Goal: Task Accomplishment & Management: Manage account settings

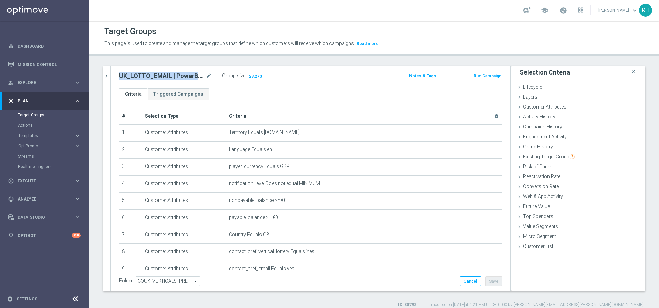
scroll to position [43, 0]
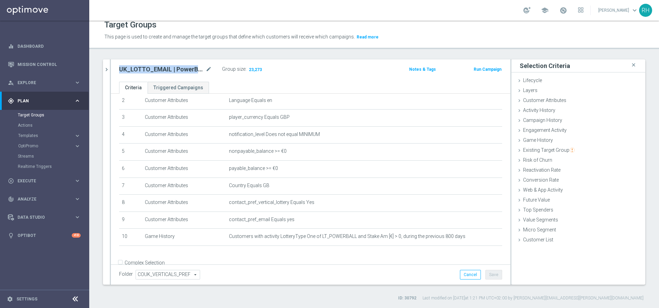
click at [46, 138] on accordion "Templates keyboard_arrow_right Optimail OptiMobile In-App OptiMobile Push Embed…" at bounding box center [53, 135] width 71 height 10
click at [44, 137] on span "Templates" at bounding box center [42, 136] width 49 height 4
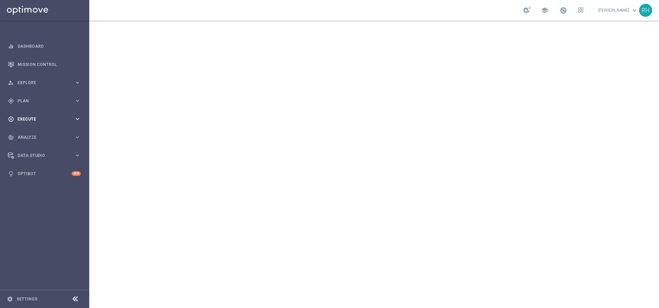
click at [37, 118] on span "Execute" at bounding box center [46, 119] width 57 height 4
click at [37, 104] on div "gps_fixed Plan" at bounding box center [41, 101] width 66 height 6
click at [36, 134] on span "Templates" at bounding box center [42, 136] width 49 height 4
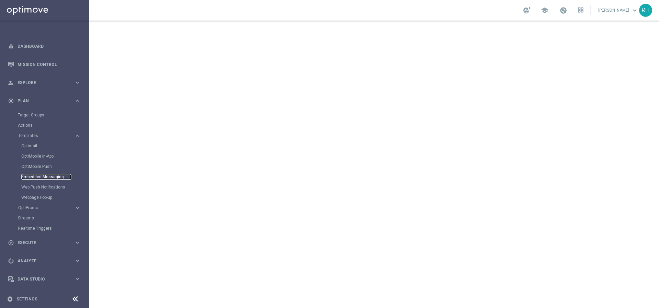
click at [38, 178] on link "Embedded Messaging" at bounding box center [46, 176] width 50 height 5
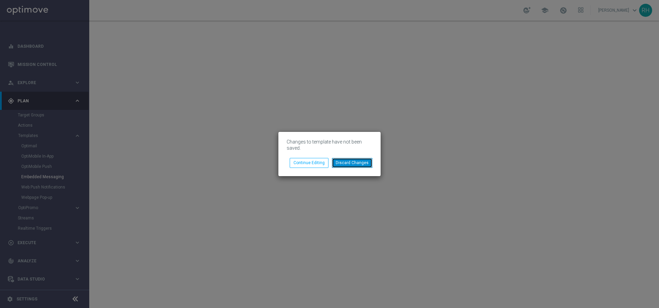
click at [348, 165] on button "Discard Changes" at bounding box center [352, 163] width 41 height 10
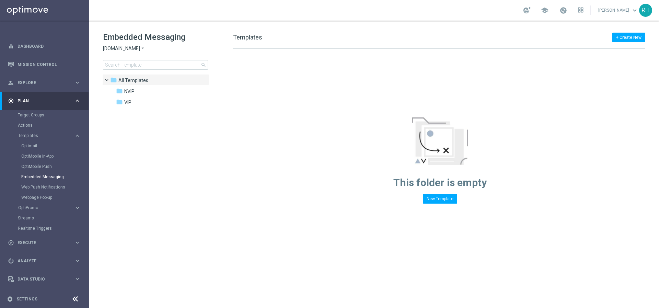
click at [309, 134] on div "This folder is empty New Template" at bounding box center [440, 126] width 436 height 155
click at [125, 100] on span "VIP" at bounding box center [127, 102] width 7 height 6
click at [129, 94] on span "NVIP" at bounding box center [129, 91] width 10 height 6
click at [132, 50] on span "Sorteonline.bet.br" at bounding box center [121, 48] width 37 height 7
click at [132, 72] on div "Lottoland" at bounding box center [129, 73] width 52 height 8
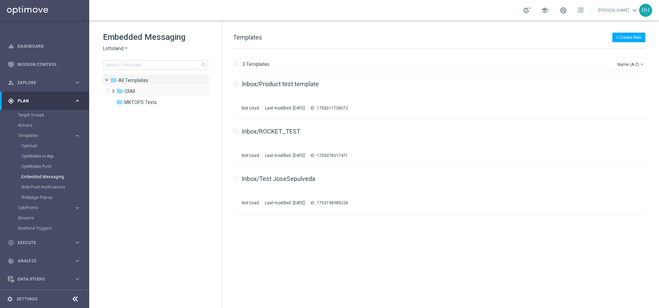
click at [113, 89] on span at bounding box center [111, 88] width 3 height 3
click at [120, 111] on span at bounding box center [118, 110] width 3 height 3
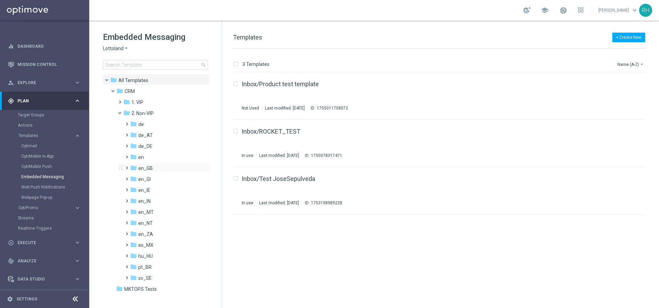
click at [127, 166] on span at bounding box center [125, 164] width 3 height 3
click at [159, 188] on span "TAC en_GB" at bounding box center [157, 190] width 25 height 6
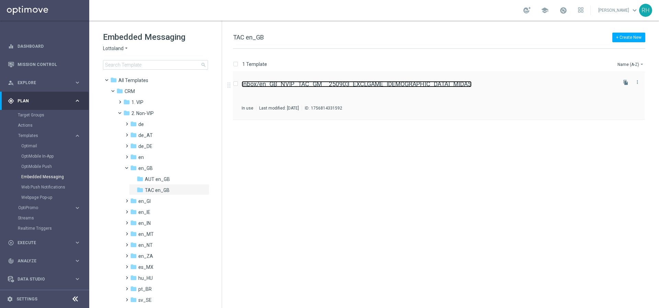
click at [393, 86] on link "Inbox/en_GB_NVIP_TAC_GM__250903_EXCLGAME_LADY_MIDAS" at bounding box center [357, 84] width 230 height 6
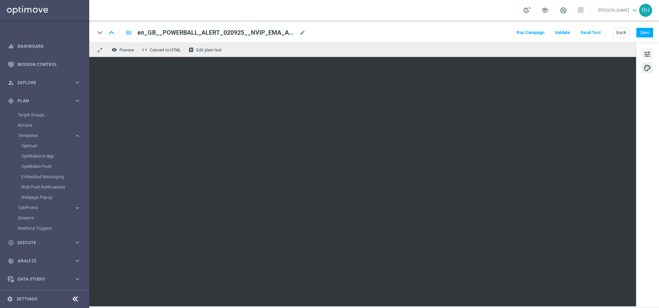
click at [651, 49] on button "tune" at bounding box center [647, 53] width 11 height 11
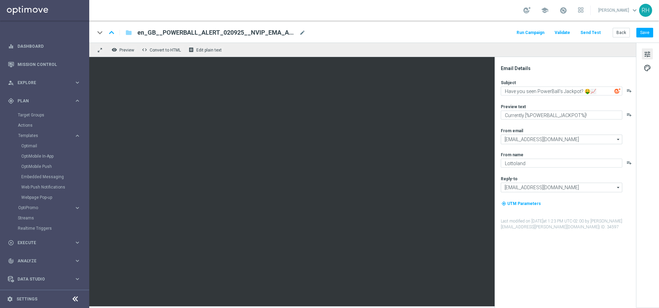
click at [446, 14] on div "school Ricky Hubbard keyboard_arrow_down RH" at bounding box center [374, 10] width 570 height 21
click at [547, 64] on div "Email Details Subject Have you seen PowerBall's Jackpot? 🤑📈 playlist_add Previe…" at bounding box center [565, 182] width 141 height 251
drag, startPoint x: 501, startPoint y: 68, endPoint x: 513, endPoint y: 69, distance: 12.1
click at [513, 69] on div "Email Details" at bounding box center [568, 68] width 135 height 6
click at [536, 69] on div "Email Details" at bounding box center [568, 68] width 135 height 6
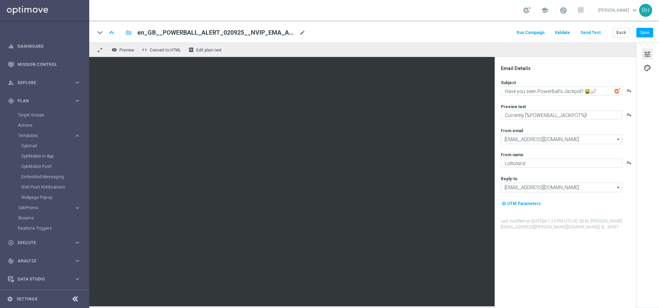
click at [542, 70] on div "Email Details" at bounding box center [568, 68] width 135 height 6
click at [514, 112] on textarea "Currently [%POWERBALL_JACKPOT%]!" at bounding box center [562, 115] width 122 height 9
click at [514, 116] on textarea "Currently [%POWERBALL_JACKPOT%]!" at bounding box center [562, 115] width 122 height 9
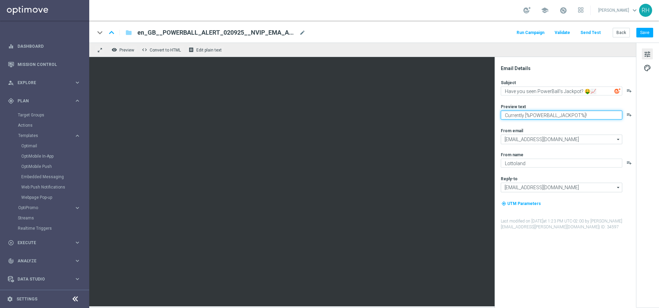
click at [514, 116] on textarea "Currently [%POWERBALL_JACKPOT%]!" at bounding box center [562, 115] width 122 height 9
paste textarea "Powerball jackpot is now in excess of £950M"
drag, startPoint x: 550, startPoint y: 116, endPoint x: 498, endPoint y: 117, distance: 52.6
click at [498, 117] on div "Email Details Subject Have you seen PowerBall's Jackpot? 🤑📈 playlist_add Previe…" at bounding box center [565, 182] width 141 height 251
click at [556, 115] on textarea "Now in excess of £950M!" at bounding box center [562, 115] width 122 height 9
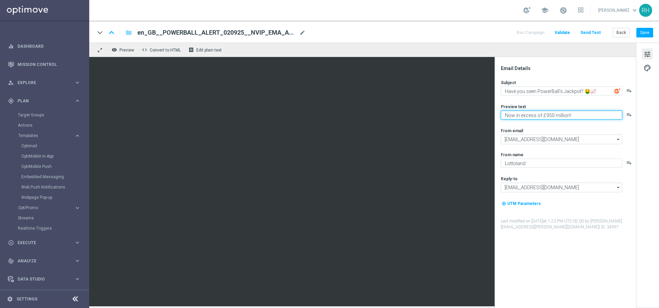
type textarea "Now in excess of £950 million!"
click at [554, 124] on div "Subject Have you seen PowerBall's Jackpot? 🤑📈 playlist_add Preview text Now in …" at bounding box center [568, 155] width 135 height 150
click at [578, 121] on div "Subject Have you seen PowerBall's Jackpot? 🤑📈 playlist_add Preview text Now in …" at bounding box center [568, 155] width 135 height 150
click at [592, 112] on textarea "Now in excess of £950 million!" at bounding box center [562, 115] width 122 height 9
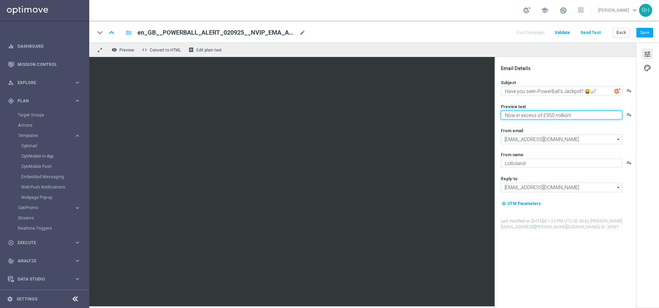
click at [592, 112] on textarea "Now in excess of £950 million!" at bounding box center [562, 115] width 122 height 9
click at [547, 60] on div "Email Details Subject Have you seen PowerBall's Jackpot? 🤑📈 playlist_add Previe…" at bounding box center [565, 182] width 141 height 251
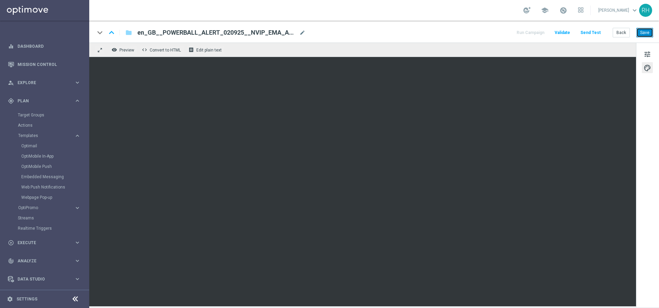
click at [642, 32] on button "Save" at bounding box center [645, 33] width 17 height 10
click at [595, 34] on button "Send Test" at bounding box center [591, 32] width 22 height 9
click at [596, 34] on button "Send Test" at bounding box center [591, 32] width 22 height 9
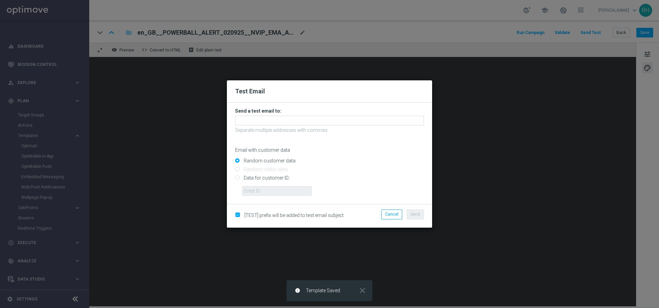
click at [235, 179] on input "Data for customer ID:" at bounding box center [329, 181] width 189 height 10
radio input "true"
click at [255, 192] on input "text" at bounding box center [277, 191] width 70 height 10
type input "9388689"
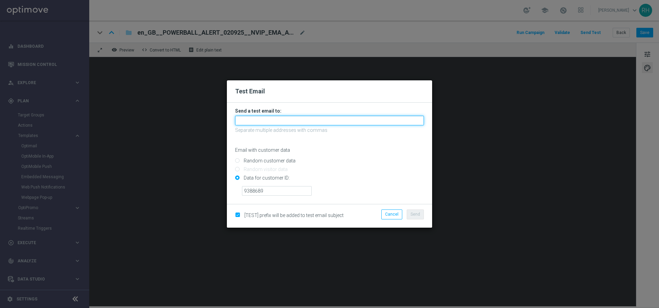
click at [276, 121] on input "text" at bounding box center [329, 121] width 189 height 10
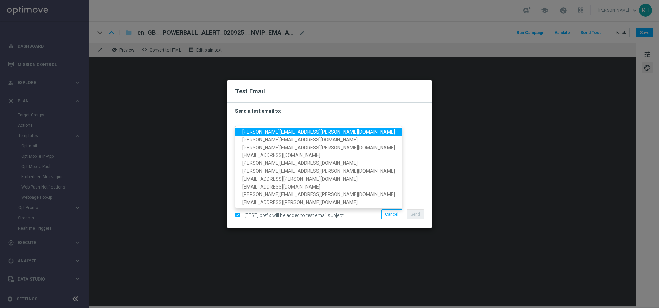
click at [264, 131] on span "james.parr@lottoland.com" at bounding box center [318, 131] width 153 height 5
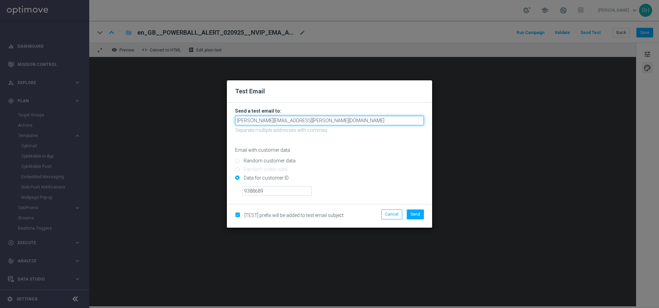
click at [312, 123] on input "james.parr@lottoland.com" at bounding box center [329, 121] width 189 height 10
type input "james.parr@lottoland.com,nikola.misotova@lottoland.com,ricky.hubbard@lottoland.…"
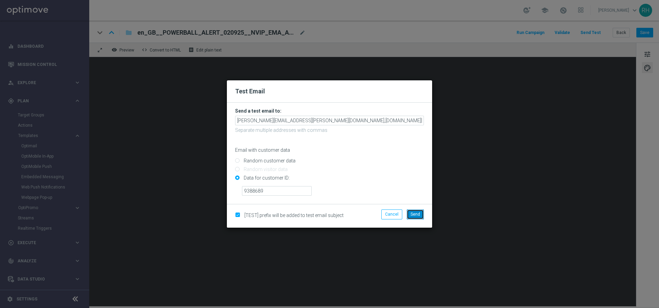
click at [420, 212] on span "Send" at bounding box center [416, 214] width 10 height 5
click at [413, 212] on span "Send" at bounding box center [416, 214] width 10 height 5
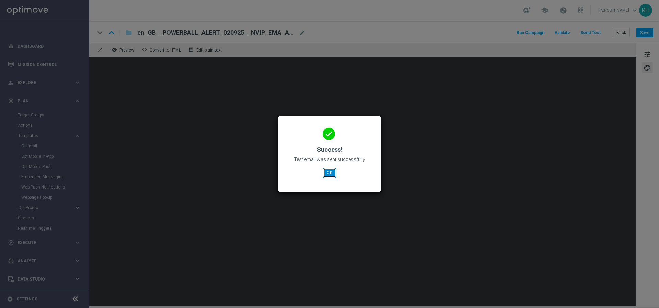
click at [331, 175] on button "OK" at bounding box center [329, 173] width 13 height 10
click at [334, 172] on button "OK" at bounding box center [329, 173] width 13 height 10
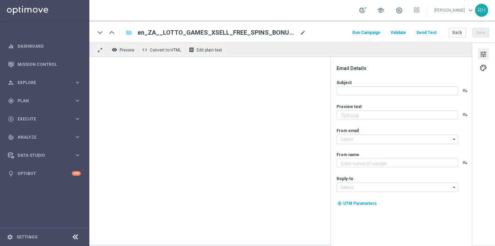
type textarea "Games are here to stay!"
type input "[EMAIL_ADDRESS][DOMAIN_NAME]"
type textarea "Lottoland"
type input "support@lottoland.co.za"
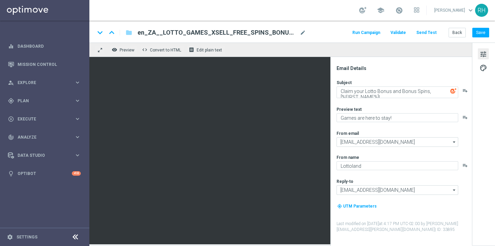
click at [77, 236] on icon at bounding box center [75, 237] width 8 height 8
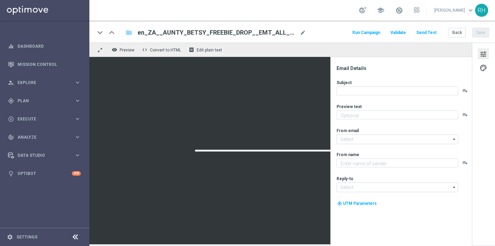
type textarea "We hope you enjoy!"
type input "[EMAIL_ADDRESS][DOMAIN_NAME]"
type textarea "Lottoland"
type input "[EMAIL_ADDRESS][DOMAIN_NAME]"
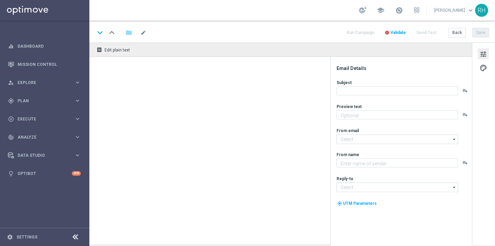
type textarea "Enjoy THREE weekly combo deals and get ready to change lives!"
type textarea "Lottoland"
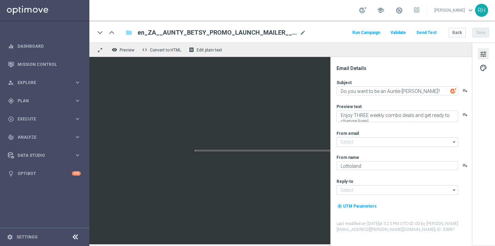
type input "[EMAIL_ADDRESS][DOMAIN_NAME]"
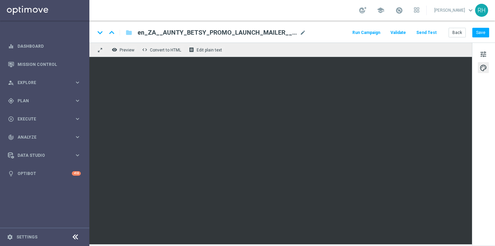
click at [338, 27] on div "keyboard_arrow_down keyboard_arrow_up folder en_ZA__AUNTY_BETSY_PROMO_LAUNCH_MA…" at bounding box center [291, 32] width 405 height 22
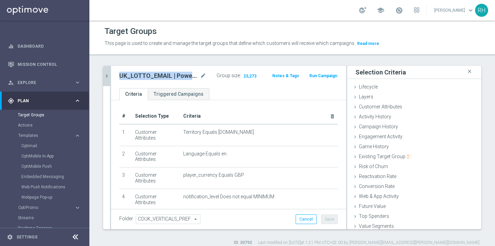
scroll to position [43, 0]
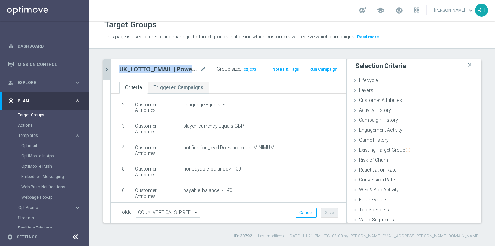
click at [104, 70] on icon "chevron_right" at bounding box center [106, 69] width 7 height 7
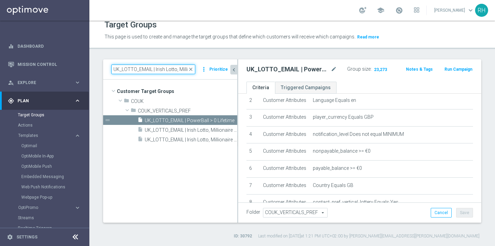
click at [132, 67] on input "UK_LOTTO_EMAIL | Irish Lotto, Millionaire >0 This year" at bounding box center [153, 70] width 84 height 10
paste input "ZA_TACTICAL_EMAIL_FREE DROP"
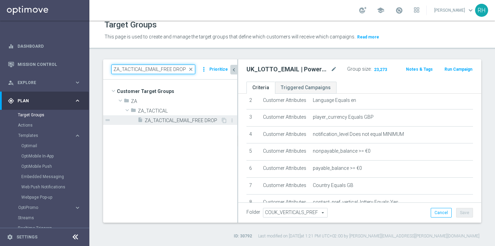
type input "ZA_TACTICAL_EMAIL_FREE DROP"
click at [173, 119] on span "ZA_TACTICAL_EMAIL_FREE DROP" at bounding box center [183, 121] width 76 height 6
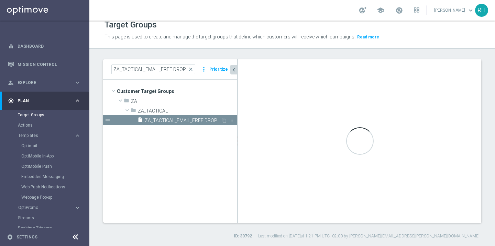
type input "ZA_TACTICAL"
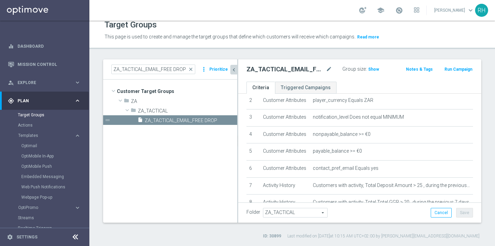
click at [233, 69] on icon "chevron_left" at bounding box center [233, 70] width 7 height 7
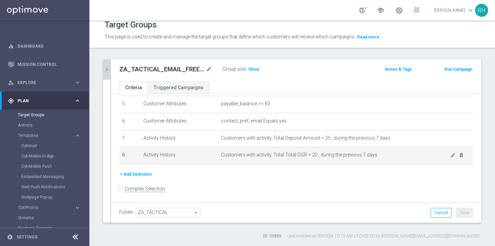
scroll to position [90, 0]
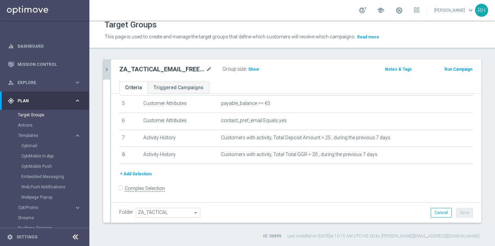
click at [103, 70] on button "chevron_right" at bounding box center [106, 69] width 7 height 20
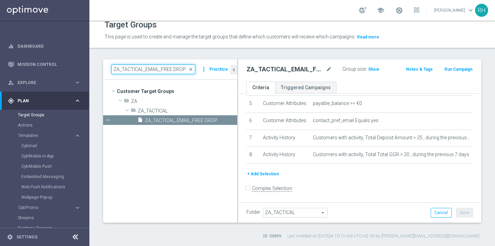
click at [136, 68] on input "ZA_TACTICAL_EMAIL_FREE DROP" at bounding box center [153, 70] width 84 height 10
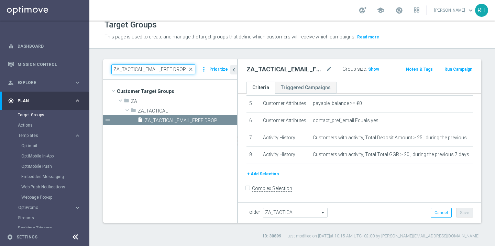
paste input "GAMES_XSELL_2025"
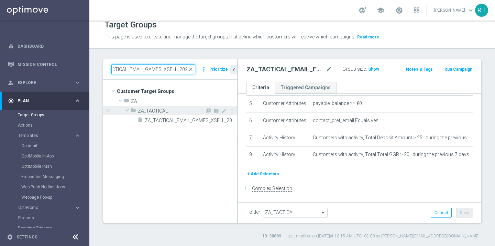
type input "ZA_TACTICAL_EMAIL_GAMES_XSELL_2025"
click at [186, 115] on div "folder ZA_TACTICAL" at bounding box center [167, 111] width 74 height 10
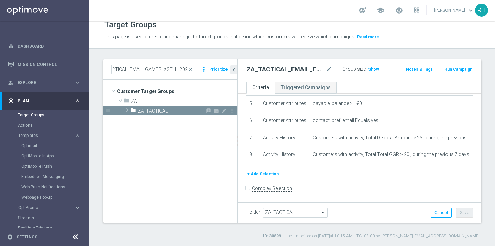
scroll to position [0, 0]
click at [130, 110] on span at bounding box center [127, 110] width 7 height 8
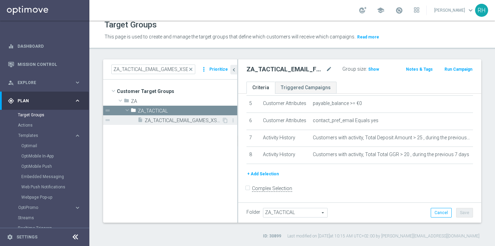
click at [178, 122] on span "ZA_TACTICAL_EMAIL_GAMES_XSELL_2025" at bounding box center [183, 121] width 77 height 6
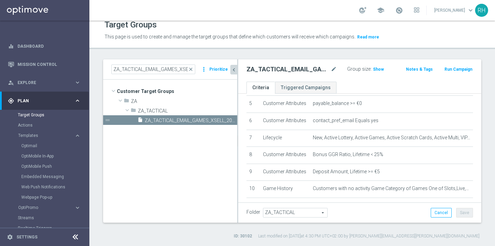
click at [233, 72] on icon "chevron_left" at bounding box center [233, 70] width 7 height 7
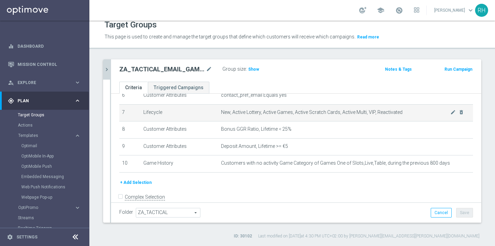
scroll to position [118, 0]
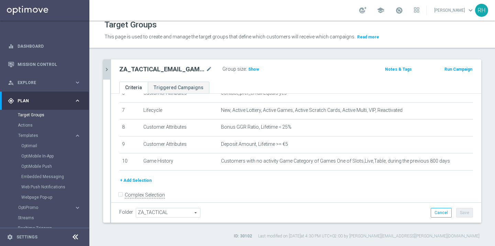
click at [108, 67] on icon "chevron_right" at bounding box center [106, 69] width 7 height 7
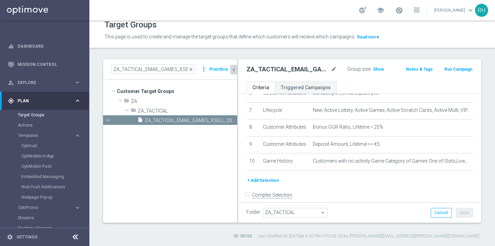
click at [237, 71] on div at bounding box center [237, 140] width 1 height 163
click at [67, 65] on link "Mission Control" at bounding box center [49, 64] width 63 height 18
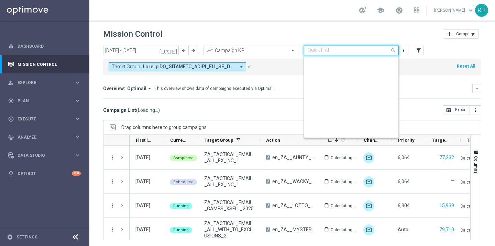
click at [347, 49] on input "text" at bounding box center [343, 51] width 73 height 6
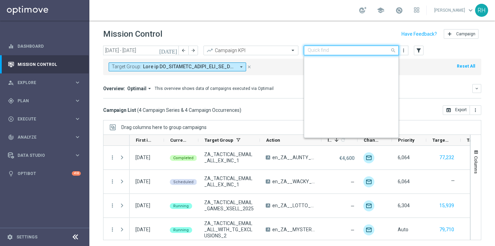
scroll to position [178, 0]
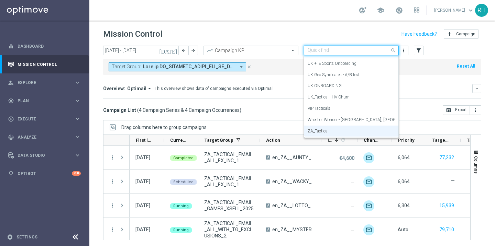
click at [253, 89] on div "This overview shows data of campaigns executed via Optimail" at bounding box center [214, 89] width 119 height 6
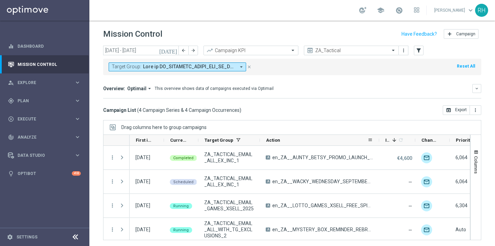
drag, startPoint x: 320, startPoint y: 137, endPoint x: 395, endPoint y: 137, distance: 75.2
click at [380, 137] on div at bounding box center [378, 140] width 3 height 11
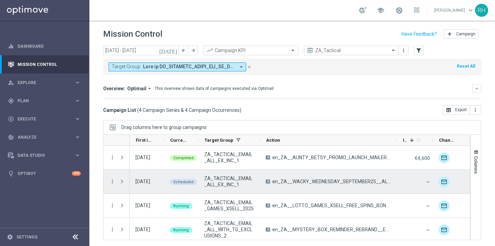
scroll to position [2, 0]
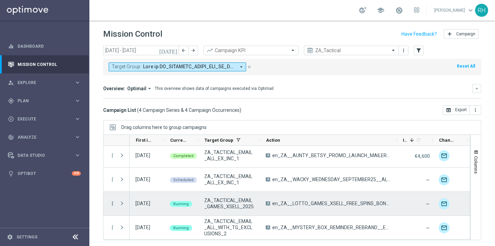
click at [115, 203] on icon "more_vert" at bounding box center [112, 204] width 6 height 6
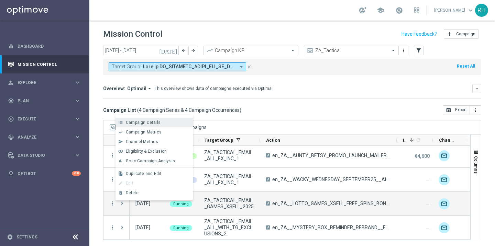
click at [133, 122] on span "Campaign Details" at bounding box center [143, 122] width 35 height 5
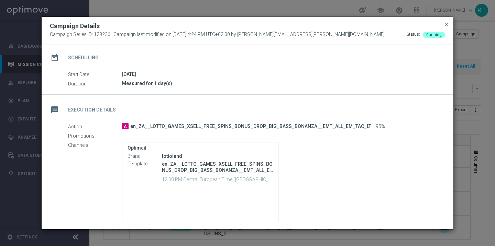
scroll to position [72, 0]
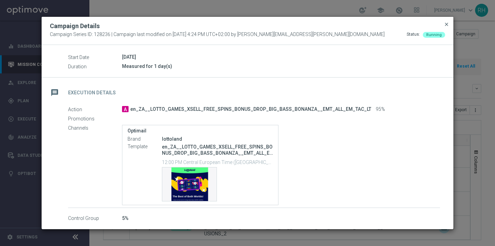
click at [446, 23] on span "close" at bounding box center [445, 24] width 5 height 5
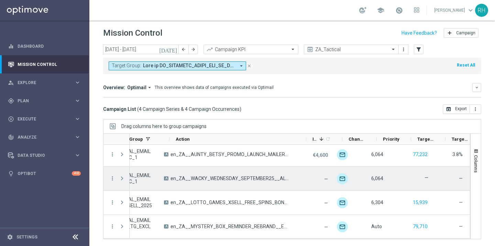
scroll to position [0, 0]
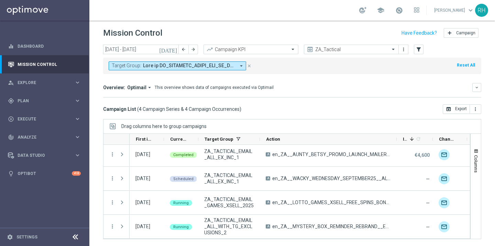
click at [273, 111] on div "Campaign List ( 4 Campaign Series & 4 Campaign Occurrences ) open_in_browser Ex…" at bounding box center [292, 109] width 378 height 10
click at [322, 21] on header "Mission Control add Campaign" at bounding box center [291, 32] width 405 height 25
click at [259, 27] on div "Mission Control add Campaign" at bounding box center [292, 32] width 378 height 13
click at [68, 98] on div "gps_fixed Plan" at bounding box center [41, 101] width 66 height 6
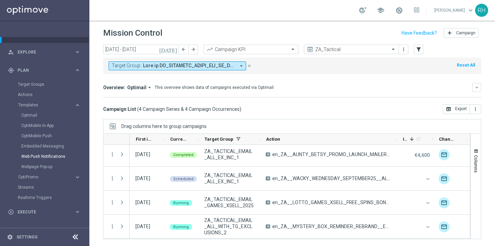
scroll to position [33, 0]
click at [44, 105] on button "Templates keyboard_arrow_right" at bounding box center [49, 102] width 63 height 5
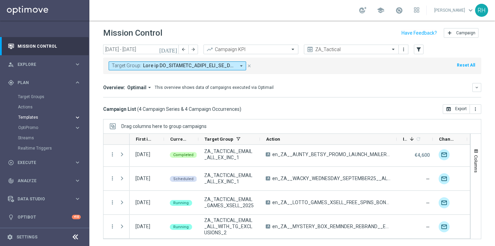
scroll to position [18, 0]
click at [43, 164] on span "Execute" at bounding box center [46, 163] width 57 height 4
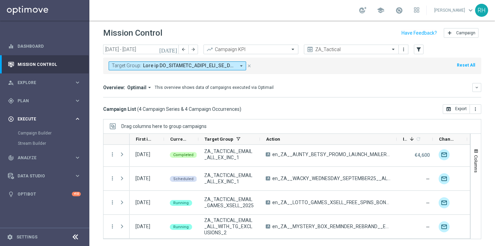
scroll to position [0, 0]
click at [43, 164] on div "track_changes Analyze keyboard_arrow_right" at bounding box center [44, 158] width 89 height 18
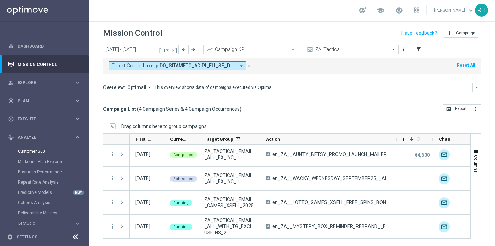
scroll to position [39, 0]
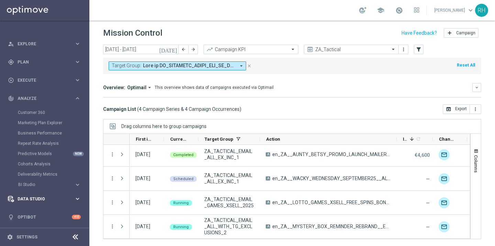
click at [41, 202] on div "Data Studio" at bounding box center [41, 199] width 66 height 6
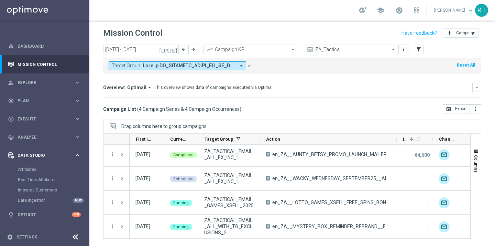
scroll to position [0, 0]
click at [45, 139] on div "track_changes Analyze" at bounding box center [41, 137] width 66 height 6
click at [47, 123] on div "play_circle_outline Execute keyboard_arrow_right" at bounding box center [44, 119] width 89 height 18
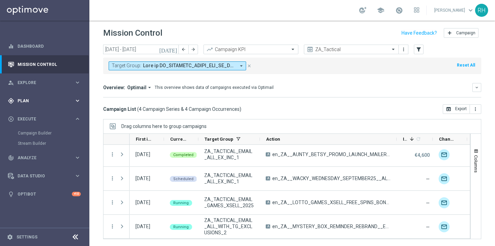
click at [48, 98] on div "gps_fixed Plan" at bounding box center [41, 101] width 66 height 6
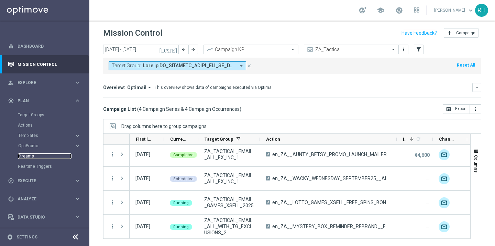
click at [28, 155] on link "Streams" at bounding box center [45, 156] width 54 height 5
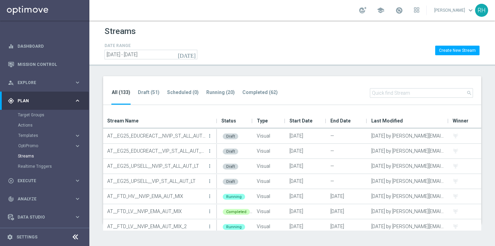
click at [399, 86] on div "All (133) Draft (51) Scheduled (0) Running (20) Completed (62) search" at bounding box center [292, 90] width 378 height 29
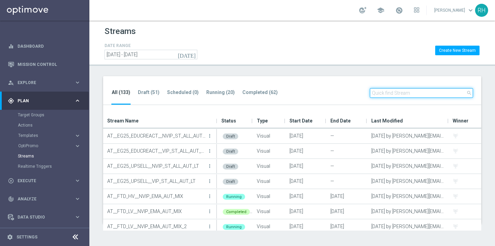
click at [386, 92] on input "text" at bounding box center [421, 93] width 103 height 10
paste input "en_ZA_TS_NVIP_EM_AUT_SP__ONBJOURNEY"
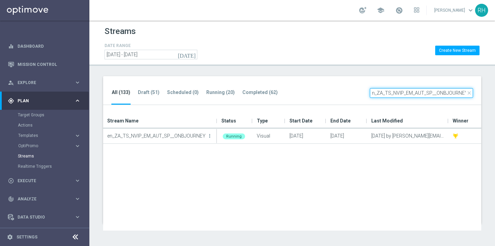
type input "en_ZA_TS_NVIP_EM_AUT_SP__ONBJOURNEY"
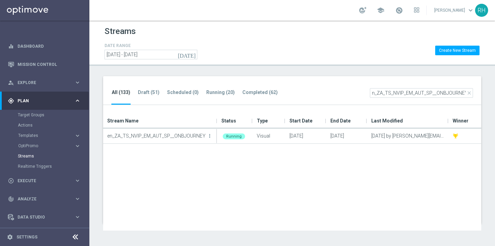
click at [273, 174] on div "en_ZA_TS_NVIP_EM_AUT_SP__ONBJOURNEY more_vert Running Visual 24 Oct 2024 31 Dec…" at bounding box center [292, 180] width 378 height 102
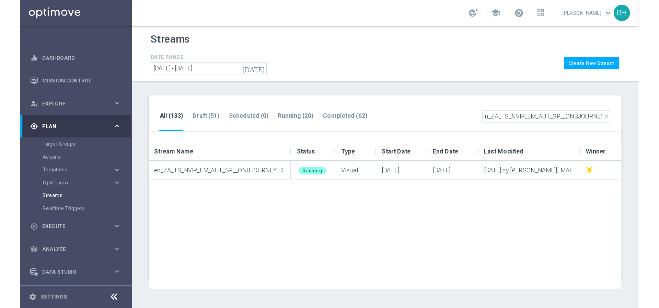
scroll to position [0, 0]
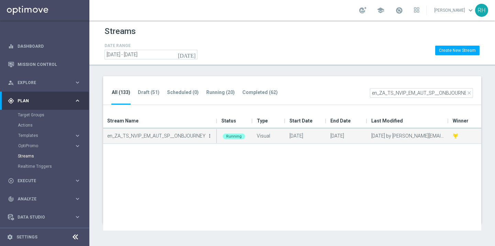
click at [210, 136] on icon "more_vert" at bounding box center [209, 135] width 5 height 5
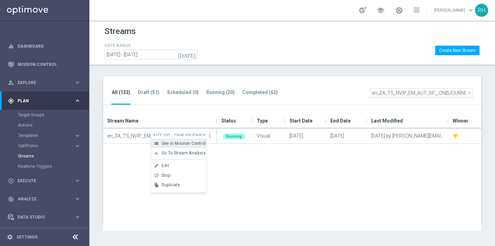
click at [195, 144] on span "See in Mission Control" at bounding box center [183, 143] width 44 height 5
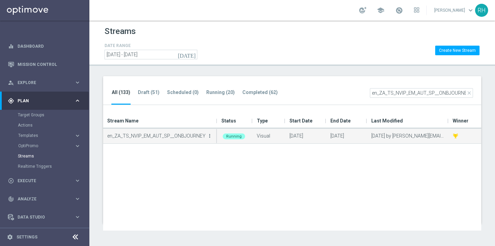
click at [208, 137] on icon "more_vert" at bounding box center [209, 135] width 5 height 5
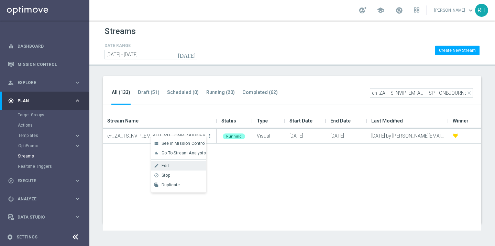
click at [185, 167] on div "Edit" at bounding box center [182, 165] width 42 height 5
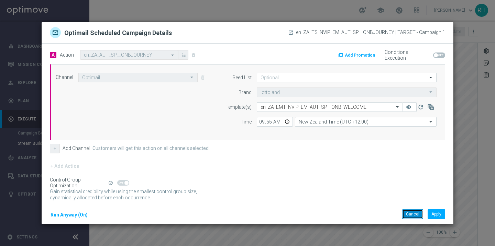
click at [416, 215] on button "Cancel" at bounding box center [412, 214] width 21 height 10
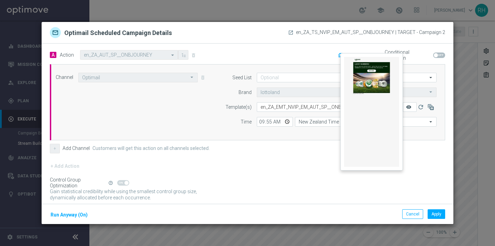
click at [407, 108] on icon "remove_red_eye" at bounding box center [408, 106] width 5 height 5
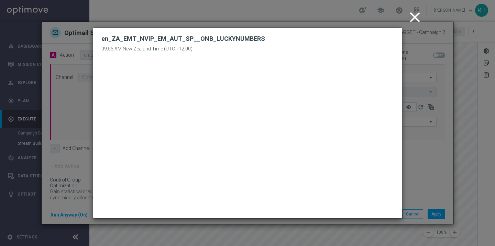
click at [414, 23] on icon "close" at bounding box center [414, 17] width 17 height 17
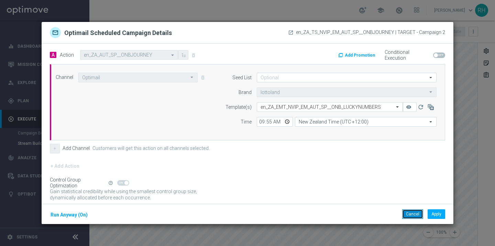
click at [414, 209] on button "Cancel" at bounding box center [412, 214] width 21 height 10
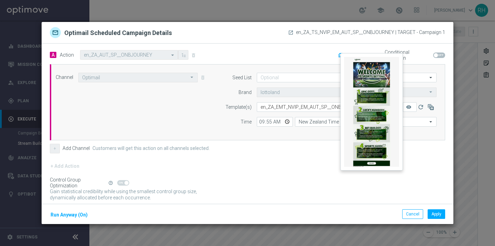
click at [413, 107] on button "remove_red_eye" at bounding box center [409, 107] width 14 height 10
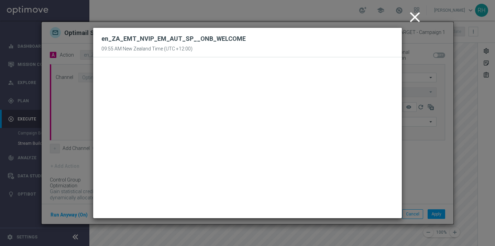
click at [409, 25] on icon "close" at bounding box center [414, 17] width 17 height 17
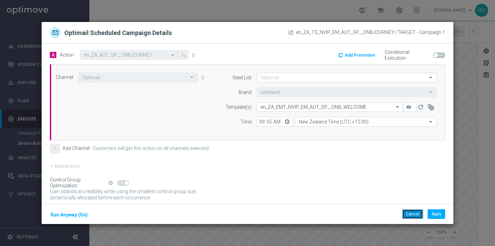
click at [409, 209] on button "Cancel" at bounding box center [412, 214] width 21 height 10
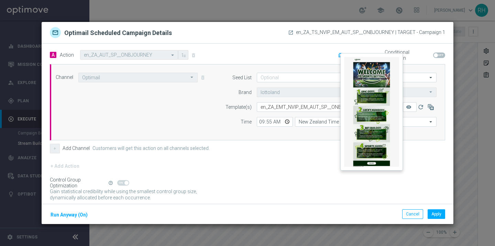
click at [405, 107] on button "remove_red_eye" at bounding box center [409, 107] width 14 height 10
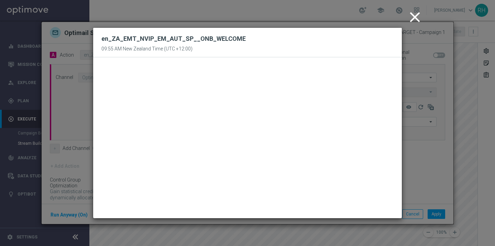
click at [413, 18] on icon "close" at bounding box center [414, 17] width 17 height 17
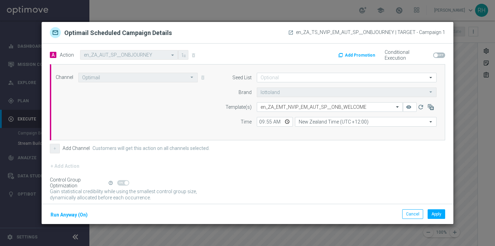
click at [392, 215] on div "Cancel Apply Run Anyway (On)" at bounding box center [247, 214] width 411 height 21
click at [406, 214] on button "Cancel" at bounding box center [412, 214] width 21 height 10
click at [407, 215] on button "Cancel" at bounding box center [412, 214] width 21 height 10
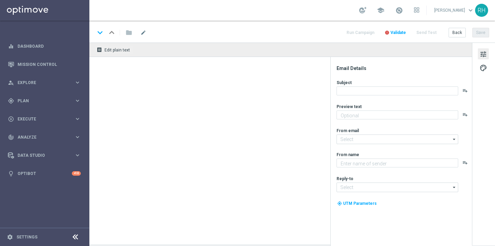
type textarea "It's an early start, so we're here with an early offer 👀"
type textarea "Lottoland"
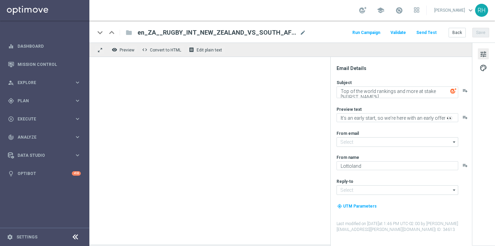
type input "[EMAIL_ADDRESS][DOMAIN_NAME]"
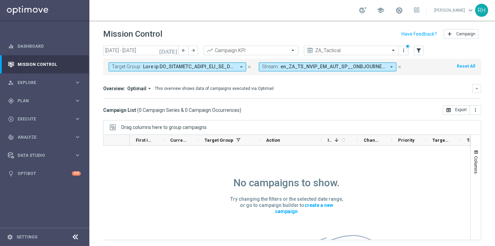
click at [251, 68] on icon "close" at bounding box center [249, 67] width 5 height 5
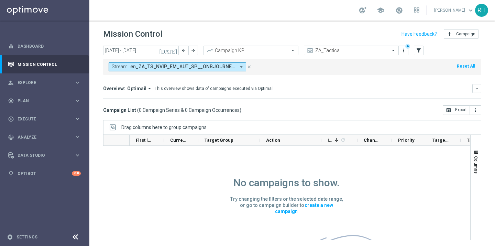
click at [175, 49] on icon "today" at bounding box center [168, 50] width 19 height 6
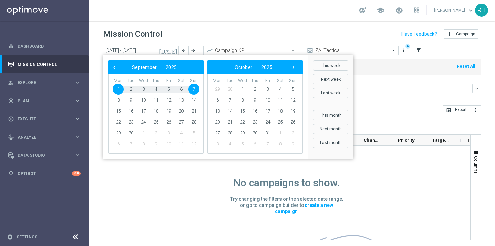
click at [175, 49] on icon "today" at bounding box center [168, 50] width 19 height 6
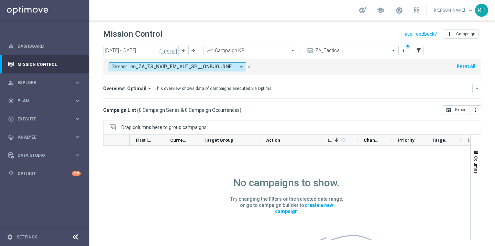
click at [175, 49] on icon "[DATE]" at bounding box center [168, 50] width 19 height 6
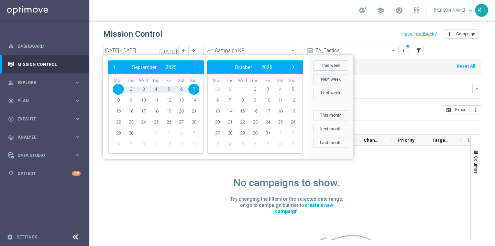
click at [118, 90] on span "1" at bounding box center [118, 89] width 11 height 11
click at [113, 69] on span "‹" at bounding box center [114, 67] width 9 height 9
click at [154, 91] on span "1" at bounding box center [155, 89] width 11 height 11
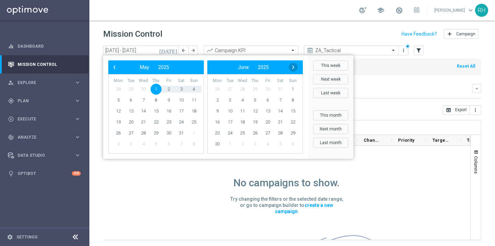
click at [296, 66] on span "›" at bounding box center [292, 67] width 9 height 9
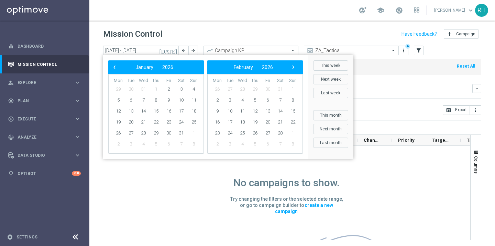
click at [296, 66] on span "›" at bounding box center [292, 67] width 9 height 9
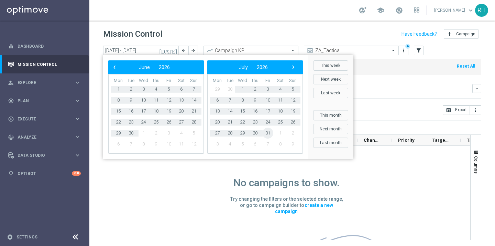
click at [265, 130] on span "31" at bounding box center [267, 133] width 11 height 11
type input "01 May 2025 - 31 Jul 2026"
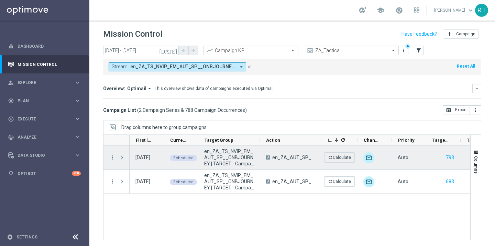
click at [119, 158] on span "Press SPACE to select this row." at bounding box center [122, 157] width 6 height 5
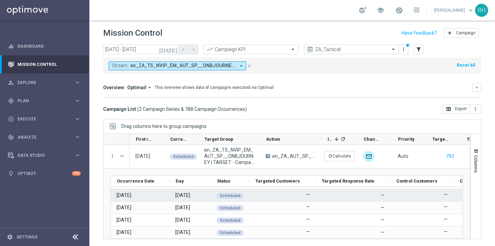
scroll to position [1922, 0]
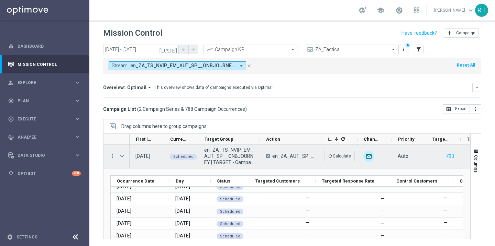
click at [123, 155] on span "Press SPACE to select this row." at bounding box center [122, 156] width 6 height 5
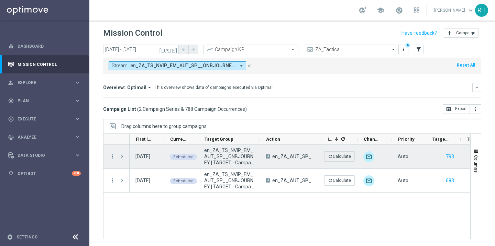
scroll to position [0, 0]
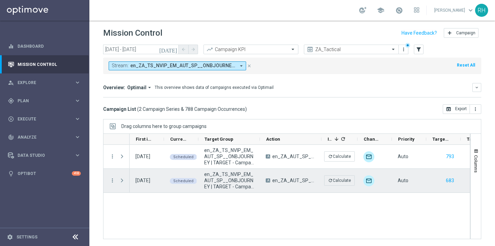
click at [120, 181] on span "Press SPACE to select this row." at bounding box center [122, 180] width 6 height 5
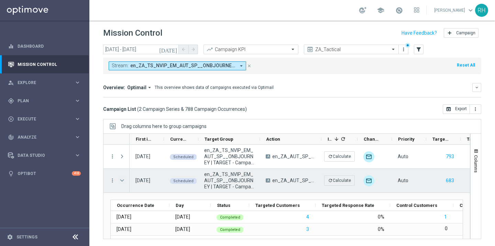
click at [123, 182] on span "Press SPACE to select this row." at bounding box center [122, 180] width 6 height 5
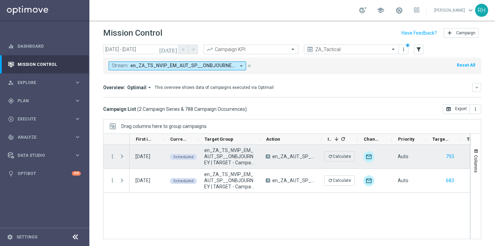
click at [123, 153] on span "Press SPACE to select this row." at bounding box center [123, 157] width 8 height 14
click at [124, 156] on span "Press SPACE to select this row." at bounding box center [122, 156] width 6 height 5
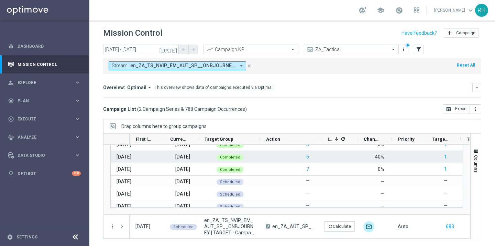
scroll to position [925, 0]
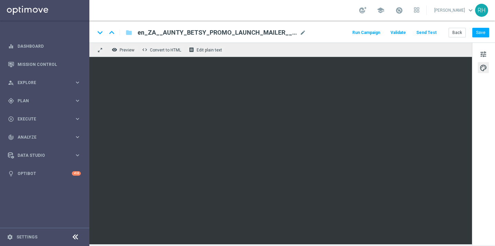
click at [337, 20] on div "school [PERSON_NAME] keyboard_arrow_down RH" at bounding box center [291, 10] width 405 height 21
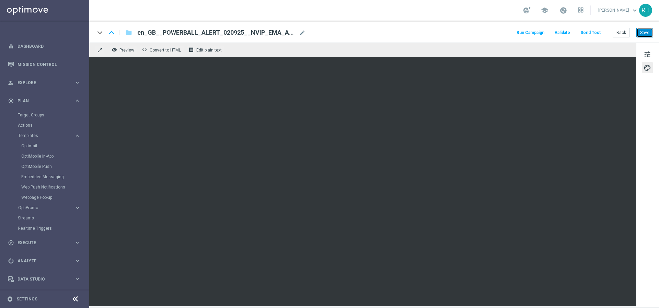
click at [652, 37] on button "Save" at bounding box center [645, 33] width 17 height 10
click at [442, 28] on div "keyboard_arrow_down keyboard_arrow_up folder en_GB__POWERBALL_ALERT_020925__NVI…" at bounding box center [374, 32] width 570 height 22
click at [637, 34] on button "Save" at bounding box center [645, 33] width 17 height 10
click at [647, 56] on span "tune" at bounding box center [648, 54] width 8 height 9
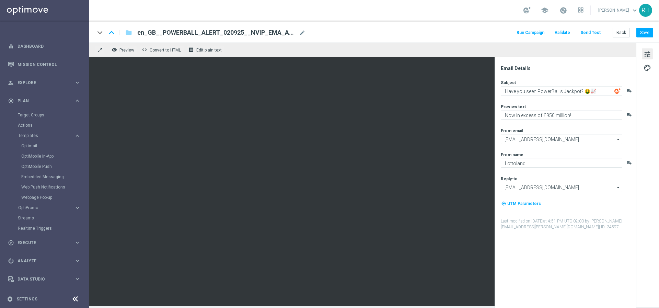
click at [544, 35] on button "Run Campaign" at bounding box center [531, 32] width 30 height 9
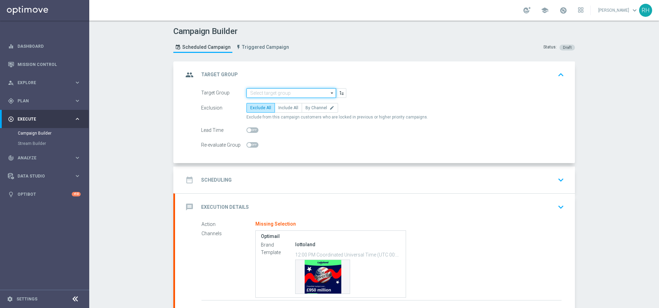
click at [287, 93] on input at bounding box center [292, 93] width 90 height 10
paste input ""UK_LOTTO_EMAIL | PowerBall > 0 Lifetime ""
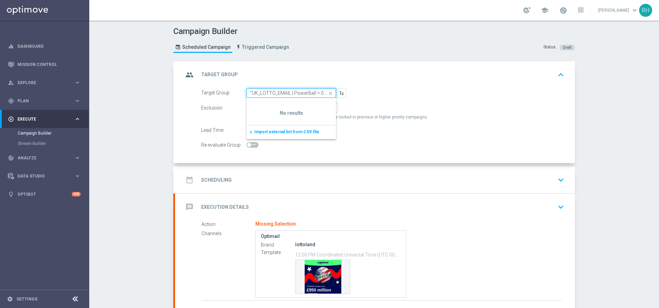
scroll to position [0, 14]
type input ""UK_LOTTO_EMAIL | PowerBall > 0 Lifetime"
drag, startPoint x: 262, startPoint y: 92, endPoint x: 242, endPoint y: 93, distance: 19.6
click at [242, 93] on div "Target Group "UK_LOTTO_EMAIL | PowerBall > 0 Lifetime close Drag here to set ro…" at bounding box center [274, 93] width 156 height 10
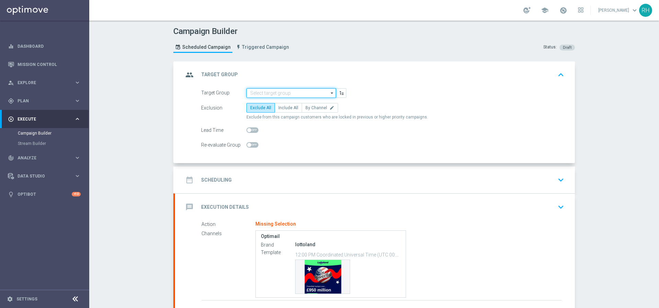
click at [248, 93] on input at bounding box center [292, 93] width 90 height 10
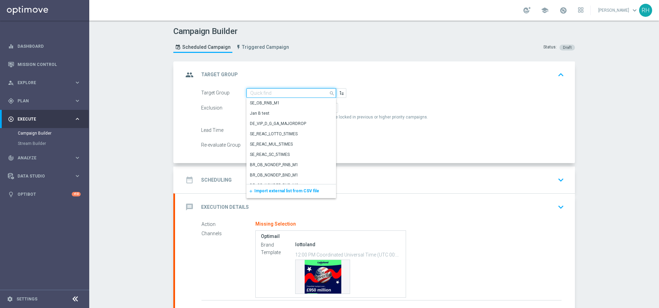
paste input ""UK_LOTTO_EMAIL | PowerBall > 0 Lifetime ""
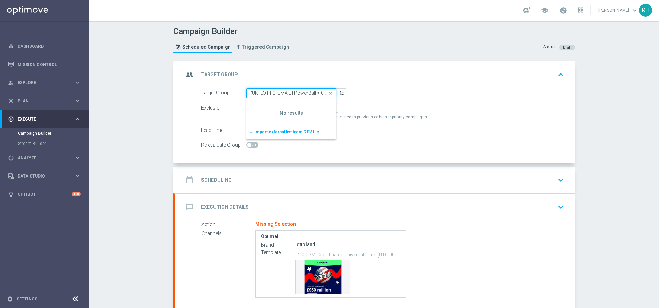
click at [248, 91] on input ""UK_LOTTO_EMAIL | PowerBall > 0 Lifetime" at bounding box center [292, 93] width 90 height 10
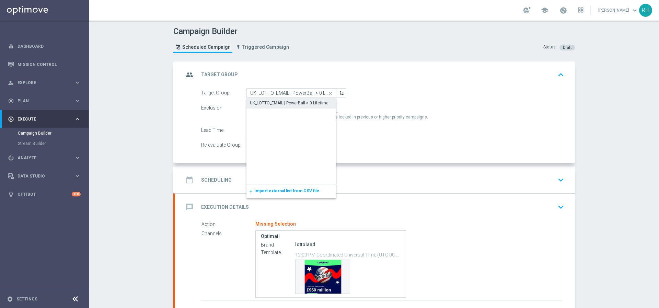
click at [280, 101] on div "UK_LOTTO_EMAIL | PowerBall > 0 Lifetime" at bounding box center [289, 103] width 79 height 6
type input "UK_LOTTO_EMAIL | PowerBall > 0 Lifetime"
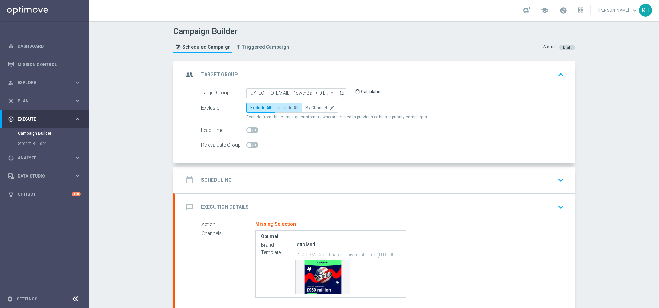
click at [285, 111] on label "Include All" at bounding box center [288, 108] width 27 height 10
click at [283, 111] on input "Include All" at bounding box center [281, 109] width 4 height 4
radio input "true"
click at [556, 77] on icon "keyboard_arrow_up" at bounding box center [561, 75] width 10 height 10
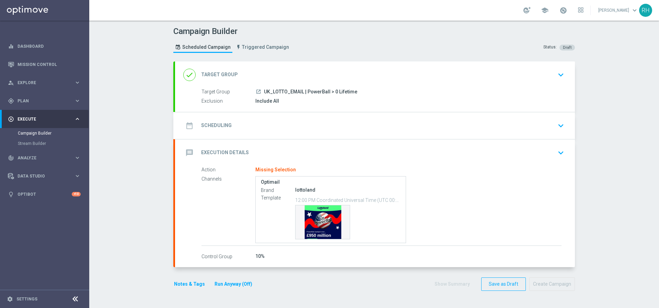
click at [557, 127] on icon "keyboard_arrow_down" at bounding box center [561, 126] width 10 height 10
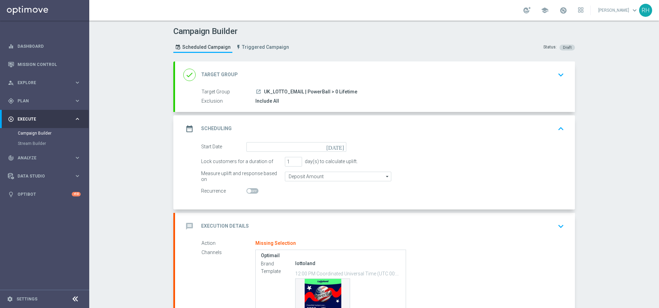
click at [337, 147] on icon "today" at bounding box center [337, 146] width 20 height 8
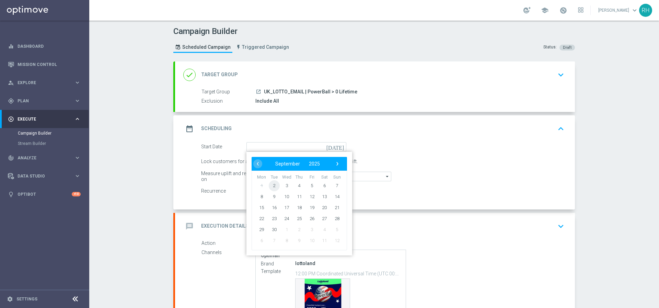
click at [269, 186] on span "2" at bounding box center [274, 185] width 11 height 11
type input "02 Sep 2025"
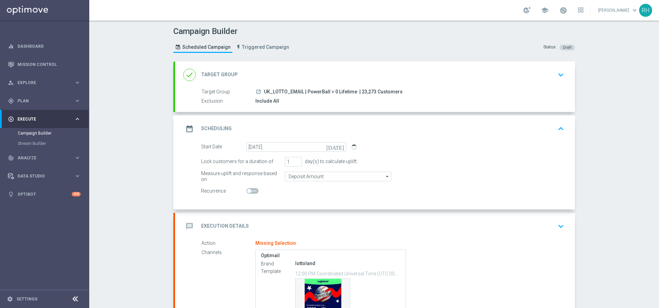
click at [426, 223] on div "message Execution Details keyboard_arrow_down" at bounding box center [375, 226] width 384 height 13
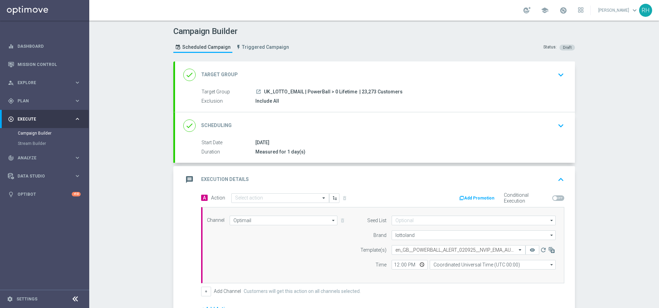
click at [363, 92] on span "| 23,273 Customers" at bounding box center [381, 92] width 43 height 6
copy span "23,273"
click at [618, 140] on div "Campaign Builder Scheduled Campaign Triggered Campaign Status: Draft done Targe…" at bounding box center [374, 164] width 570 height 287
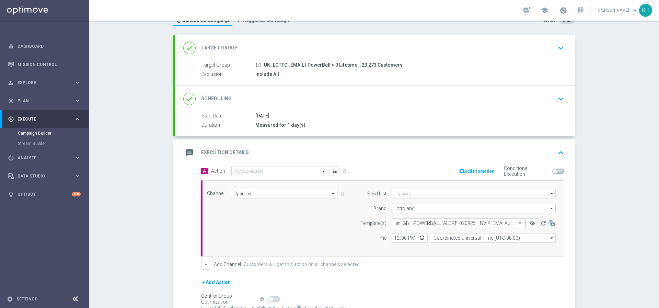
scroll to position [77, 0]
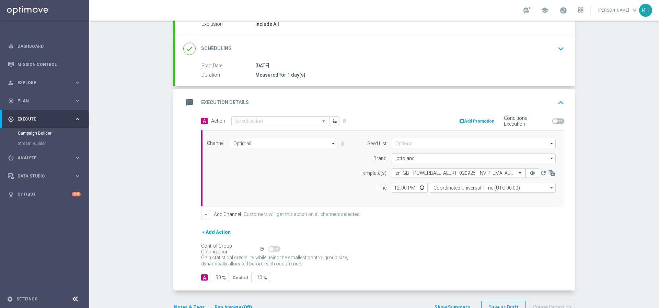
click at [565, 105] on div "message Execution Details keyboard_arrow_up" at bounding box center [375, 102] width 400 height 27
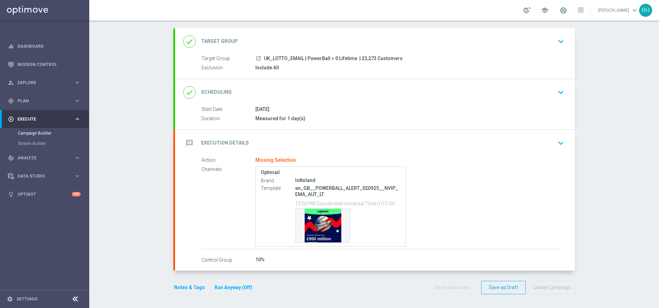
scroll to position [33, 0]
click at [332, 188] on p "en_GB__POWERBALL_ALERT_020925__NVIP_EMA_AUT_LT" at bounding box center [347, 191] width 105 height 12
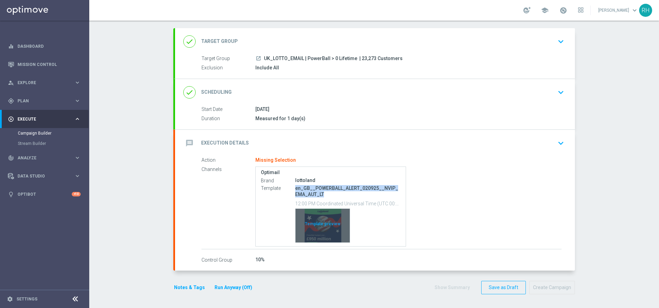
click at [316, 229] on div "Template preview" at bounding box center [323, 226] width 54 height 34
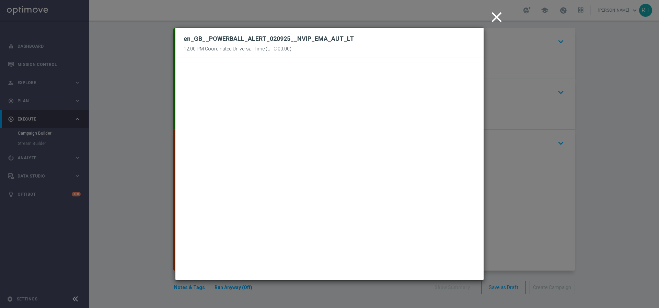
click at [492, 18] on icon "close" at bounding box center [496, 17] width 17 height 17
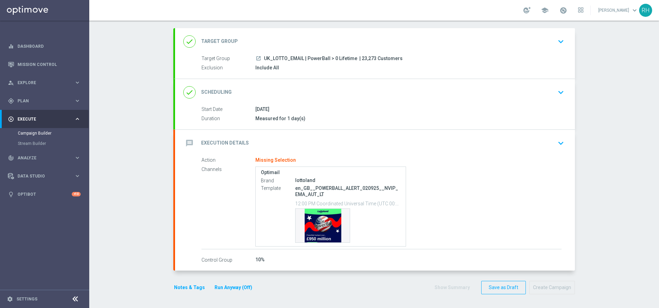
click at [485, 181] on div "Optimail Brand lottoland Template en_GB__POWERBALL_ALERT_020925__NVIP_EMA_AUT_L…" at bounding box center [408, 207] width 306 height 80
click at [318, 229] on div "Template preview" at bounding box center [323, 226] width 54 height 34
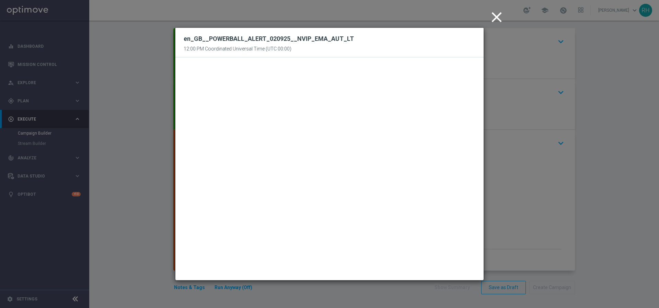
click at [491, 16] on icon "close" at bounding box center [496, 17] width 17 height 17
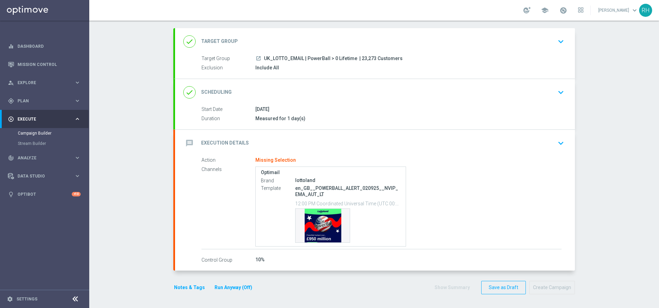
click at [543, 87] on div "done Scheduling keyboard_arrow_down" at bounding box center [375, 92] width 384 height 13
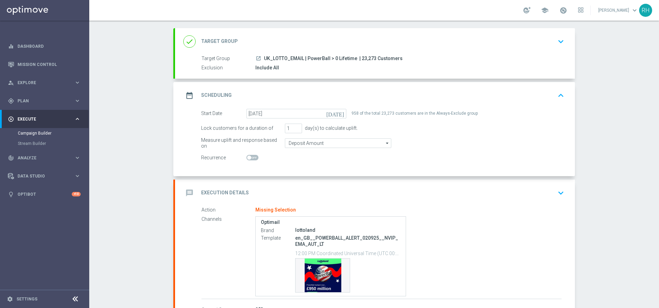
click at [556, 190] on icon "keyboard_arrow_down" at bounding box center [561, 193] width 10 height 10
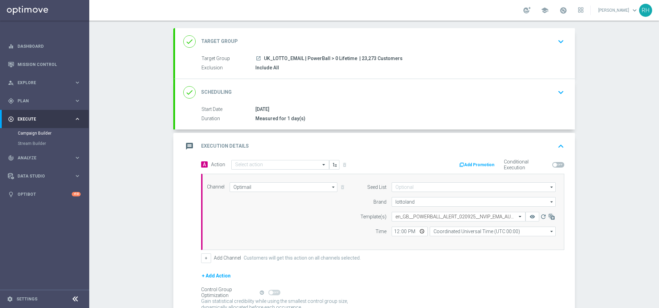
click at [555, 140] on button "keyboard_arrow_up" at bounding box center [561, 146] width 12 height 13
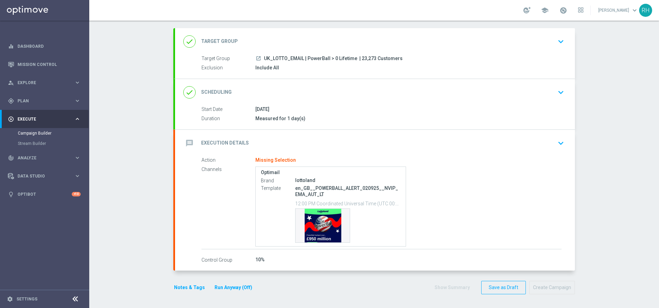
click at [352, 185] on p "en_GB__POWERBALL_ALERT_020925__NVIP_EMA_AUT_LT" at bounding box center [347, 191] width 105 height 12
click at [353, 190] on p "en_GB__POWERBALL_ALERT_020925__NVIP_EMA_AUT_LT" at bounding box center [347, 191] width 105 height 12
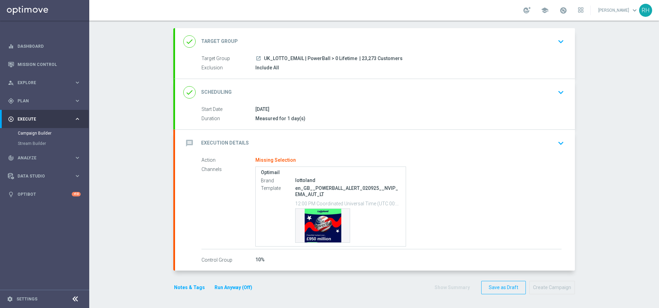
click at [434, 130] on div "message Execution Details keyboard_arrow_down" at bounding box center [375, 143] width 400 height 27
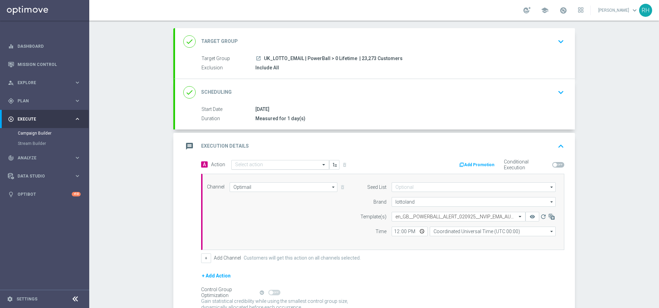
click at [295, 162] on input "text" at bounding box center [273, 165] width 77 height 6
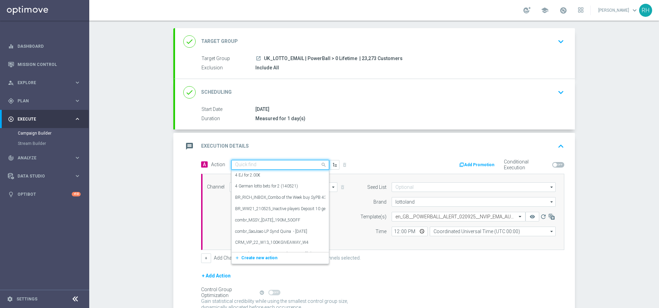
paste input "en_GB__POWERBALL_ALERT_020925__NVIP_EMA_AUT_LT"
type input "en_GB__POWERBALL_ALERT_020925__NVIP_EMA_AUT_LT"
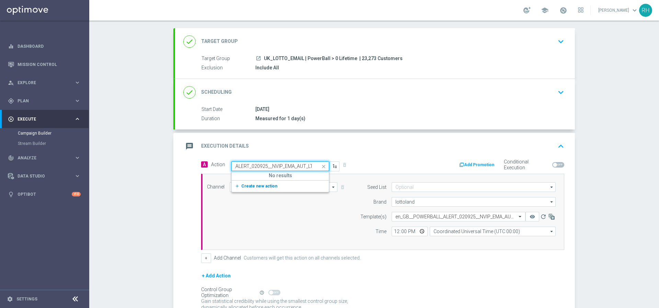
click at [265, 184] on span "Create new action" at bounding box center [259, 186] width 36 height 5
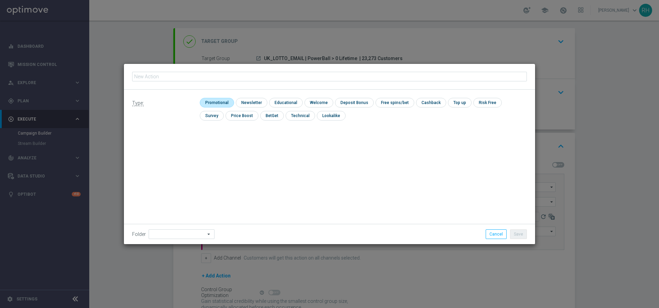
click at [223, 106] on input "checkbox" at bounding box center [216, 102] width 33 height 9
checkbox input "true"
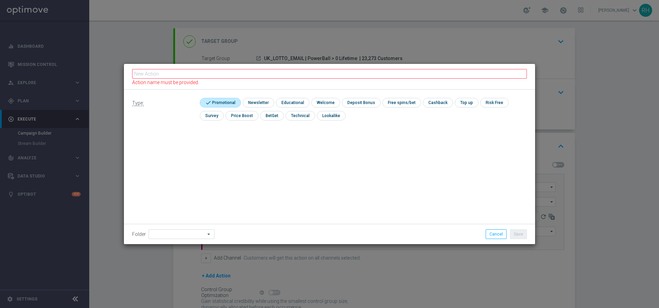
click at [236, 79] on fieldset "Action name must be provided." at bounding box center [329, 77] width 395 height 18
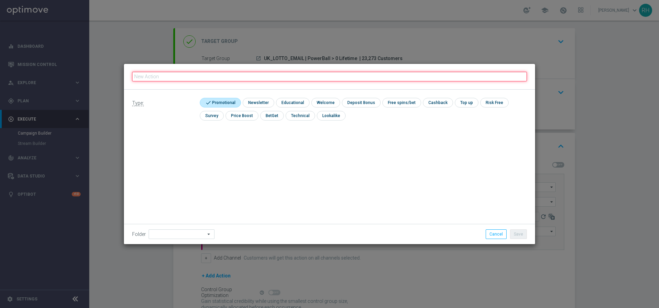
click at [238, 76] on input "text" at bounding box center [329, 77] width 395 height 10
paste input "en_GB__POWERBALL_ALERT_020925__NVIP_EMA_AUT_LT"
type input "en_GB__POWERBALL_ALERT_020925__NVIP_EMA_AUT_LT"
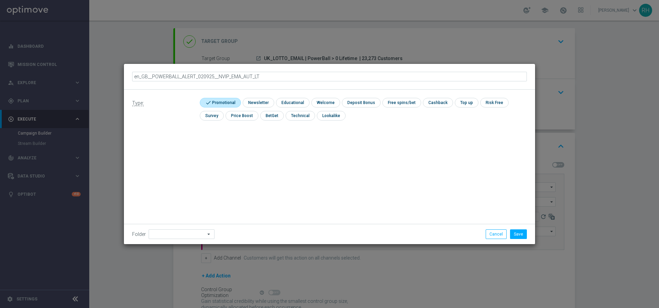
click at [388, 168] on div "Type: check Promotional check Newsletter check Educational check Welcome check …" at bounding box center [329, 167] width 411 height 155
click at [519, 230] on button "Save" at bounding box center [518, 234] width 17 height 10
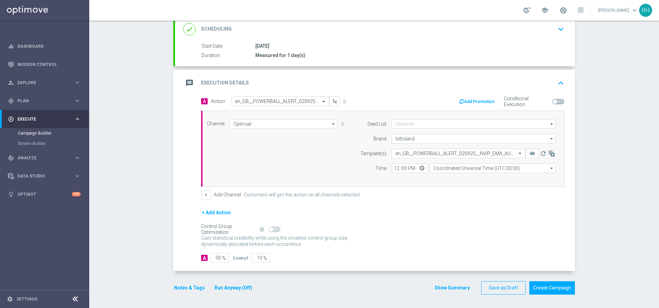
scroll to position [97, 0]
click at [434, 170] on input "Coordinated Universal Time (UTC 00:00)" at bounding box center [493, 168] width 126 height 10
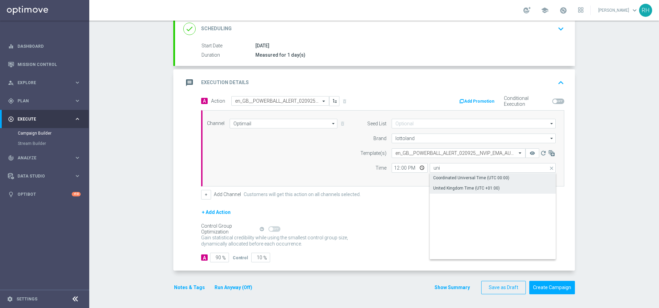
click at [433, 185] on div "United Kingdom Time (UTC +01:00)" at bounding box center [466, 188] width 67 height 6
type input "United Kingdom Time (UTC +01:00)"
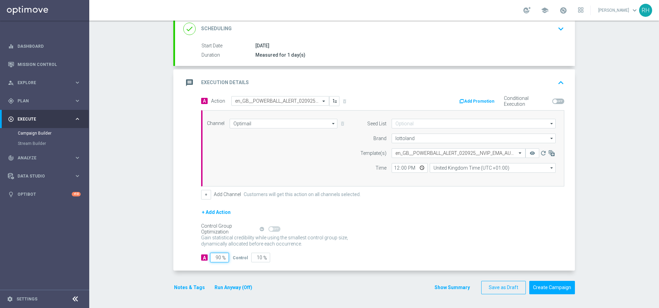
click at [210, 261] on input "90" at bounding box center [219, 258] width 19 height 10
type input "1"
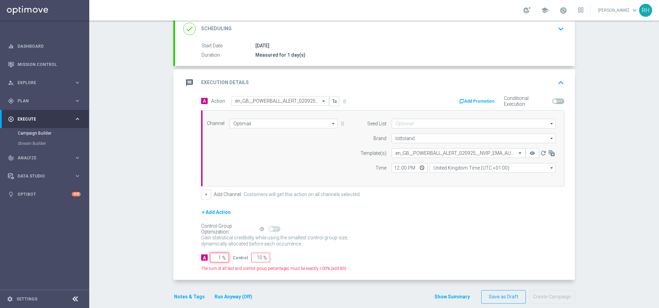
type input "99"
type input "10"
type input "90"
type input "100"
type input "0"
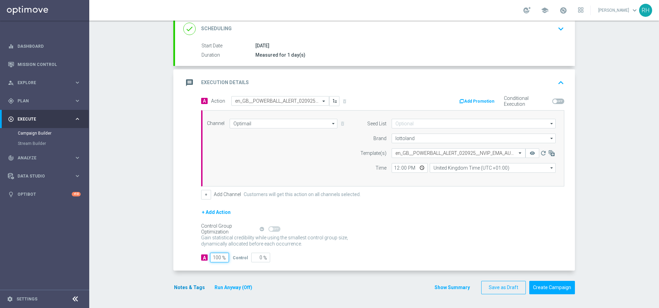
type input "100"
click at [190, 289] on button "Notes & Tags" at bounding box center [189, 287] width 32 height 9
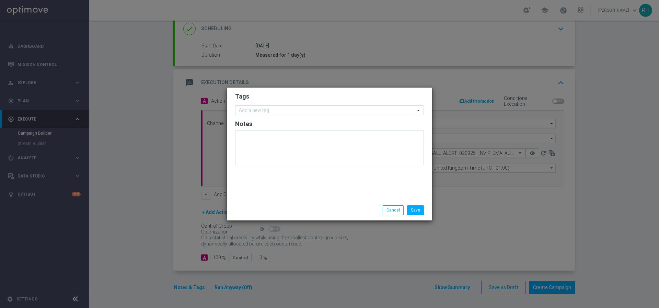
click at [317, 110] on input "text" at bounding box center [327, 111] width 176 height 6
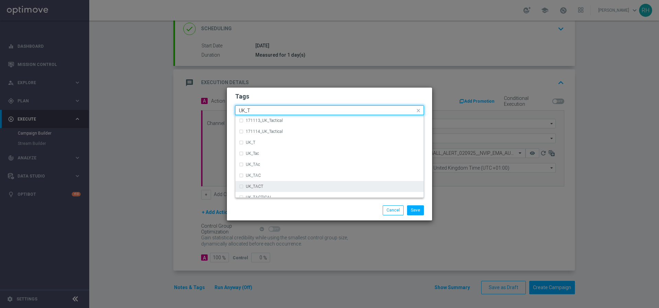
scroll to position [3, 0]
click at [301, 189] on div "UK_TACTICAL" at bounding box center [329, 194] width 181 height 11
type input "UK_T"
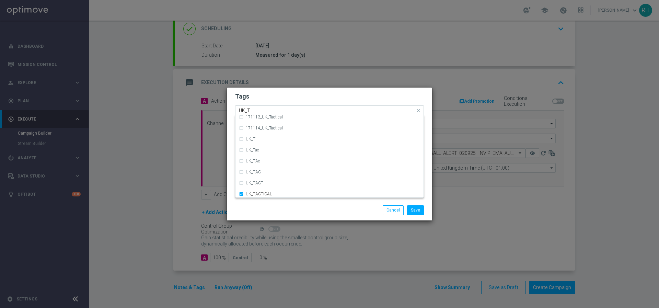
click at [304, 208] on div "Save Cancel" at bounding box center [362, 210] width 133 height 10
click at [418, 213] on button "Save" at bounding box center [415, 210] width 17 height 10
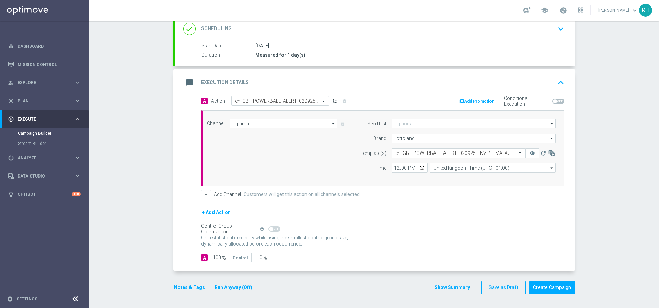
click at [418, 213] on div "+ Add Action" at bounding box center [382, 216] width 363 height 17
click at [416, 213] on div "+ Add Action" at bounding box center [382, 216] width 363 height 17
click at [419, 205] on form "A Action Select action en_GB__POWERBALL_ALERT_020925__NVIP_EMA_AUT_LT delete_fo…" at bounding box center [382, 179] width 363 height 167
click at [419, 198] on div "+ Add Channel Customers will get this action on all channels selected." at bounding box center [382, 195] width 363 height 10
click at [395, 168] on input "12:00" at bounding box center [410, 168] width 36 height 10
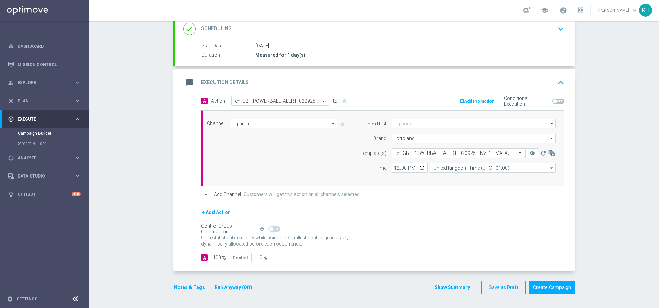
click at [409, 197] on div "+ Add Channel Customers will get this action on all channels selected." at bounding box center [382, 195] width 363 height 10
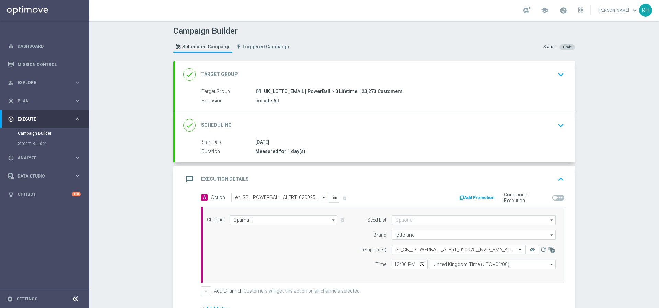
scroll to position [0, 0]
click at [558, 178] on icon "keyboard_arrow_up" at bounding box center [561, 179] width 10 height 10
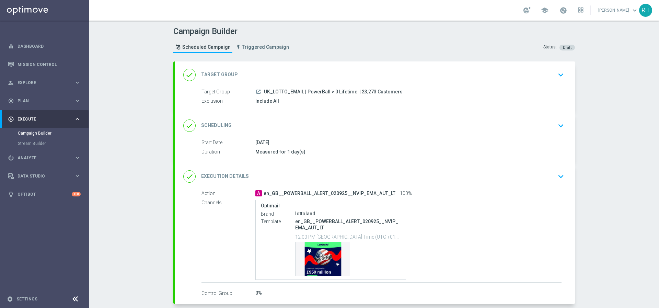
click at [597, 180] on div "Campaign Builder Scheduled Campaign Triggered Campaign Status: Draft done Targe…" at bounding box center [374, 164] width 570 height 287
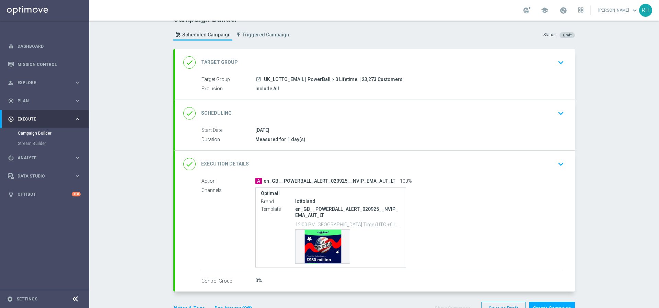
scroll to position [33, 0]
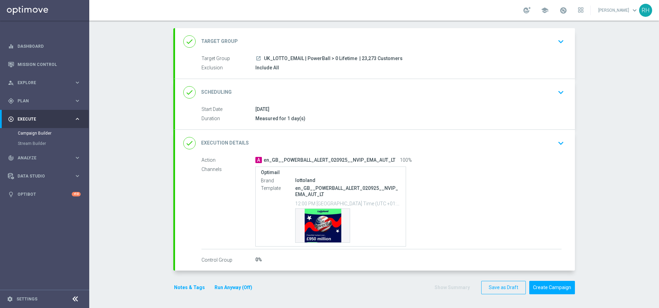
click at [194, 287] on button "Notes & Tags" at bounding box center [189, 287] width 32 height 9
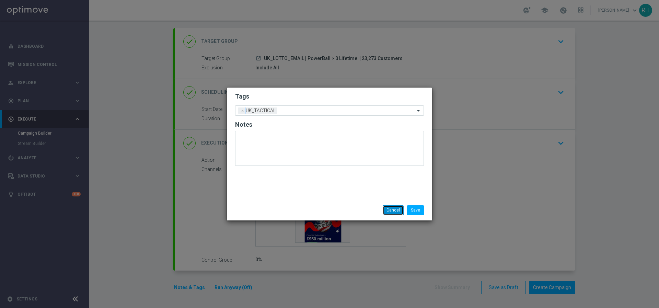
click at [390, 210] on button "Cancel" at bounding box center [393, 210] width 21 height 10
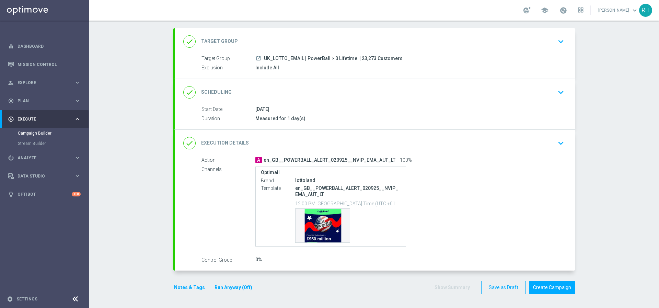
click at [624, 184] on div "Campaign Builder Scheduled Campaign Triggered Campaign Status: Draft done Targe…" at bounding box center [374, 164] width 570 height 287
click at [622, 184] on div "Campaign Builder Scheduled Campaign Triggered Campaign Status: Draft done Targe…" at bounding box center [374, 164] width 570 height 287
click at [558, 148] on icon "keyboard_arrow_down" at bounding box center [561, 143] width 10 height 10
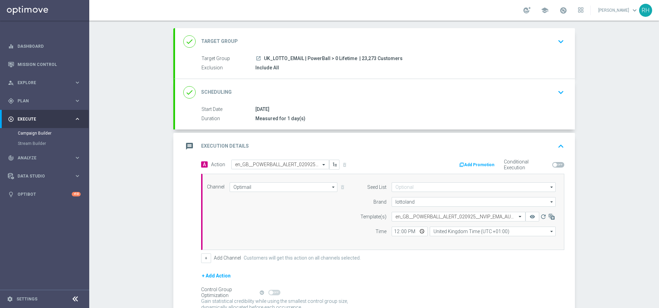
click at [558, 148] on icon "keyboard_arrow_up" at bounding box center [561, 146] width 10 height 10
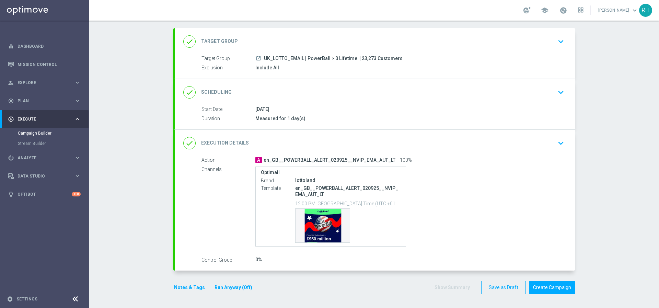
click at [604, 171] on div "Campaign Builder Scheduled Campaign Triggered Campaign Status: Draft done Targe…" at bounding box center [374, 164] width 570 height 287
click at [577, 131] on section "done Target Group keyboard_arrow_down Target Group launch UK_LOTTO_EMAIL | Powe…" at bounding box center [374, 164] width 412 height 273
click at [583, 146] on div "Campaign Builder Scheduled Campaign Triggered Campaign Status: Draft done Targe…" at bounding box center [374, 164] width 570 height 287
click at [584, 143] on div "Campaign Builder Scheduled Campaign Triggered Campaign Status: Draft done Targe…" at bounding box center [374, 164] width 570 height 287
click at [585, 145] on div "Campaign Builder Scheduled Campaign Triggered Campaign Status: Draft done Targe…" at bounding box center [374, 164] width 570 height 287
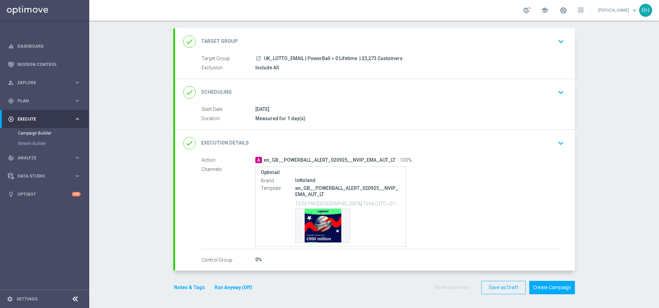
click at [559, 142] on icon "keyboard_arrow_down" at bounding box center [561, 143] width 10 height 10
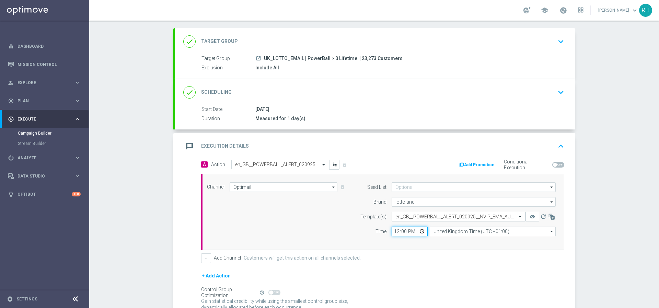
click at [393, 231] on input "12:00" at bounding box center [410, 232] width 36 height 10
type input "19:00"
click at [430, 237] on div "Seed List arrow_drop_down Drag here to set row groups Drag here to set column l…" at bounding box center [456, 211] width 209 height 59
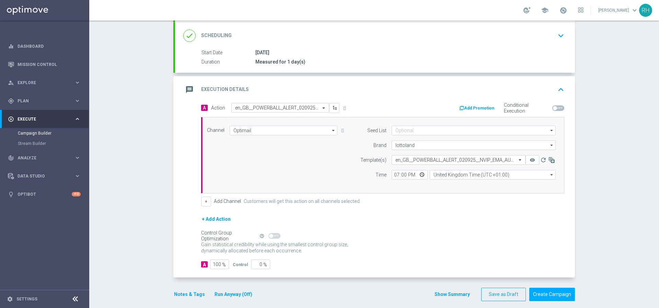
scroll to position [97, 0]
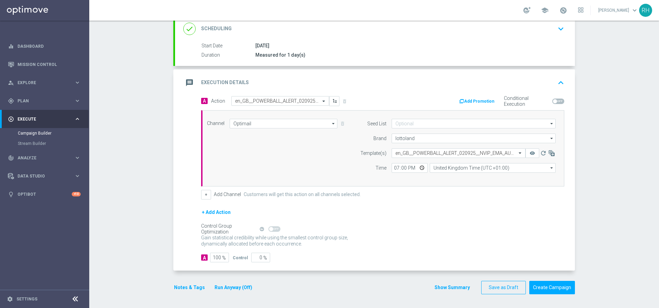
click at [181, 291] on button "Notes & Tags" at bounding box center [189, 287] width 32 height 9
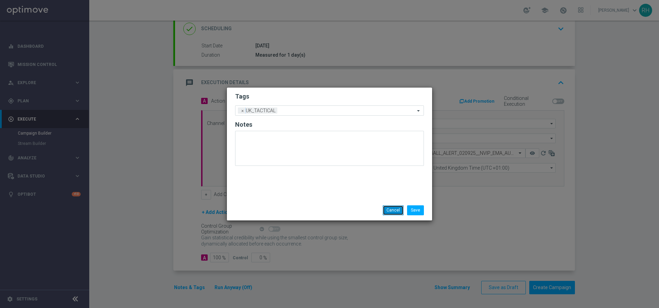
click at [396, 206] on button "Cancel" at bounding box center [393, 210] width 21 height 10
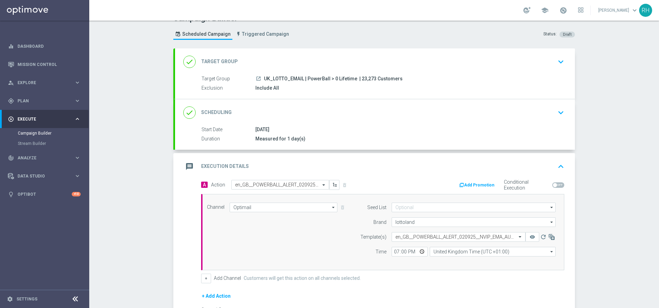
scroll to position [5, 0]
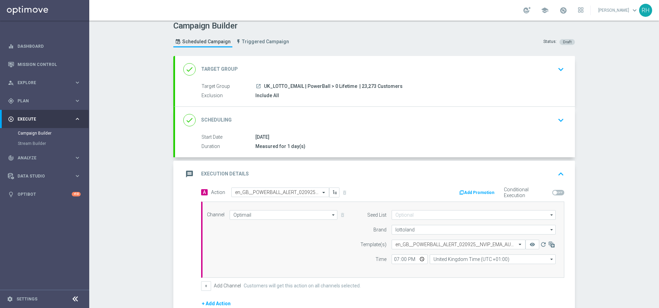
click at [548, 172] on div "message Execution Details keyboard_arrow_up" at bounding box center [375, 174] width 384 height 13
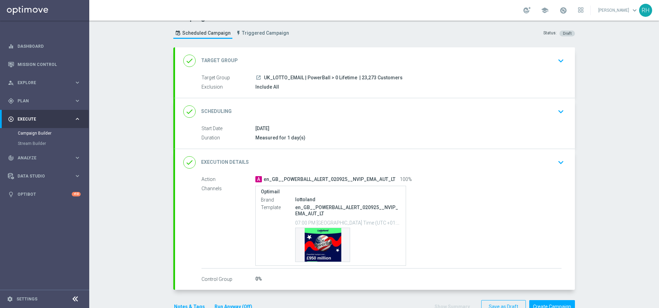
scroll to position [33, 0]
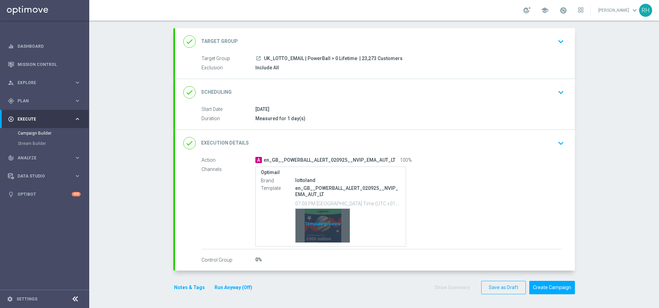
click at [300, 227] on div "Template preview" at bounding box center [323, 226] width 54 height 34
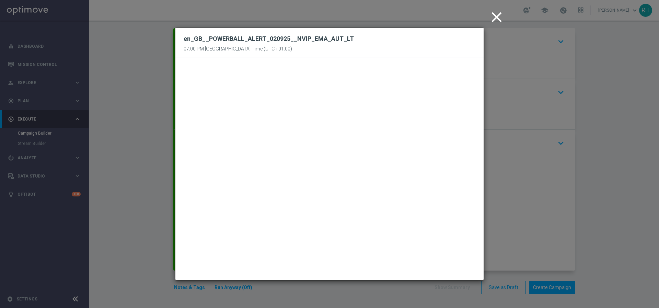
click at [535, 229] on modal-container "close en_GB__POWERBALL_ALERT_020925__NVIP_EMA_AUT_LT 07:00 PM United Kingdom Ti…" at bounding box center [329, 154] width 659 height 308
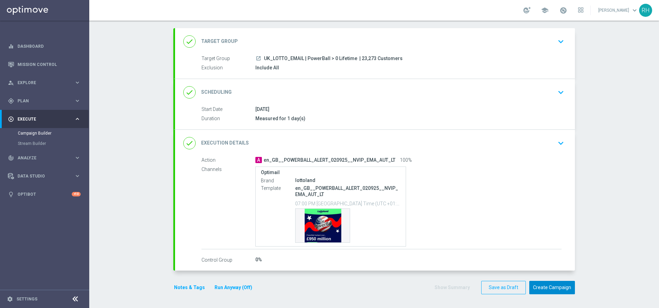
click at [556, 286] on button "Create Campaign" at bounding box center [553, 287] width 46 height 13
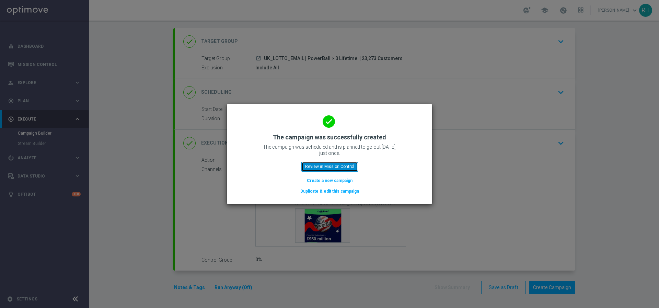
click at [335, 167] on button "Review in Mission Control" at bounding box center [330, 167] width 57 height 10
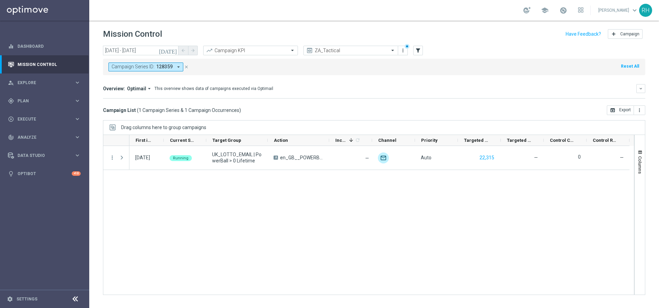
click at [333, 196] on div "02 Sep 2025, Tuesday Running UK_LOTTO_EMAIL | PowerBall > 0 Lifetime A en_GB__P…" at bounding box center [381, 220] width 505 height 149
click at [71, 117] on span "Execute" at bounding box center [46, 119] width 57 height 4
click at [59, 133] on link "Campaign Builder" at bounding box center [45, 132] width 54 height 5
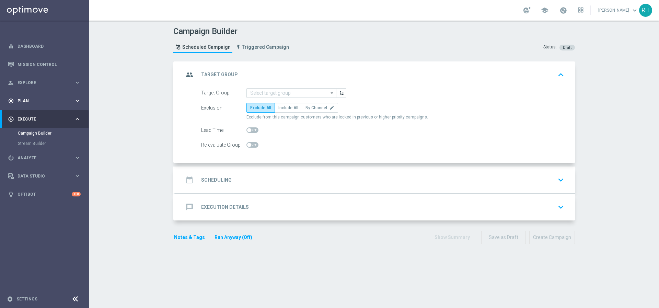
click at [54, 92] on div "gps_fixed Plan keyboard_arrow_right" at bounding box center [44, 101] width 89 height 18
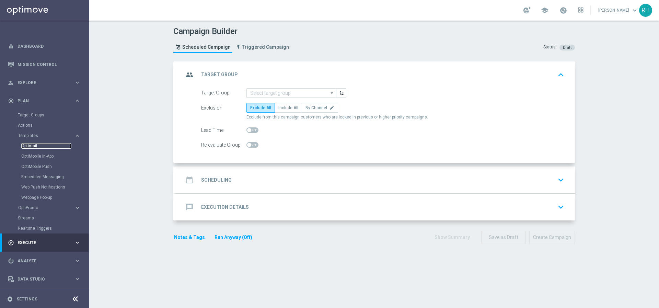
click at [38, 145] on link "Optimail" at bounding box center [46, 145] width 50 height 5
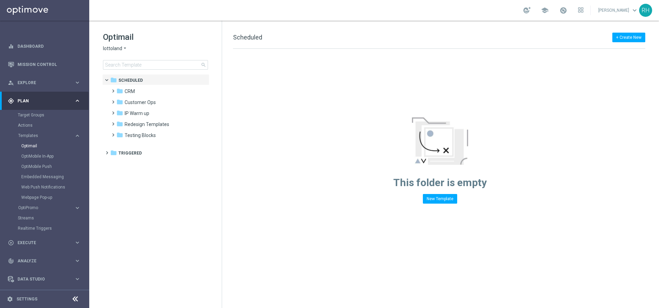
click at [34, 162] on div "OptiMobile Push" at bounding box center [54, 166] width 67 height 10
click at [35, 167] on link "OptiMobile Push" at bounding box center [46, 166] width 50 height 5
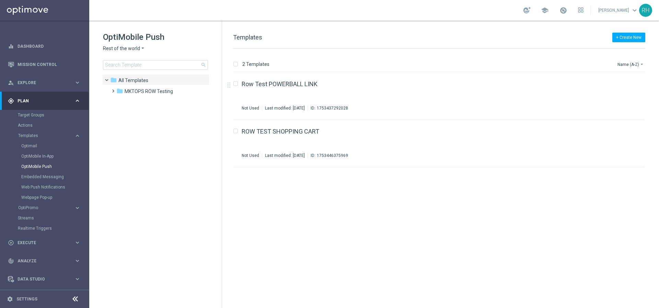
click at [502, 13] on div "school Ricky Hubbard keyboard_arrow_down RH" at bounding box center [374, 10] width 570 height 21
click at [504, 11] on div "school Ricky Hubbard keyboard_arrow_down RH" at bounding box center [374, 10] width 570 height 21
click at [518, 28] on div "+ Create New Templates 2 Templates Name (A-Z) arrow_drop_down Drag here to set …" at bounding box center [440, 164] width 437 height 287
click at [120, 49] on span "Rest of the world" at bounding box center [121, 48] width 37 height 7
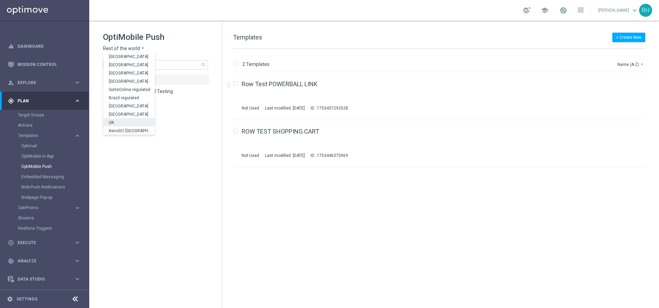
click at [125, 120] on div "UK" at bounding box center [129, 122] width 52 height 8
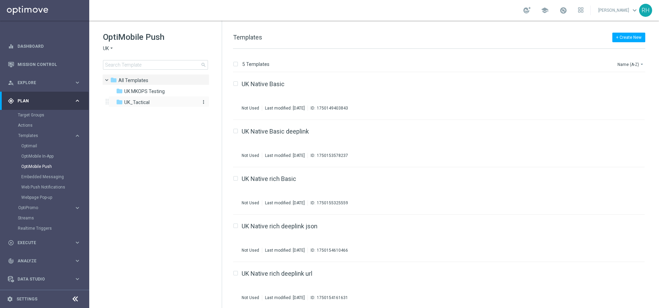
click at [132, 99] on span "UK_Tactical" at bounding box center [136, 102] width 25 height 6
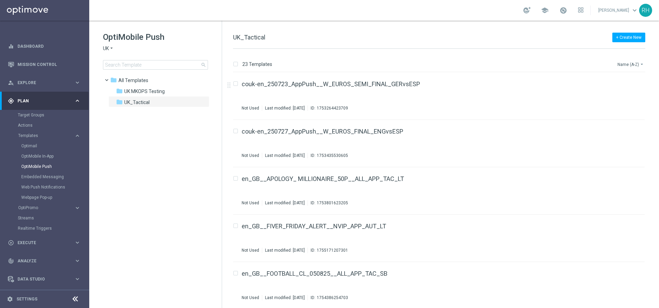
click at [630, 60] on button "Name (A-Z) arrow_drop_down" at bounding box center [631, 64] width 29 height 8
click at [621, 94] on span "Date Modified (Newest)" at bounding box center [619, 94] width 46 height 5
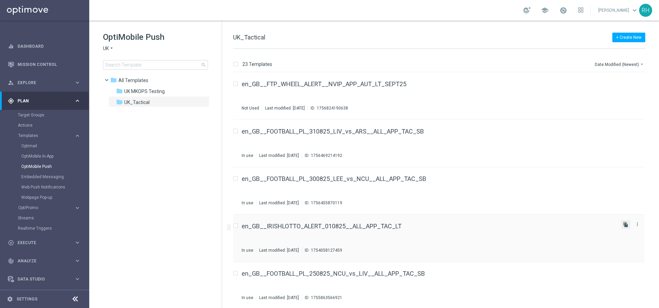
click at [623, 225] on icon "file_copy" at bounding box center [625, 224] width 5 height 5
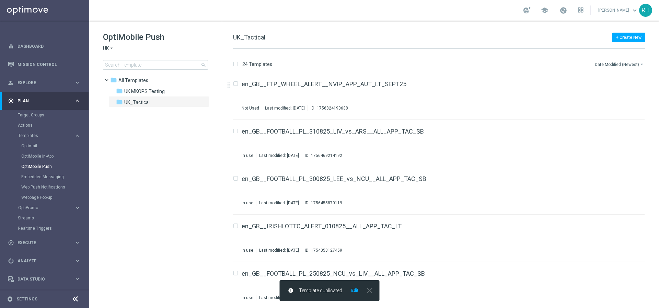
click at [626, 65] on button "Date Modified (Newest) arrow_drop_down" at bounding box center [619, 64] width 51 height 8
click at [621, 100] on div "Date Modified (Oldest)" at bounding box center [618, 105] width 55 height 10
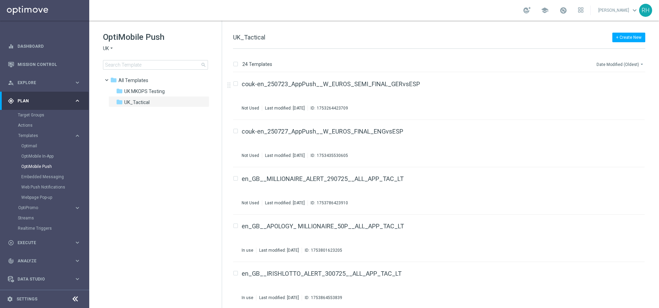
click at [621, 67] on button "Date Modified (Oldest) arrow_drop_down" at bounding box center [620, 64] width 49 height 8
click at [619, 99] on div "Date Modified (Newest)" at bounding box center [618, 95] width 55 height 10
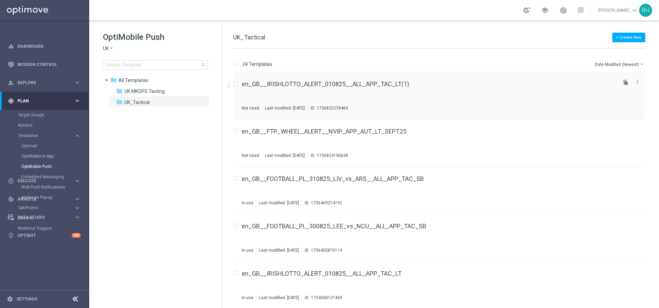
click at [428, 76] on div "en_GB__IRISHLOTTO_ALERT_010825__ALL_APP_TAC_LT(1) Not Used Last modified: [DATE…" at bounding box center [439, 95] width 412 height 47
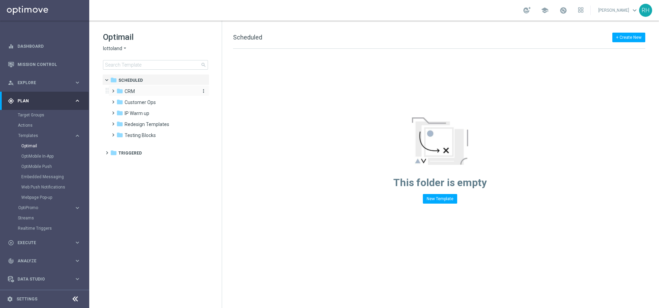
click at [122, 91] on icon "folder" at bounding box center [119, 91] width 7 height 7
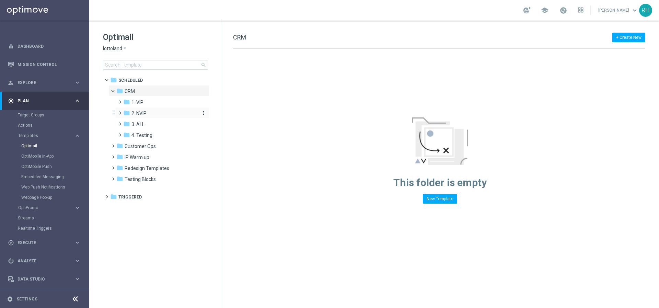
click at [132, 112] on span "2. NVIP" at bounding box center [139, 113] width 15 height 6
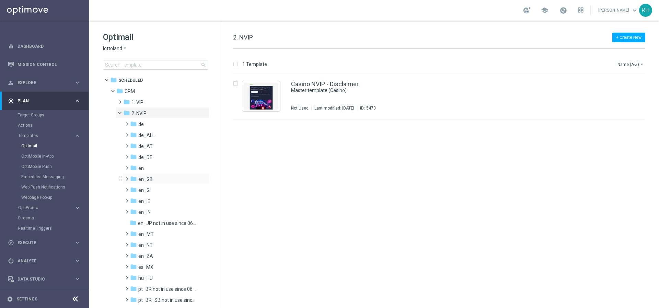
click at [146, 175] on div "folder en_GB more_vert" at bounding box center [165, 178] width 87 height 11
click at [127, 177] on span at bounding box center [125, 175] width 3 height 3
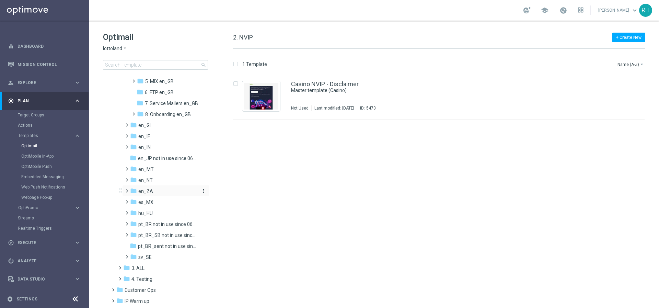
scroll to position [192, 0]
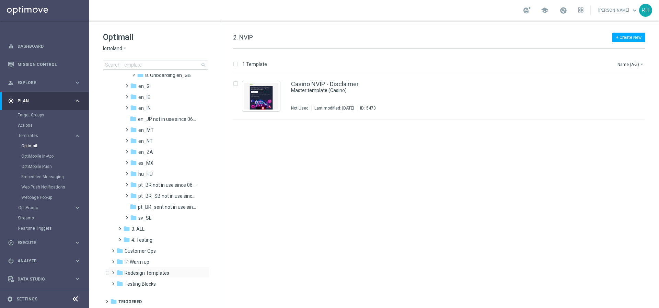
click at [113, 270] on span at bounding box center [111, 269] width 3 height 3
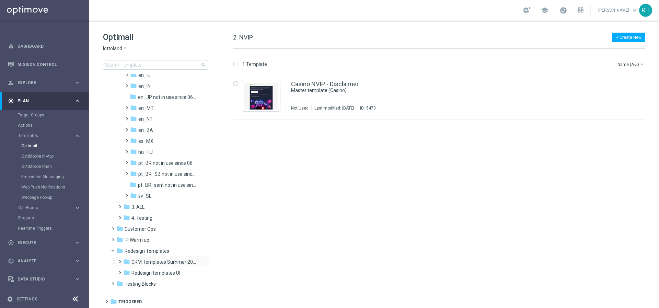
click at [120, 260] on span at bounding box center [118, 258] width 3 height 3
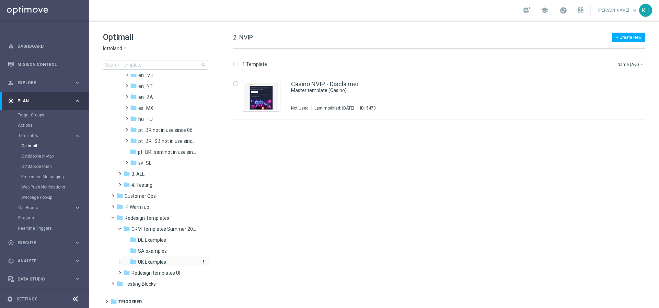
click at [152, 261] on span "UK Examples" at bounding box center [152, 262] width 28 height 6
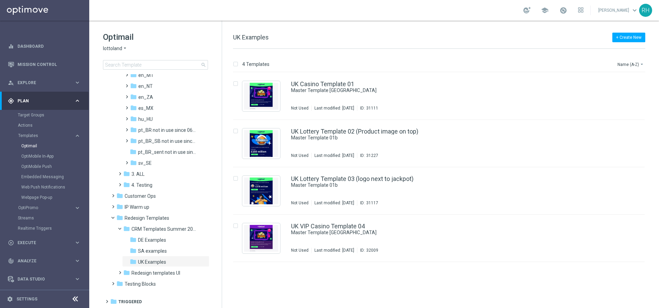
click at [400, 289] on div "insert_drive_file UK Casino Template 01 Master Template [GEOGRAPHIC_DATA] Not U…" at bounding box center [442, 190] width 432 height 236
click at [418, 53] on div "4 Templates Name (A-Z) arrow_drop_down Drag here to set row groups Drag here to…" at bounding box center [440, 178] width 437 height 259
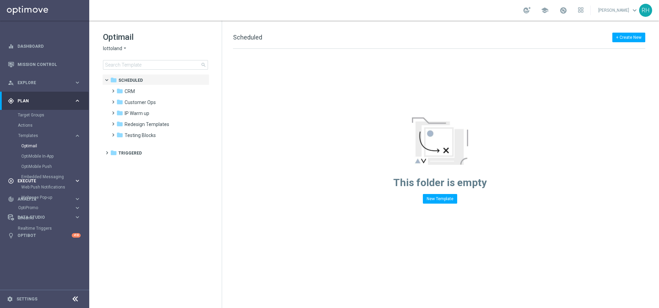
click at [39, 179] on span "Execute" at bounding box center [46, 181] width 57 height 4
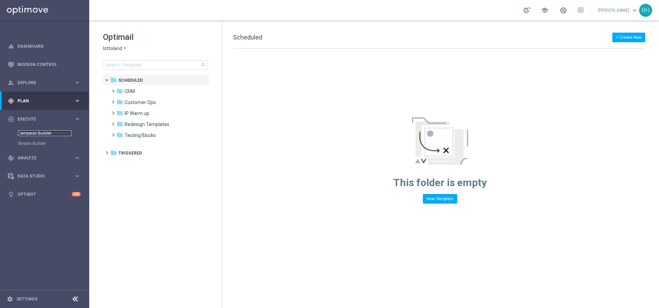
click at [39, 133] on link "Campaign Builder" at bounding box center [45, 132] width 54 height 5
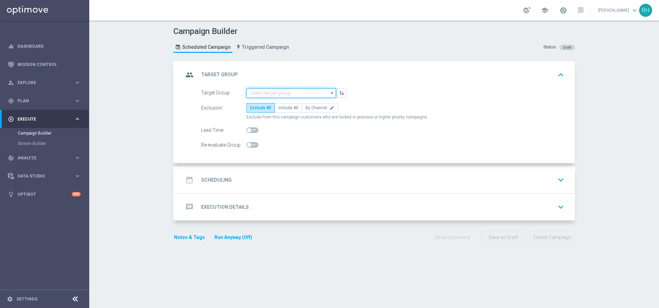
click at [301, 89] on input at bounding box center [292, 93] width 90 height 10
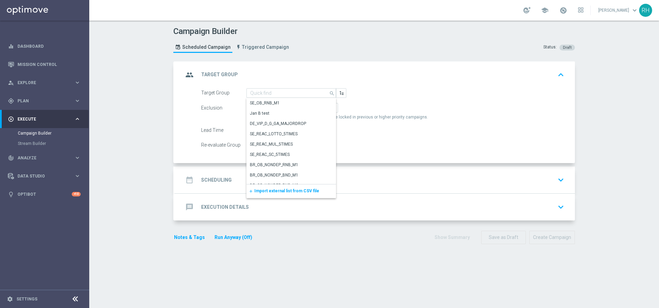
click at [294, 187] on div "add Import external list from CSV file" at bounding box center [292, 191] width 90 height 14
click at [294, 190] on span "Import external list from CSV file" at bounding box center [286, 191] width 65 height 5
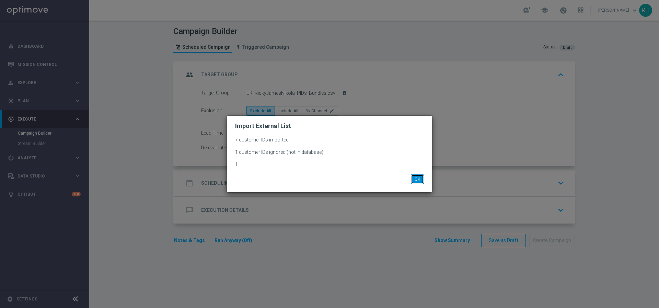
click at [416, 180] on button "OK" at bounding box center [417, 179] width 13 height 10
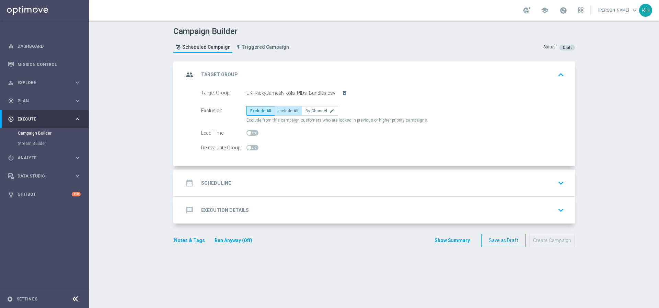
click at [287, 111] on span "Include All" at bounding box center [289, 111] width 20 height 5
click at [283, 111] on input "Include All" at bounding box center [281, 112] width 4 height 4
radio input "true"
click at [309, 183] on div "date_range Scheduling keyboard_arrow_down" at bounding box center [375, 183] width 384 height 13
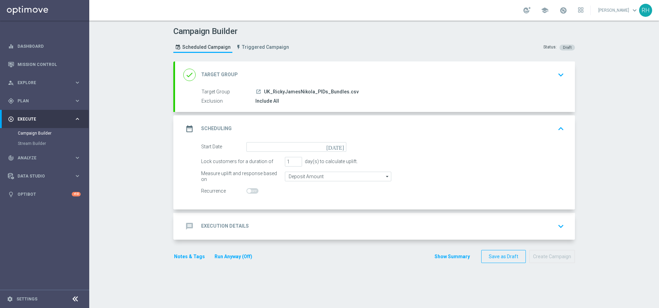
click at [337, 147] on icon "[DATE]" at bounding box center [337, 146] width 20 height 8
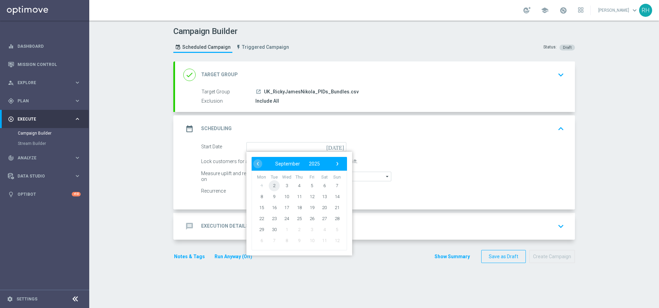
click at [272, 184] on span "2" at bounding box center [274, 185] width 11 height 11
type input "[DATE]"
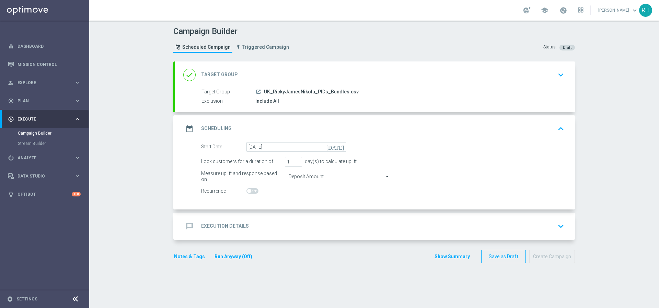
click at [375, 127] on div "date_range Scheduling keyboard_arrow_up" at bounding box center [375, 128] width 384 height 13
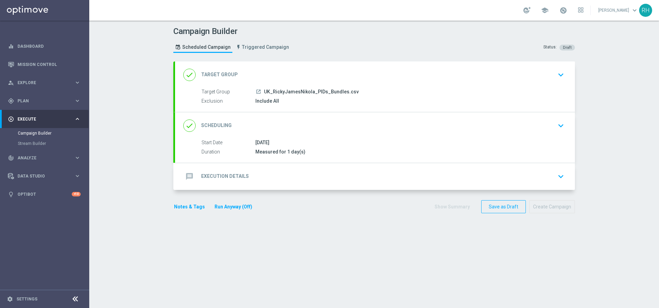
click at [375, 127] on div "done Scheduling keyboard_arrow_down Start Date [DATE] Duration Measured for 1 d…" at bounding box center [375, 137] width 400 height 50
click at [375, 127] on div "done Scheduling keyboard_arrow_down" at bounding box center [375, 125] width 384 height 13
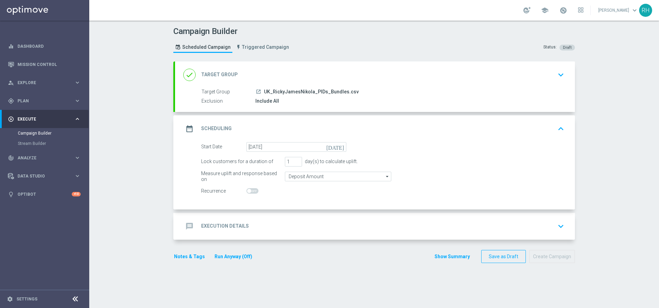
click at [373, 124] on div "date_range Scheduling keyboard_arrow_up" at bounding box center [375, 128] width 384 height 13
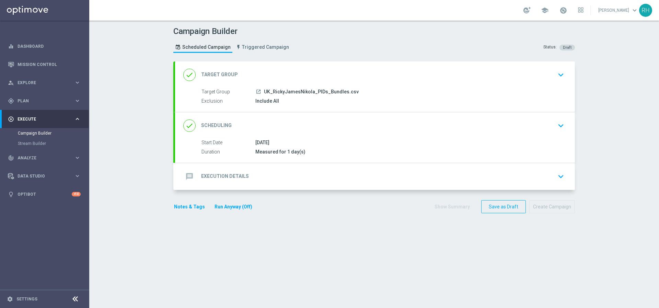
click at [373, 121] on div "done Scheduling keyboard_arrow_down" at bounding box center [375, 125] width 384 height 13
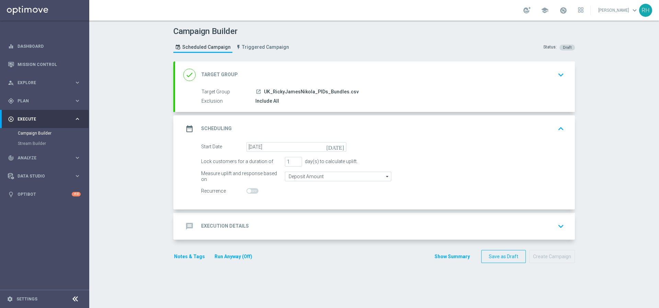
click at [373, 121] on div "date_range Scheduling keyboard_arrow_up" at bounding box center [375, 128] width 400 height 27
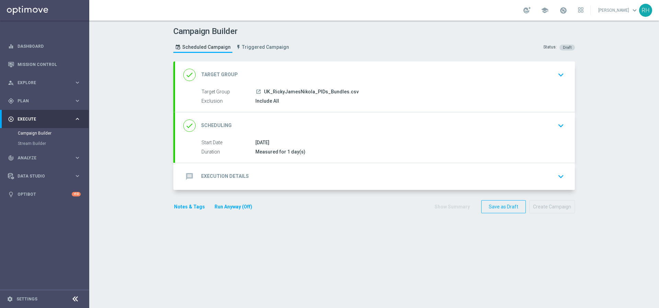
click at [347, 175] on div "message Execution Details keyboard_arrow_down" at bounding box center [375, 176] width 384 height 13
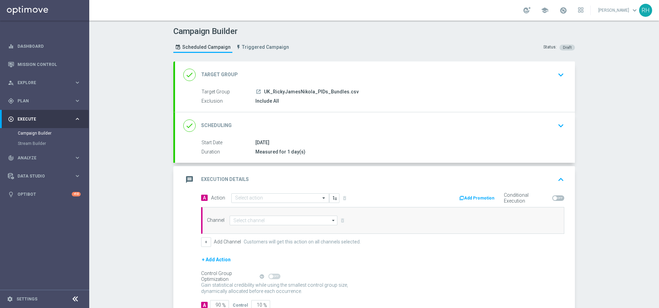
scroll to position [18, 0]
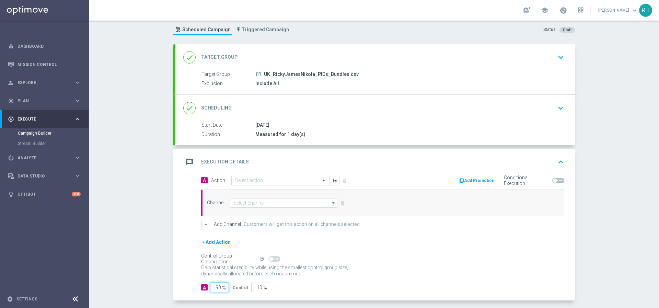
click at [215, 288] on input "90" at bounding box center [219, 288] width 19 height 10
type input "1"
type input "99"
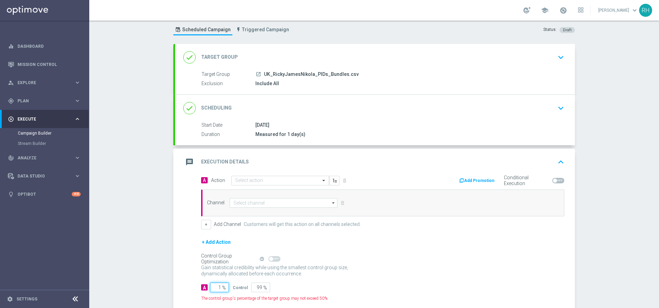
type input "10"
type input "90"
type input "100"
type input "0"
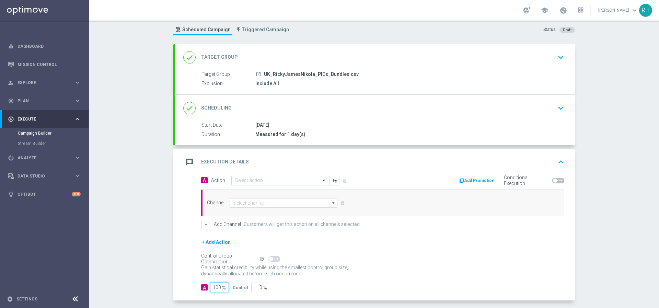
type input "100"
click at [390, 236] on form "A Action Select action delete_forever Add Promotion Conditional Execution Chann…" at bounding box center [382, 233] width 363 height 117
click at [315, 204] on input at bounding box center [284, 203] width 108 height 10
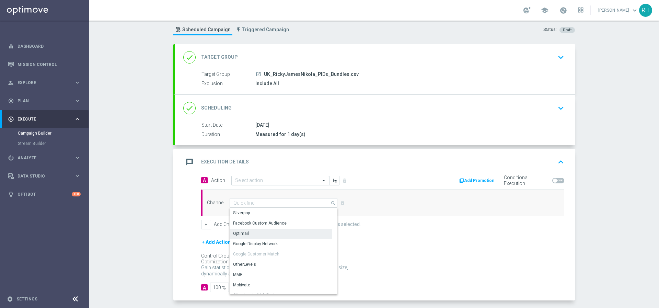
click at [300, 231] on div "Optimail" at bounding box center [281, 234] width 102 height 10
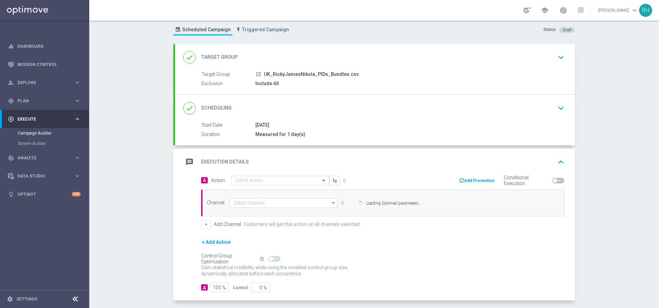
type input "Optimail"
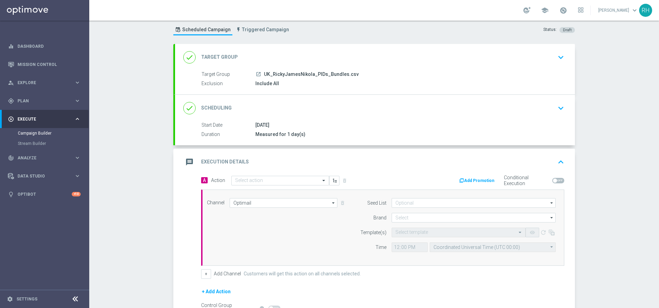
scroll to position [97, 0]
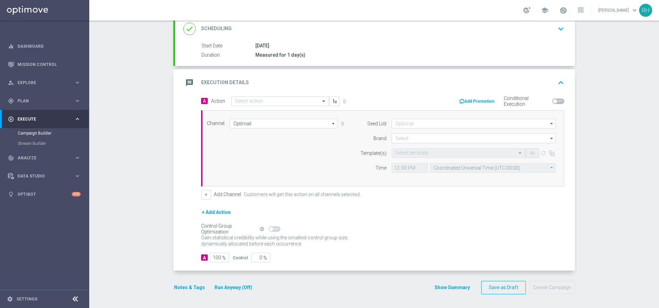
click at [194, 284] on button "Notes & Tags" at bounding box center [189, 287] width 32 height 9
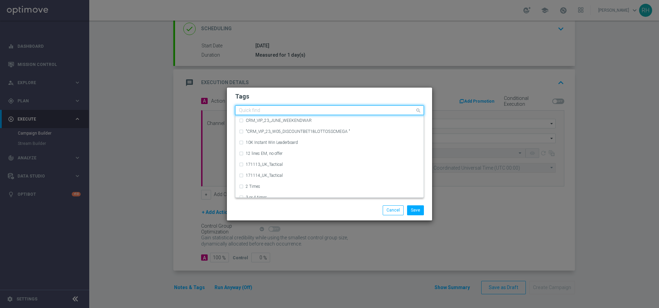
click at [305, 112] on input "text" at bounding box center [327, 111] width 176 height 6
click at [362, 215] on div "Save Cancel" at bounding box center [362, 210] width 133 height 10
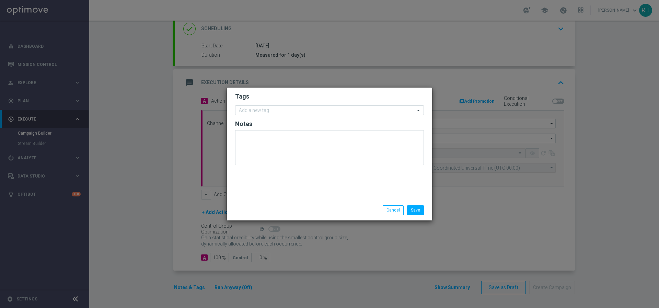
click at [340, 183] on div "Tags Add a new tag Notes" at bounding box center [329, 144] width 205 height 113
click at [325, 115] on ng-select "Add a new tag" at bounding box center [329, 110] width 189 height 10
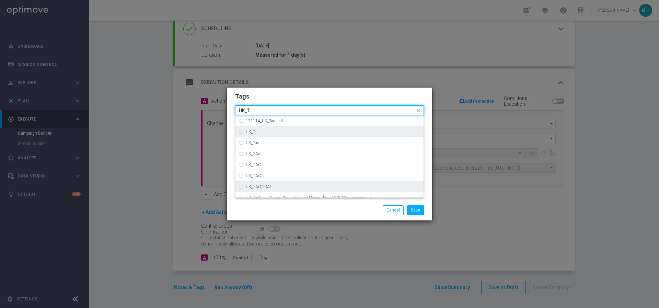
scroll to position [16, 0]
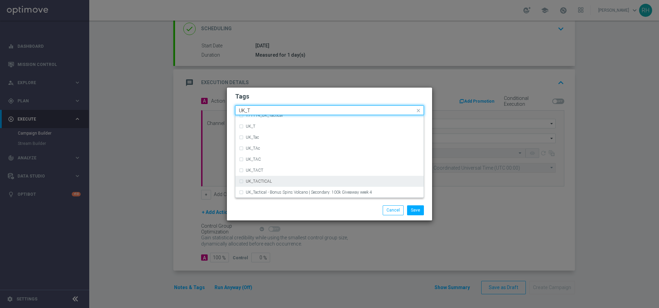
click at [282, 179] on div "UK_TACTICAL" at bounding box center [333, 181] width 174 height 4
type input "UK_T"
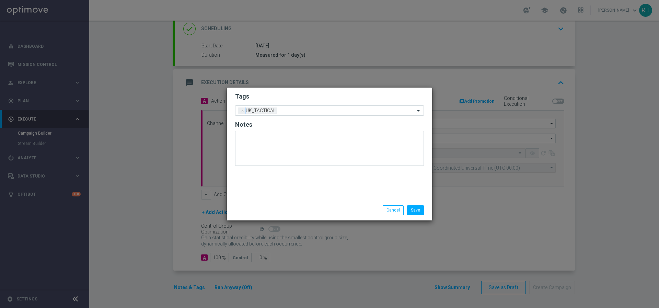
click at [289, 207] on div "Save Cancel" at bounding box center [329, 210] width 199 height 10
click at [413, 211] on button "Save" at bounding box center [415, 210] width 17 height 10
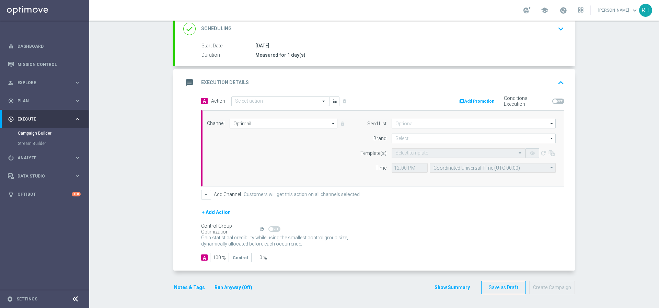
click at [449, 228] on div "Control Group Optimization Self Optimizing Campaign help_outline" at bounding box center [382, 229] width 363 height 8
click at [280, 263] on div "A Action Select action delete_forever Add Promotion Conditional Execution Chann…" at bounding box center [375, 183] width 400 height 175
click at [186, 285] on button "Notes & Tags" at bounding box center [189, 287] width 32 height 9
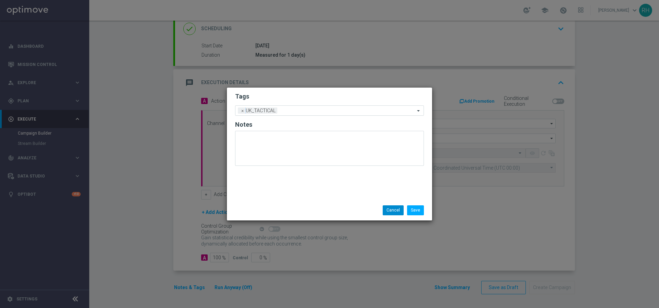
drag, startPoint x: 356, startPoint y: 206, endPoint x: 400, endPoint y: 213, distance: 44.4
click at [357, 206] on div "Save Cancel" at bounding box center [362, 210] width 133 height 10
click at [397, 212] on button "Cancel" at bounding box center [393, 210] width 21 height 10
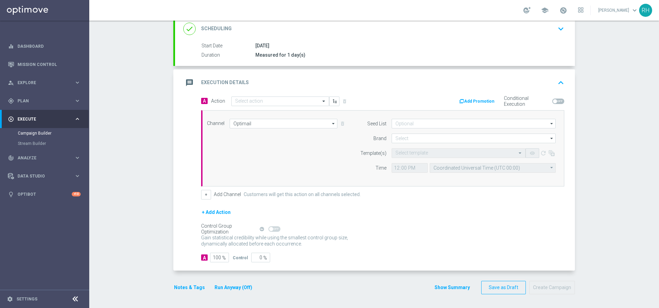
click at [474, 237] on div "Gain statistical credibility while using the smallest control group size, dynam…" at bounding box center [382, 241] width 363 height 16
click at [290, 132] on div "Channel Optimail Optimail arrow_drop_down Drag here to set row groups Drag here…" at bounding box center [381, 148] width 359 height 59
click at [290, 129] on div "Channel Optimail Optimail arrow_drop_down Drag here to set row groups Drag here…" at bounding box center [381, 148] width 359 height 59
click at [292, 124] on input "Optimail" at bounding box center [284, 124] width 108 height 10
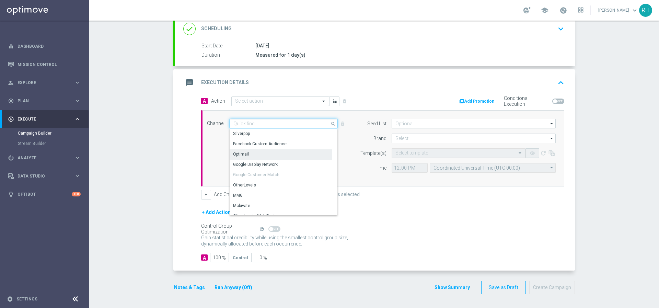
scroll to position [168, 0]
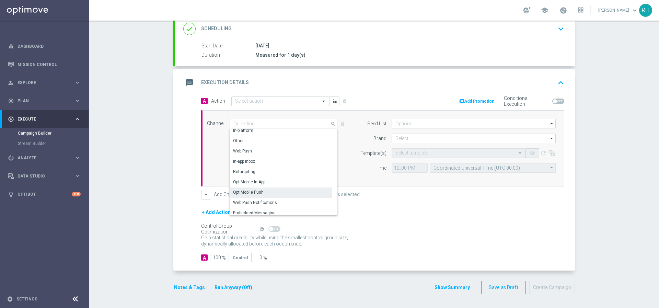
click at [295, 193] on div "OptiMobile Push" at bounding box center [281, 193] width 102 height 10
type input "OptiMobile Push"
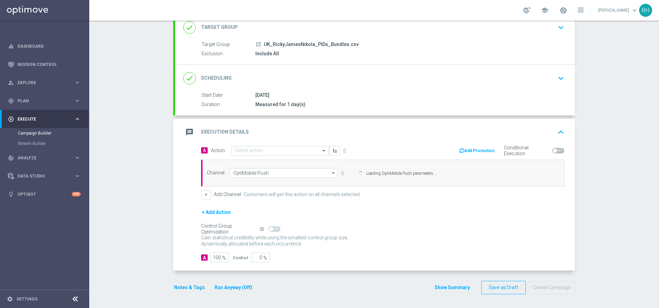
scroll to position [47, 0]
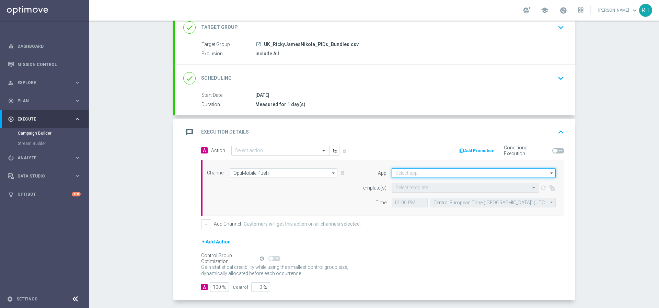
click at [434, 172] on input at bounding box center [474, 173] width 164 height 10
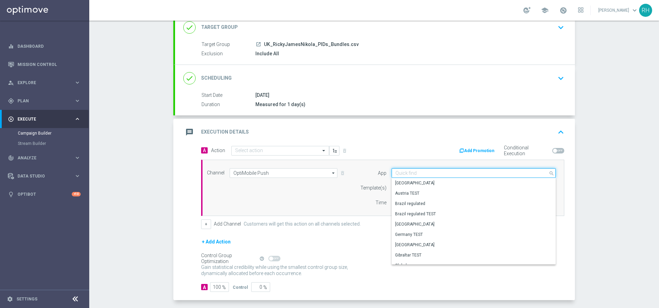
click at [434, 172] on input at bounding box center [474, 173] width 164 height 10
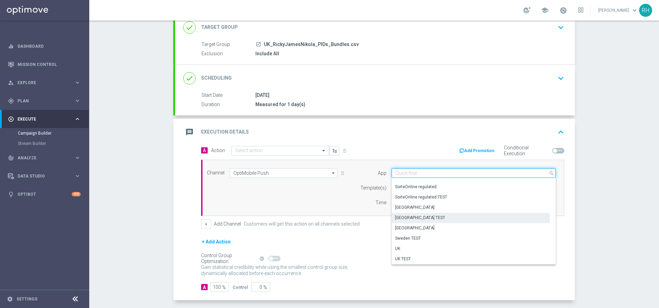
scroll to position [77, 0]
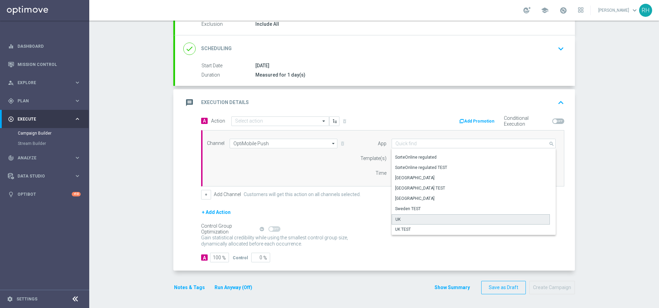
click at [444, 219] on div "UK" at bounding box center [471, 219] width 158 height 10
type input "UK"
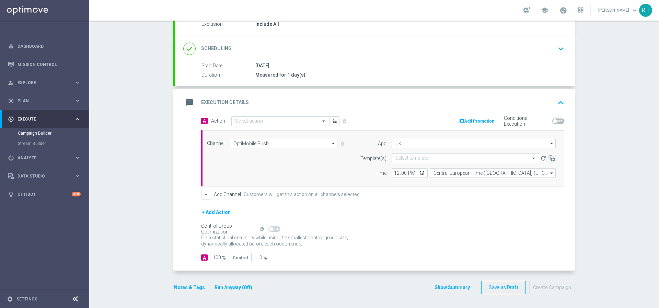
click at [444, 219] on div "+ Add Action" at bounding box center [382, 216] width 363 height 17
click at [444, 175] on input "Central European Time (Budapest) (UTC +02:00)" at bounding box center [493, 173] width 126 height 10
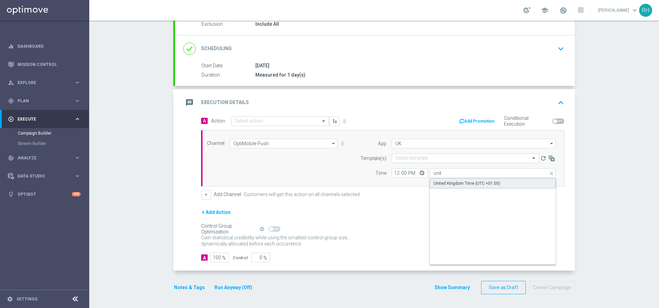
click at [444, 183] on div "United Kingdom Time (UTC +01:00)" at bounding box center [467, 183] width 67 height 6
type input "United Kingdom Time (UTC +01:00)"
click at [414, 194] on div "+ Add Channel Customers will get this action on all channels selected." at bounding box center [382, 195] width 363 height 10
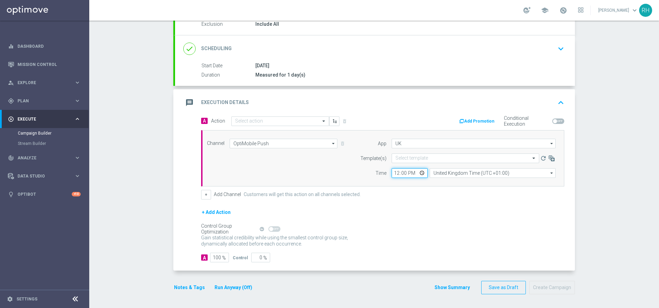
click at [394, 174] on input "12:00" at bounding box center [410, 173] width 36 height 10
type input "20:00"
click at [390, 180] on div "Channel OptiMobile Push OptiMobile Push arrow_drop_down Drag here to set row gr…" at bounding box center [382, 158] width 363 height 56
click at [400, 193] on div "+ Add Channel Customers will get this action on all channels selected." at bounding box center [382, 195] width 363 height 10
click at [417, 158] on input "text" at bounding box center [459, 159] width 126 height 6
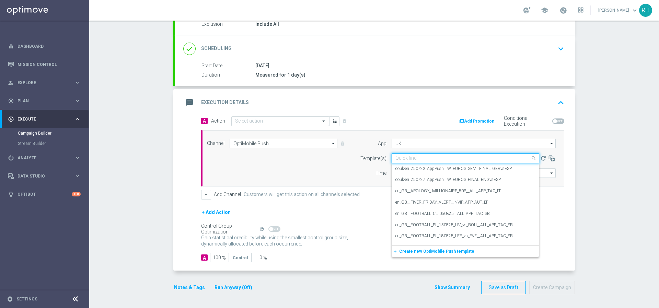
click at [417, 158] on input "text" at bounding box center [459, 159] width 126 height 6
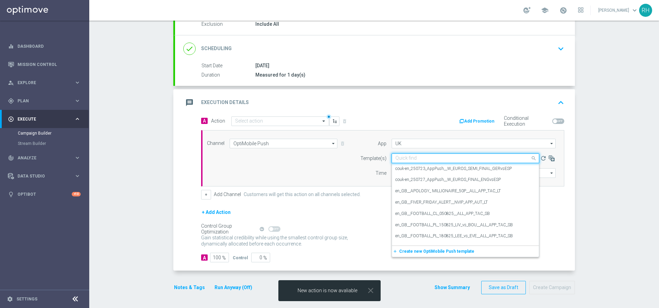
paste input "en_GB__POWERBALL_ALERT_020925__NVIP_APP_TAC_LT"
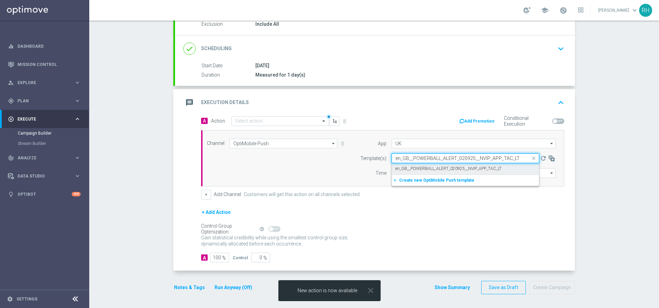
click at [412, 167] on label "en_GB__POWERBALL_ALERT_020925__NVIP_APP_TAC_LT" at bounding box center [449, 169] width 106 height 6
type input "en_GB__POWERBALL_ALERT_020925__NVIP_APP_TAC_LT"
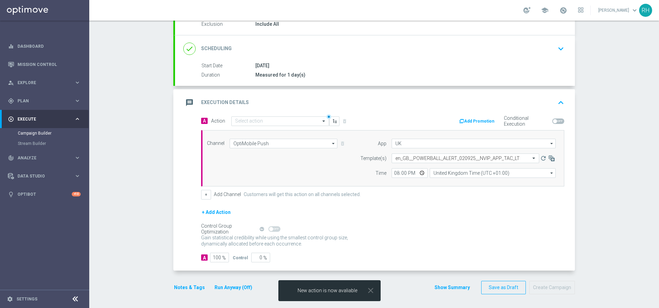
click at [412, 206] on form "A Action Select action delete_forever Add Promotion Conditional Execution Chann…" at bounding box center [382, 189] width 363 height 147
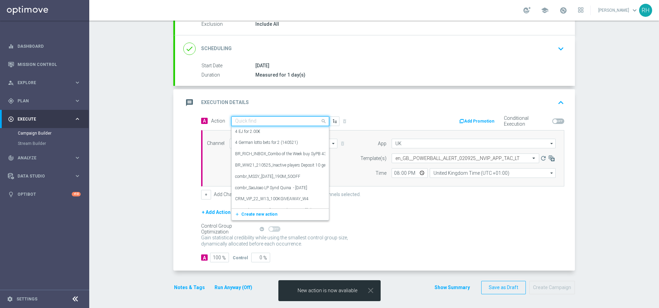
click at [270, 122] on input "text" at bounding box center [273, 121] width 77 height 6
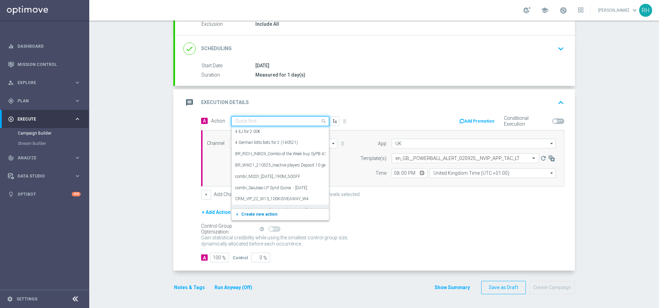
click at [270, 213] on span "Create new action" at bounding box center [259, 214] width 36 height 5
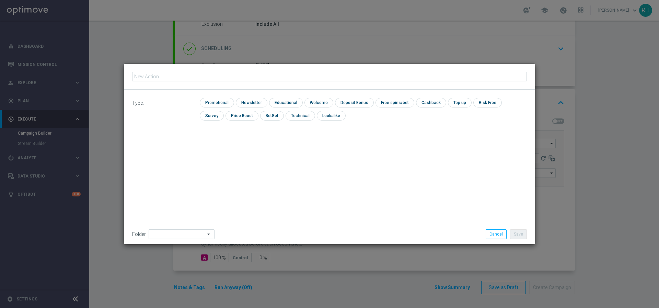
type input "en_GB__POWERBALL_ALERT_020925__NVIP_APP_TAC_LT"
click at [226, 104] on input "checkbox" at bounding box center [216, 102] width 33 height 9
checkbox input "true"
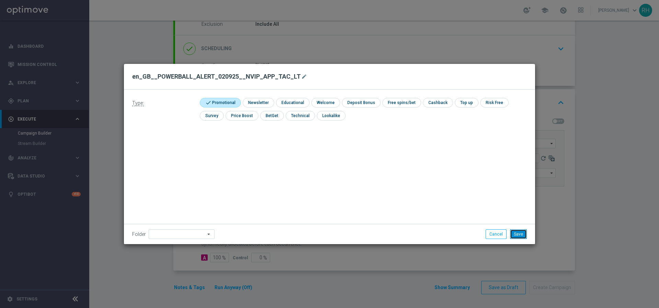
click at [516, 234] on button "Save" at bounding box center [518, 234] width 17 height 10
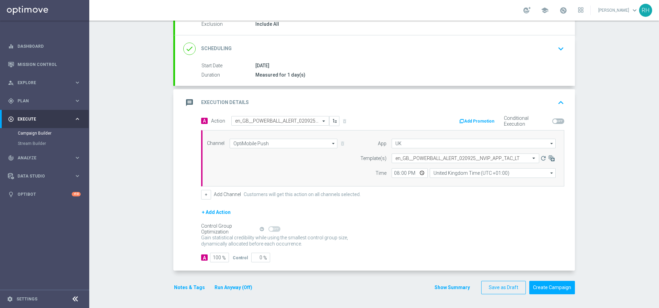
click at [460, 285] on button "Show Summary" at bounding box center [452, 288] width 36 height 8
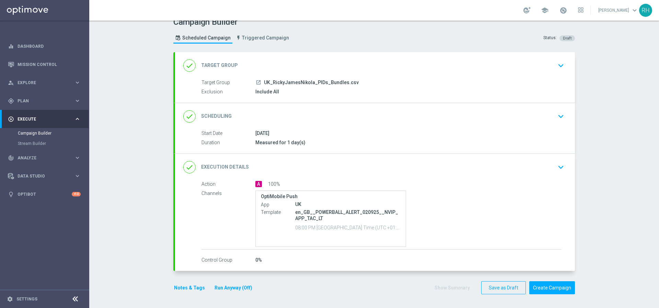
scroll to position [9, 0]
click at [193, 285] on button "Notes & Tags" at bounding box center [189, 288] width 32 height 9
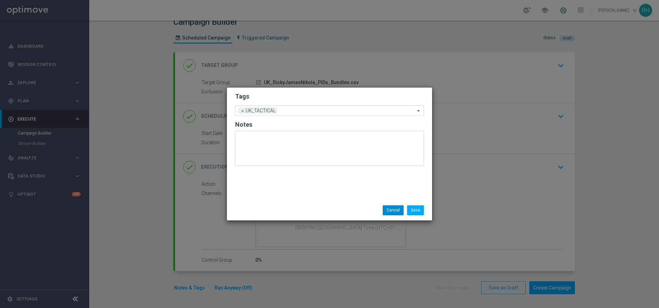
drag, startPoint x: 367, startPoint y: 208, endPoint x: 401, endPoint y: 210, distance: 33.7
click at [373, 208] on div "Save Cancel" at bounding box center [362, 210] width 133 height 10
click at [401, 209] on button "Cancel" at bounding box center [393, 210] width 21 height 10
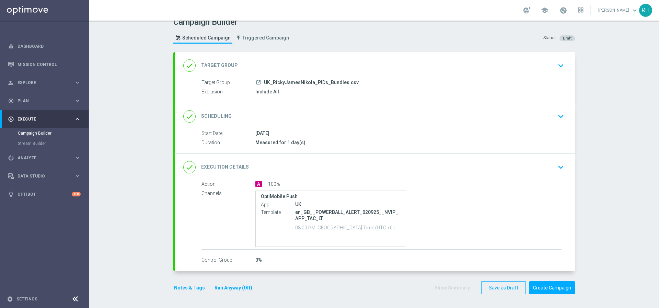
click at [624, 218] on div "Campaign Builder Scheduled Campaign Triggered Campaign Status: Draft done Targe…" at bounding box center [374, 164] width 570 height 287
click at [623, 218] on div "Campaign Builder Scheduled Campaign Triggered Campaign Status: Draft done Targe…" at bounding box center [374, 164] width 570 height 287
click at [349, 268] on div "Action A 100% Channels OptiMobile Push App UK Template en_GB__POWERBALL_ALERT_0…" at bounding box center [375, 226] width 400 height 90
click at [484, 156] on div "done Execution Details keyboard_arrow_down" at bounding box center [375, 167] width 400 height 27
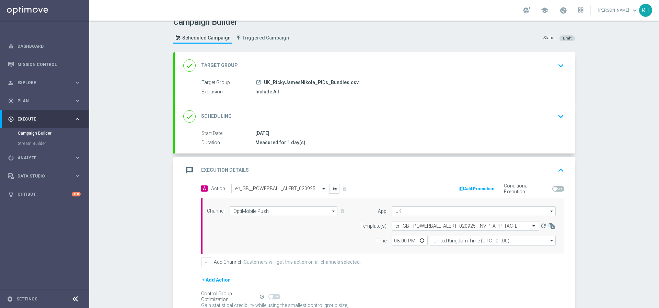
click at [546, 170] on div "message Execution Details keyboard_arrow_up" at bounding box center [375, 170] width 384 height 13
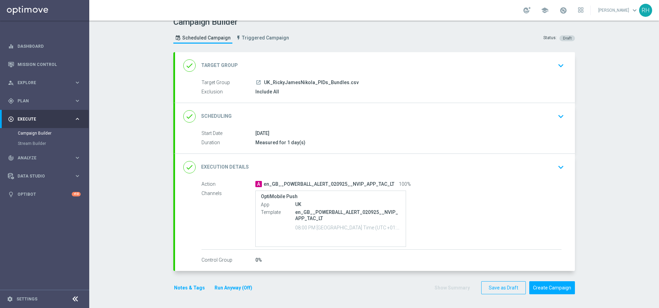
click at [194, 288] on button "Notes & Tags" at bounding box center [189, 288] width 32 height 9
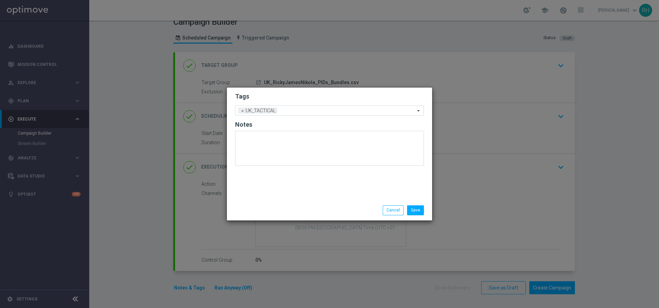
click at [371, 211] on div "Save Cancel" at bounding box center [362, 210] width 133 height 10
click at [415, 211] on button "Save" at bounding box center [415, 210] width 17 height 10
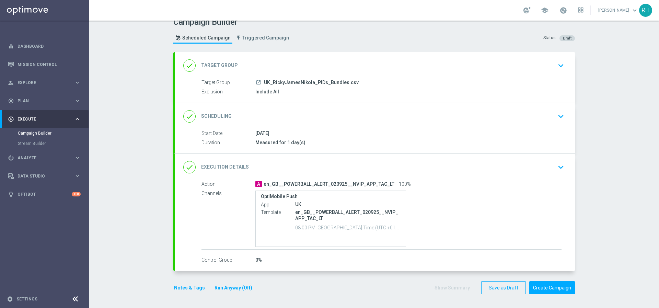
click at [456, 167] on div "done Execution Details keyboard_arrow_down" at bounding box center [375, 167] width 384 height 13
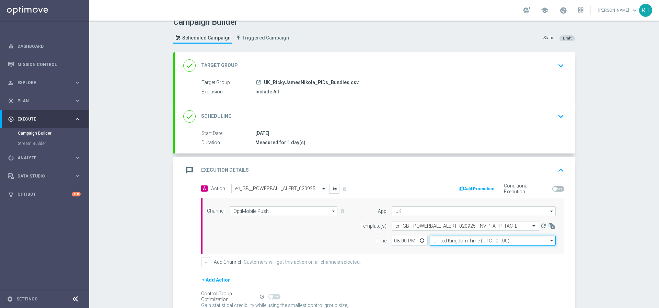
click at [447, 241] on input "United Kingdom Time (UTC +01:00)" at bounding box center [493, 241] width 126 height 10
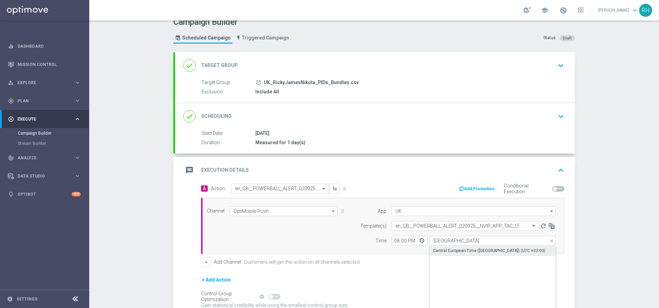
click at [448, 249] on div "Central European Time ([GEOGRAPHIC_DATA]) (UTC +02:00)" at bounding box center [489, 251] width 112 height 6
type input "Central European Time ([GEOGRAPHIC_DATA]) (UTC +02:00)"
click at [396, 241] on input "20:00" at bounding box center [410, 241] width 36 height 10
type input "17:18"
click at [411, 255] on div "A Action Select action en_GB__POWERBALL_ALERT_020925__NVIP_APP_TAC_LT delete_fo…" at bounding box center [383, 225] width 374 height 83
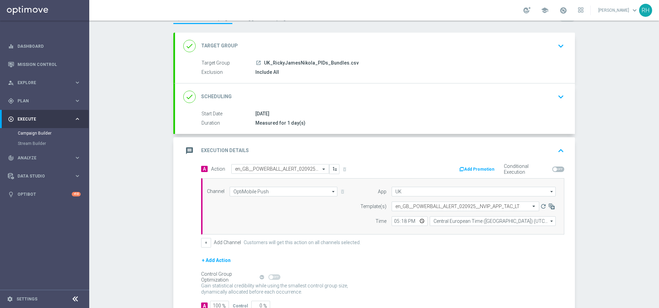
scroll to position [77, 0]
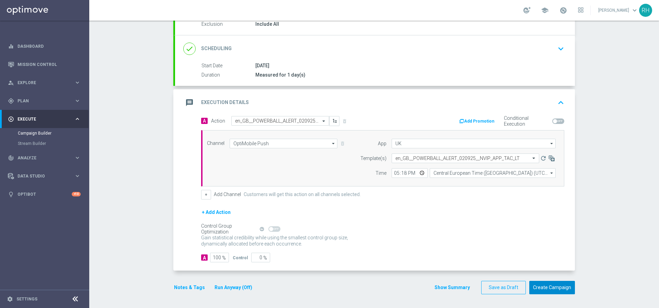
click at [549, 284] on button "Create Campaign" at bounding box center [553, 287] width 46 height 13
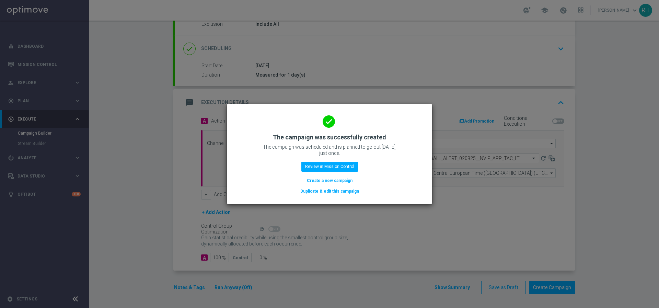
click at [332, 194] on button "Duplicate & edit this campaign" at bounding box center [330, 192] width 60 height 8
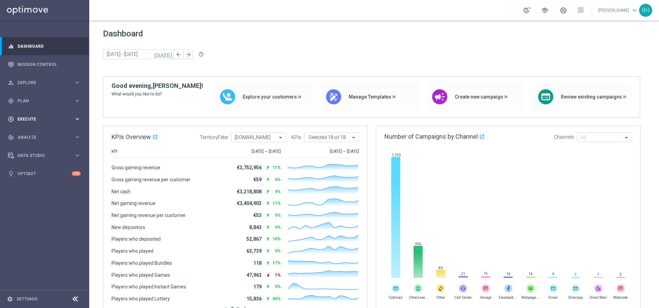
click at [62, 116] on div "play_circle_outline Execute" at bounding box center [41, 119] width 66 height 6
click at [56, 131] on link "Campaign Builder" at bounding box center [45, 132] width 54 height 5
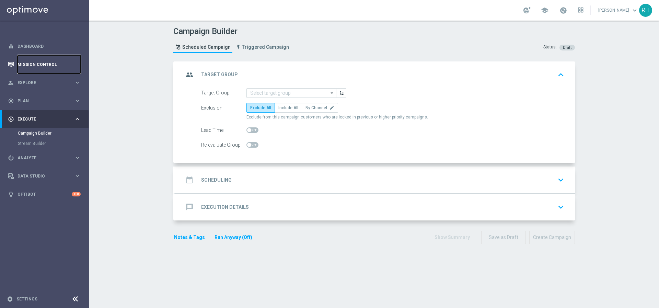
click at [76, 57] on link "Mission Control" at bounding box center [49, 64] width 63 height 18
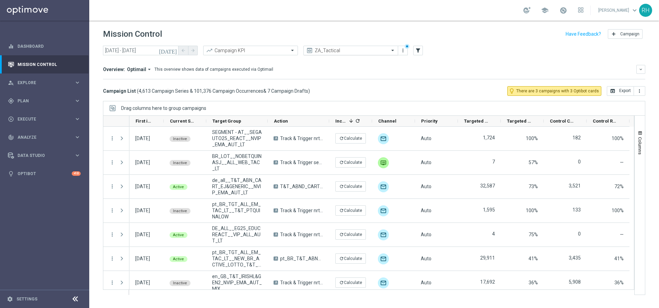
click at [340, 54] on div "ZA_Tactical" at bounding box center [351, 51] width 95 height 10
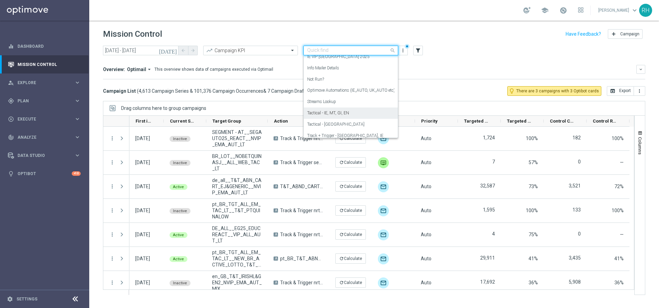
scroll to position [109, 0]
click at [347, 107] on div "Tactical - [GEOGRAPHIC_DATA]" at bounding box center [350, 109] width 87 height 11
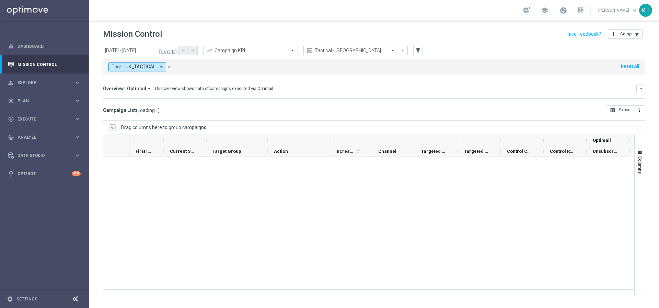
click at [174, 49] on icon "[DATE]" at bounding box center [168, 50] width 19 height 6
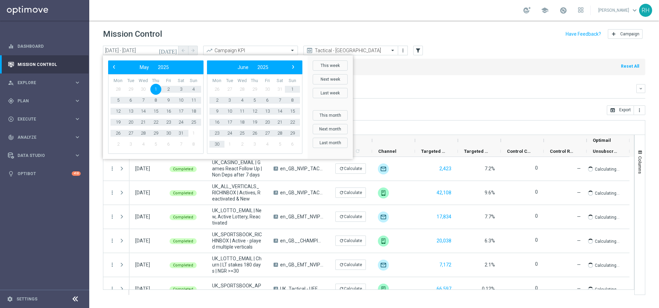
click at [293, 68] on span "›" at bounding box center [293, 67] width 9 height 9
click at [549, 132] on div "Drag columns here to group campaigns" at bounding box center [374, 127] width 543 height 14
click at [504, 114] on div "Campaign List ( 354 Campaign Series & 588 Campaign Occurrences & 1 Campaign Dra…" at bounding box center [374, 110] width 543 height 10
click at [192, 181] on div "Completed" at bounding box center [185, 193] width 43 height 24
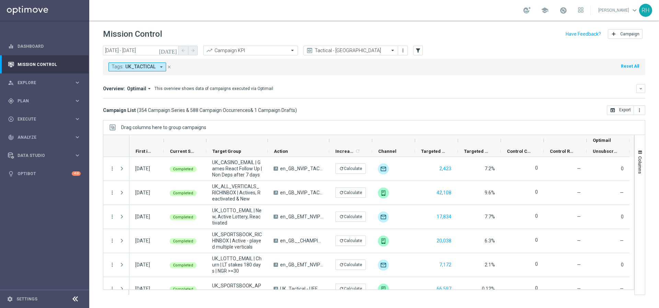
click at [173, 53] on icon "[DATE]" at bounding box center [168, 50] width 19 height 6
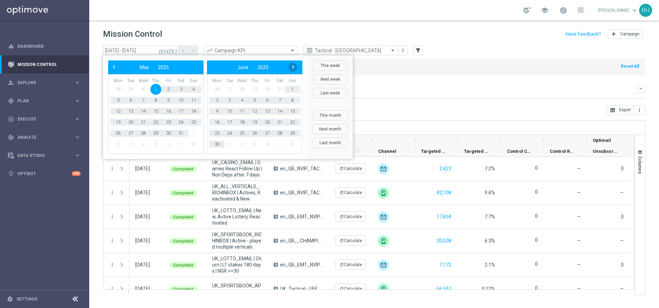
click at [293, 69] on span "›" at bounding box center [293, 67] width 9 height 9
click at [231, 89] on span "2" at bounding box center [229, 89] width 11 height 11
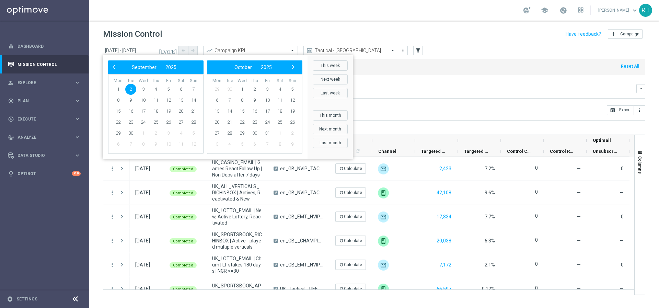
click at [131, 91] on span "2" at bounding box center [130, 89] width 11 height 11
type input "[DATE] - [DATE]"
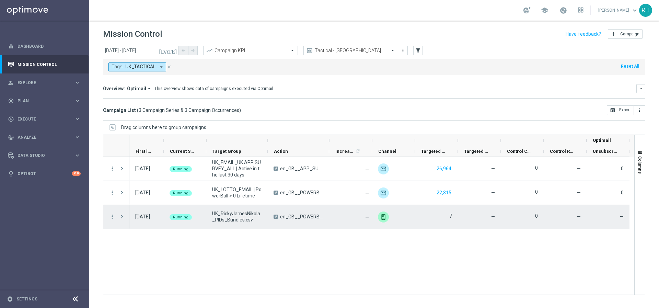
click at [116, 219] on div "Press SPACE to select this row." at bounding box center [123, 217] width 14 height 24
click at [112, 216] on icon "more_vert" at bounding box center [112, 217] width 6 height 6
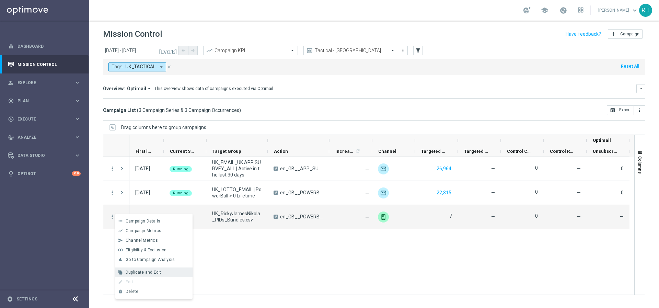
click at [138, 273] on span "Duplicate and Edit" at bounding box center [143, 272] width 35 height 5
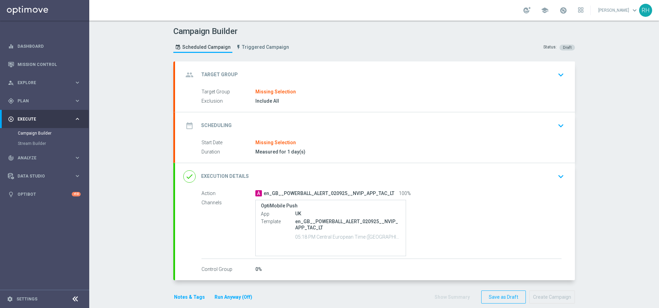
click at [349, 83] on div "group Target Group keyboard_arrow_down" at bounding box center [375, 74] width 400 height 27
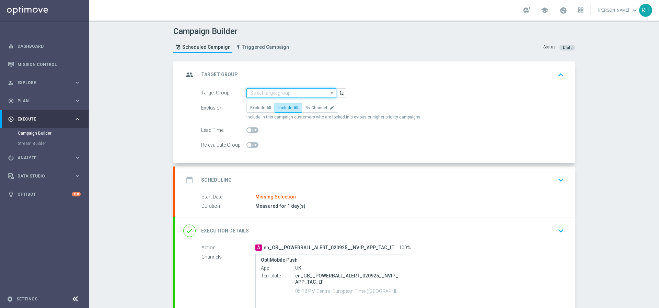
click at [306, 93] on input at bounding box center [292, 93] width 90 height 10
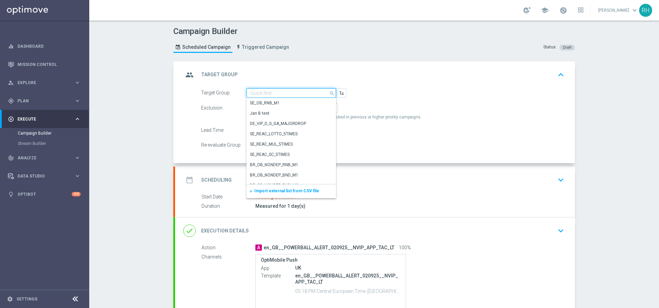
paste input "UK_LOTTO_APP"
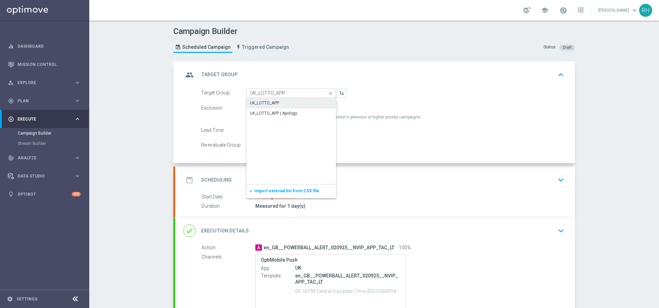
click at [298, 102] on div "UK_LOTTO_APP" at bounding box center [292, 103] width 90 height 10
type input "UK_LOTTO_APP"
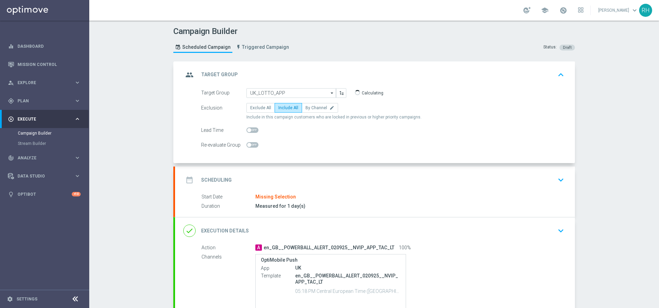
click at [323, 189] on div "date_range Scheduling keyboard_arrow_down" at bounding box center [375, 180] width 400 height 27
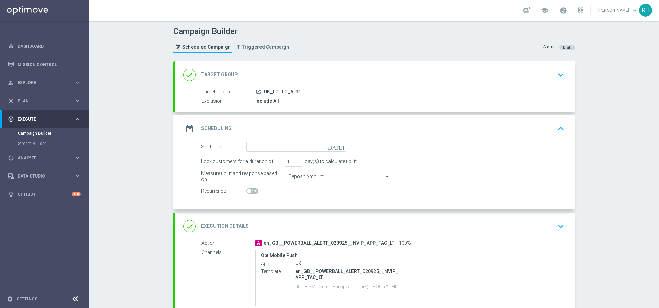
click at [338, 148] on icon "[DATE]" at bounding box center [337, 146] width 20 height 8
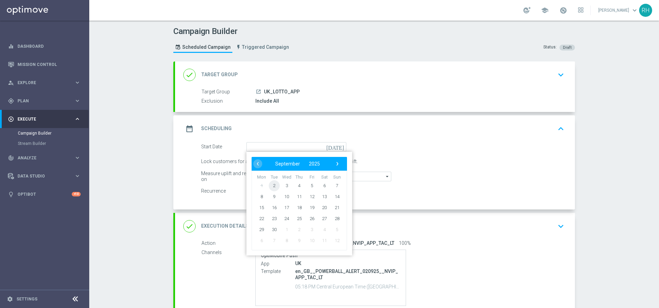
click at [273, 187] on span "2" at bounding box center [274, 185] width 11 height 11
type input "[DATE]"
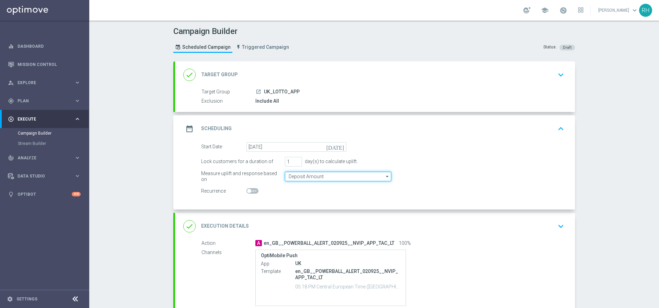
click at [347, 178] on input "Deposit Amount" at bounding box center [338, 177] width 106 height 10
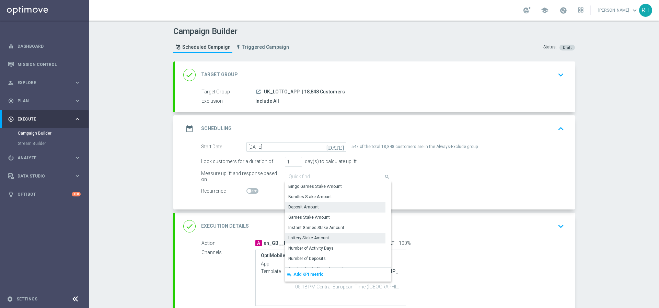
click at [335, 238] on div "Lottery Stake Amount" at bounding box center [335, 238] width 101 height 10
type input "Lottery Stake Amount"
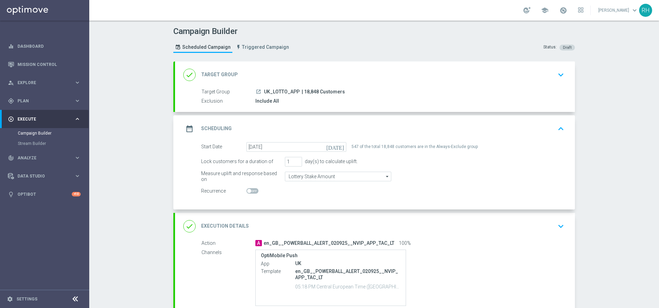
click at [559, 127] on icon "keyboard_arrow_up" at bounding box center [561, 129] width 10 height 10
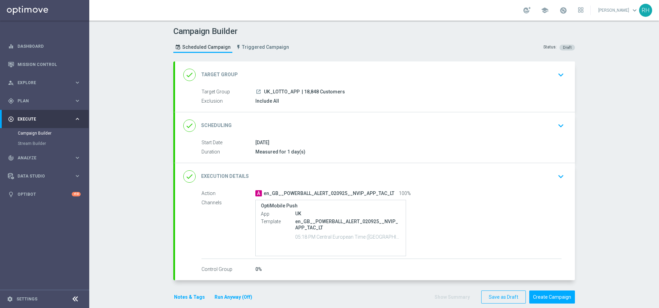
click at [185, 298] on button "Notes & Tags" at bounding box center [189, 297] width 32 height 9
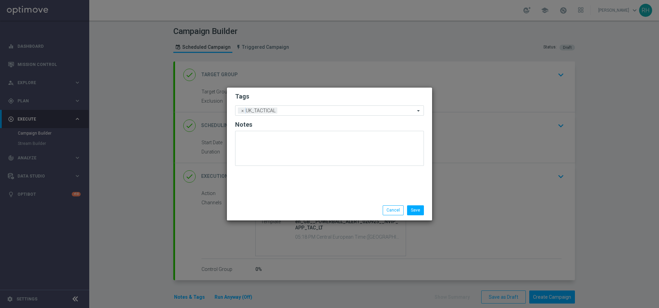
click at [365, 182] on div "Tags Add a new tag × UK_TACTICAL Notes" at bounding box center [329, 144] width 205 height 113
click at [371, 204] on div "Save Cancel" at bounding box center [329, 210] width 205 height 20
click at [395, 211] on button "Cancel" at bounding box center [393, 210] width 21 height 10
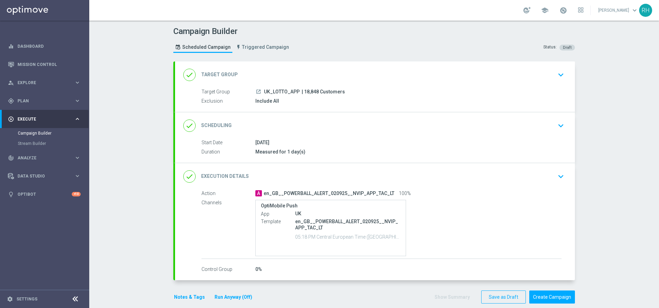
click at [587, 219] on div "Campaign Builder Scheduled Campaign Triggered Campaign Status: Draft done Targe…" at bounding box center [374, 164] width 570 height 287
click at [307, 92] on span "| 18,848 Customers" at bounding box center [323, 92] width 43 height 6
copy span "18,848"
click at [558, 175] on icon "keyboard_arrow_down" at bounding box center [561, 176] width 10 height 10
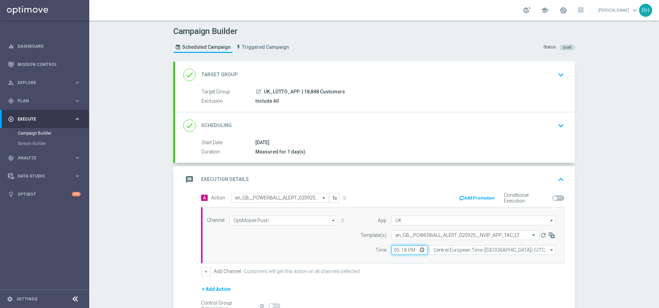
click at [392, 249] on input "17:18" at bounding box center [410, 250] width 36 height 10
type input "20:00"
click at [397, 256] on div "Channel OptiMobile Push OptiMobile Push arrow_drop_down Show Selected 1 of 26 S…" at bounding box center [382, 235] width 363 height 56
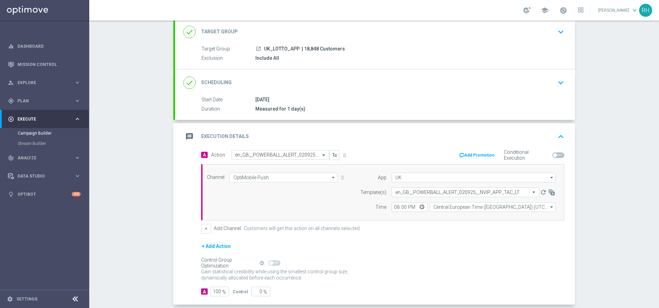
scroll to position [77, 0]
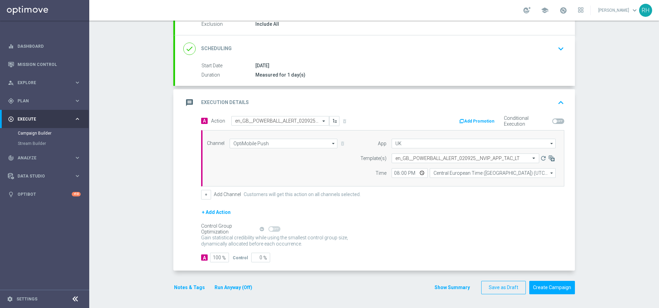
click at [193, 287] on button "Notes & Tags" at bounding box center [189, 287] width 32 height 9
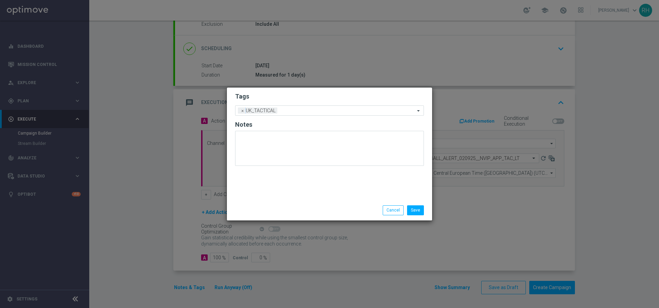
drag, startPoint x: 358, startPoint y: 197, endPoint x: 383, endPoint y: 209, distance: 28.0
click at [360, 200] on div "Tags Add a new tag × UK_TACTICAL Notes" at bounding box center [329, 144] width 205 height 113
click at [388, 209] on button "Cancel" at bounding box center [393, 210] width 21 height 10
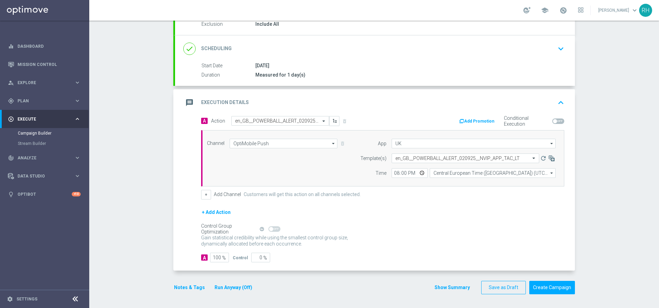
click at [460, 241] on div "Gain statistical credibility while using the smallest control group size, dynam…" at bounding box center [382, 241] width 363 height 16
click at [556, 101] on icon "keyboard_arrow_up" at bounding box center [561, 103] width 10 height 10
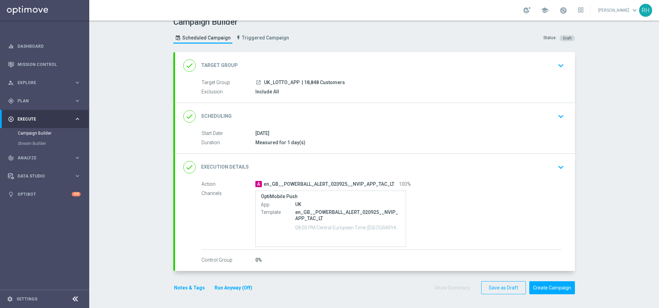
scroll to position [9, 0]
click at [246, 280] on form "done Target Group keyboard_arrow_down Target Group launch UK_LOTTO_APP | 18,848…" at bounding box center [374, 173] width 402 height 242
click at [146, 271] on div "Campaign Builder Scheduled Campaign Triggered Campaign Status: Draft done Targe…" at bounding box center [374, 164] width 570 height 287
drag, startPoint x: 192, startPoint y: 295, endPoint x: 225, endPoint y: 295, distance: 33.0
click at [195, 295] on div "done Target Group keyboard_arrow_down Target Group launch UK_LOTTO_APP | 18,848…" at bounding box center [374, 176] width 402 height 249
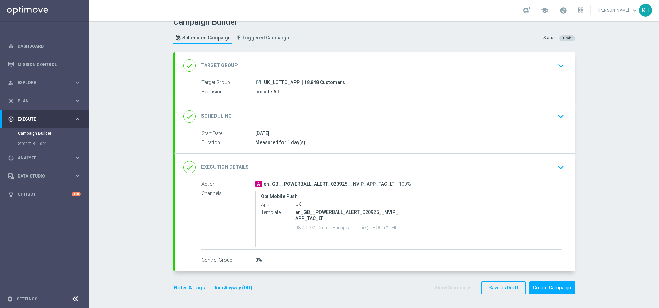
click at [230, 294] on div "done Target Group keyboard_arrow_down Target Group launch UK_LOTTO_APP | 18,848…" at bounding box center [374, 176] width 402 height 249
drag, startPoint x: 148, startPoint y: 287, endPoint x: 151, endPoint y: 290, distance: 4.4
click at [148, 288] on div "Campaign Builder Scheduled Campaign Triggered Campaign Status: Draft done Targe…" at bounding box center [374, 164] width 570 height 287
click at [191, 295] on div "done Target Group keyboard_arrow_down Target Group launch UK_LOTTO_APP | 18,848…" at bounding box center [374, 176] width 402 height 249
click at [185, 289] on button "Notes & Tags" at bounding box center [189, 288] width 32 height 9
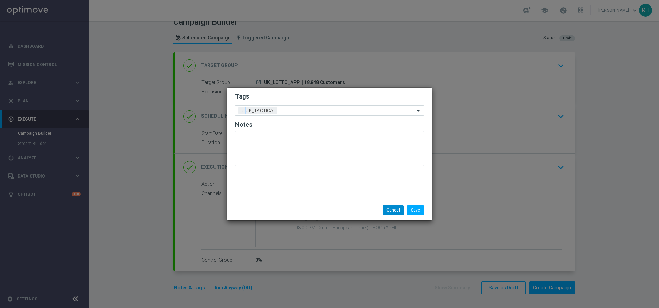
click at [384, 210] on div "Save Cancel" at bounding box center [362, 210] width 133 height 10
click at [388, 211] on button "Cancel" at bounding box center [393, 210] width 21 height 10
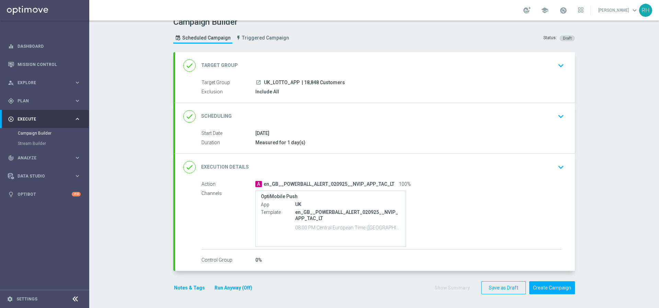
click at [602, 185] on div "Campaign Builder Scheduled Campaign Triggered Campaign Status: Draft done Targe…" at bounding box center [374, 164] width 570 height 287
drag, startPoint x: 624, startPoint y: 70, endPoint x: 626, endPoint y: 47, distance: 23.1
click at [625, 66] on div "Campaign Builder Scheduled Campaign Triggered Campaign Status: Draft done Targe…" at bounding box center [374, 164] width 570 height 287
click at [181, 289] on button "Notes & Tags" at bounding box center [189, 288] width 32 height 9
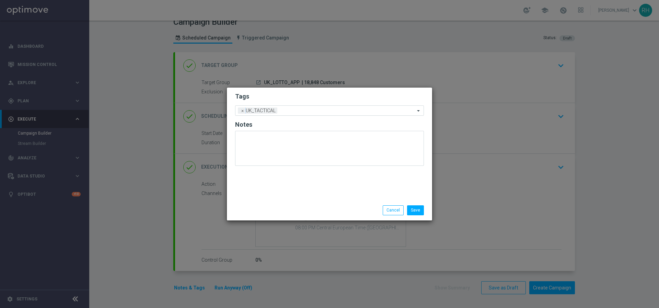
drag, startPoint x: 317, startPoint y: 190, endPoint x: 380, endPoint y: 212, distance: 66.3
click at [320, 192] on div "Tags Add a new tag × UK_TACTICAL Notes" at bounding box center [329, 144] width 205 height 113
click at [389, 212] on button "Cancel" at bounding box center [393, 210] width 21 height 10
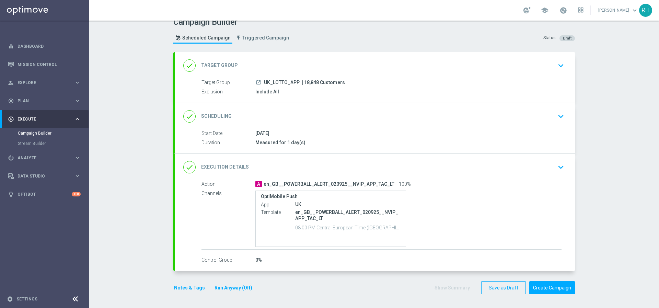
click at [480, 201] on div "OptiMobile Push App UK Template en_GB__POWERBALL_ALERT_020925__NVIP_APP_TAC_LT …" at bounding box center [408, 219] width 306 height 56
click at [548, 283] on button "Create Campaign" at bounding box center [553, 287] width 46 height 13
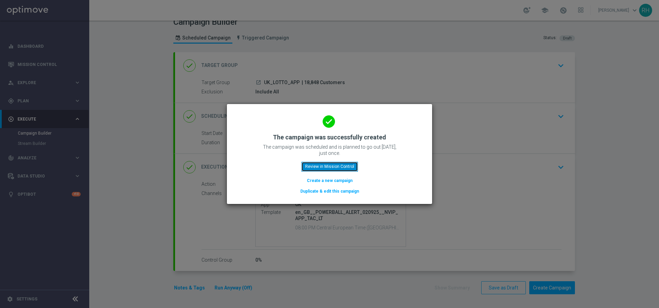
click at [347, 163] on button "Review in Mission Control" at bounding box center [330, 167] width 57 height 10
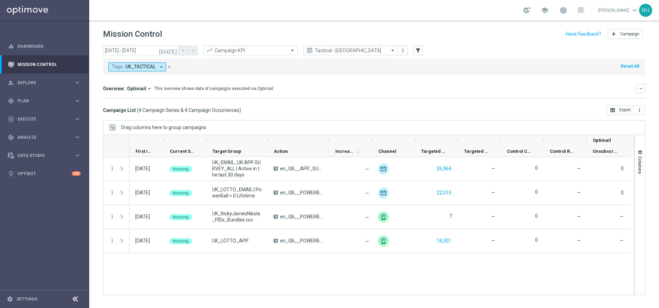
click at [511, 106] on div "Campaign List ( 4 Campaign Series & 4 Campaign Occurrences ) open_in_browser Ex…" at bounding box center [374, 110] width 543 height 10
click at [518, 104] on mini-dashboard "Overview: Optimail arrow_drop_down This overview shows data of campaigns execut…" at bounding box center [374, 90] width 543 height 30
click at [518, 105] on mini-dashboard "Overview: Optimail arrow_drop_down This overview shows data of campaigns execut…" at bounding box center [374, 90] width 543 height 30
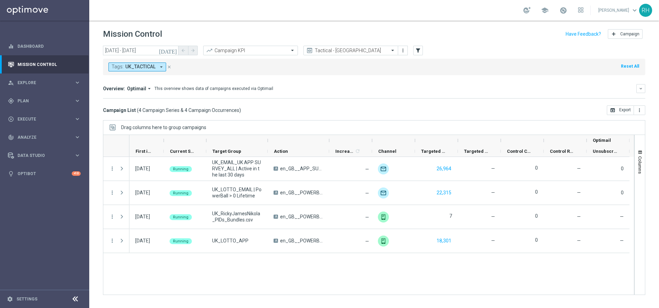
click at [518, 105] on mini-dashboard "Overview: Optimail arrow_drop_down This overview shows data of campaigns execut…" at bounding box center [374, 90] width 543 height 30
click at [518, 105] on div "Campaign List ( 4 Campaign Series & 4 Campaign Occurrences ) open_in_browser Ex…" at bounding box center [374, 110] width 543 height 10
click at [46, 120] on span "Execute" at bounding box center [46, 119] width 57 height 4
click at [49, 107] on div "gps_fixed Plan keyboard_arrow_right" at bounding box center [44, 101] width 89 height 18
click at [39, 139] on accordion "Templates keyboard_arrow_right Optimail OptiMobile In-App OptiMobile Push Embed…" at bounding box center [53, 135] width 71 height 10
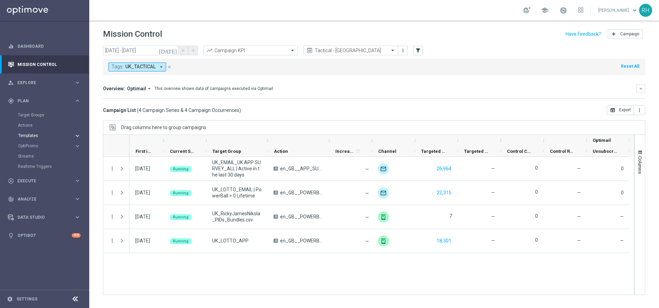
click at [37, 137] on span "Templates" at bounding box center [42, 136] width 49 height 4
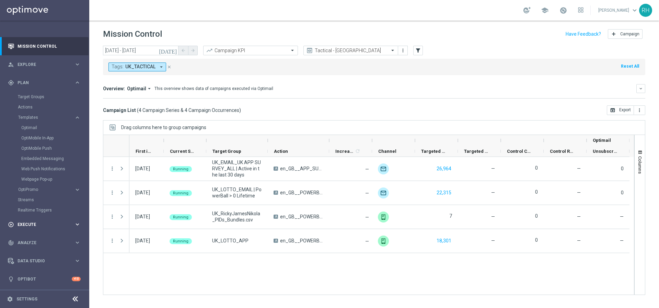
click at [58, 229] on div "play_circle_outline Execute keyboard_arrow_right" at bounding box center [44, 224] width 89 height 18
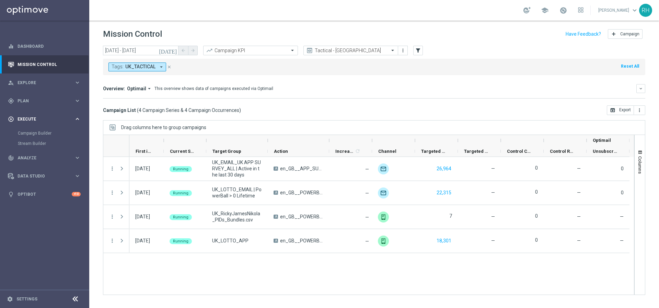
scroll to position [0, 0]
click at [41, 105] on div "gps_fixed Plan keyboard_arrow_right" at bounding box center [44, 101] width 89 height 18
click at [49, 145] on link "Optimail" at bounding box center [46, 145] width 50 height 5
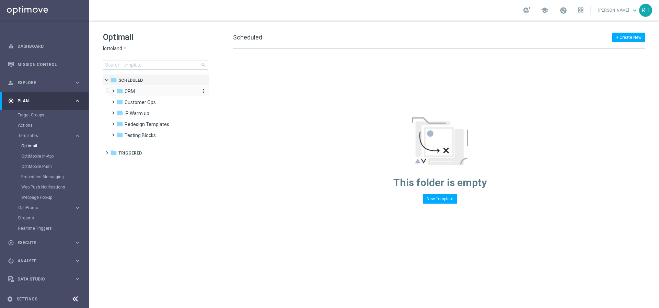
click at [143, 91] on div "folder CRM" at bounding box center [155, 92] width 79 height 8
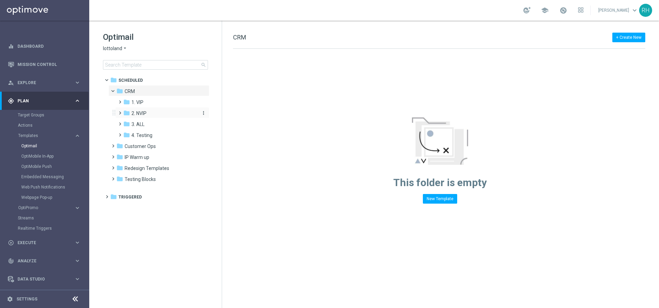
click at [142, 110] on div "folder 2. NVIP" at bounding box center [159, 114] width 73 height 8
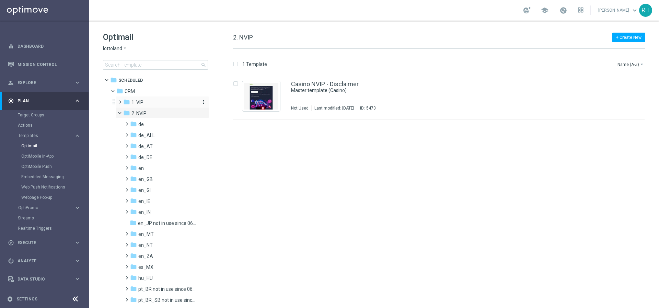
click at [134, 103] on span "1. VIP" at bounding box center [138, 102] width 12 height 6
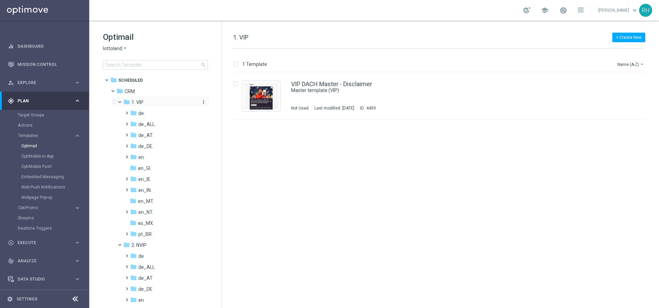
click at [131, 99] on div "folder 1. VIP" at bounding box center [159, 103] width 73 height 8
click at [132, 114] on span "2. NVIP" at bounding box center [139, 113] width 15 height 6
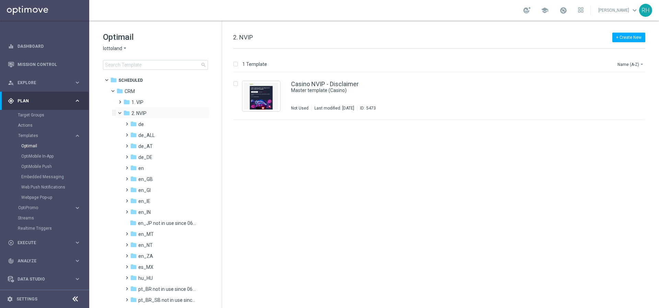
click at [122, 113] on span at bounding box center [123, 111] width 3 height 3
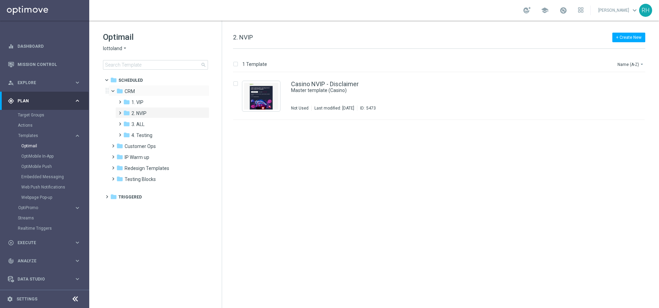
click at [115, 89] on span at bounding box center [116, 89] width 3 height 3
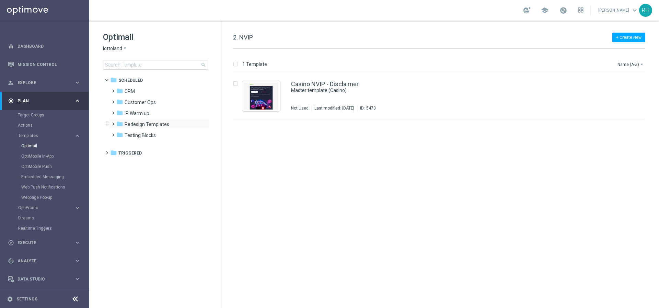
click at [112, 122] on span at bounding box center [111, 121] width 3 height 3
click at [120, 144] on span at bounding box center [118, 142] width 3 height 3
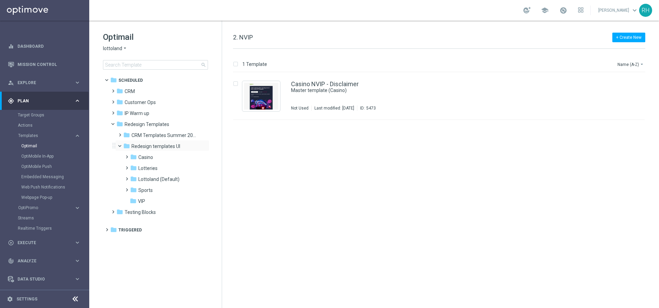
click at [122, 145] on span at bounding box center [123, 144] width 3 height 3
click at [120, 133] on span at bounding box center [118, 131] width 3 height 3
click at [138, 167] on span "UK Examples" at bounding box center [152, 168] width 28 height 6
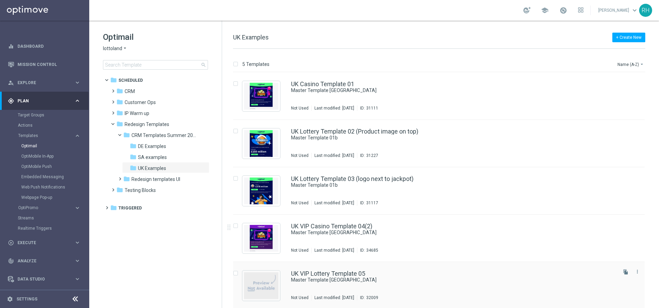
scroll to position [1, 0]
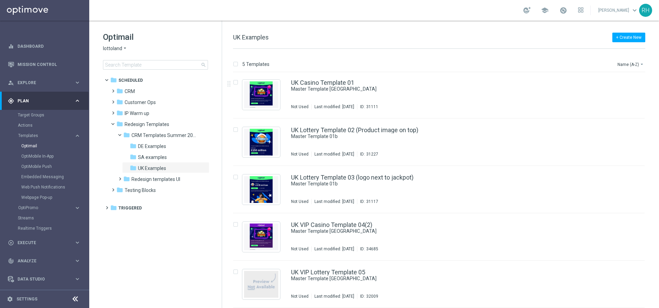
click at [348, 24] on div "+ Create New UK Examples 5 Templates Name (A-Z) arrow_drop_down Drag here to se…" at bounding box center [440, 164] width 437 height 287
click at [304, 31] on div "+ Create New UK Examples 5 Templates Name (A-Z) arrow_drop_down Drag here to se…" at bounding box center [440, 164] width 437 height 287
click at [132, 88] on div "folder CRM" at bounding box center [155, 92] width 79 height 8
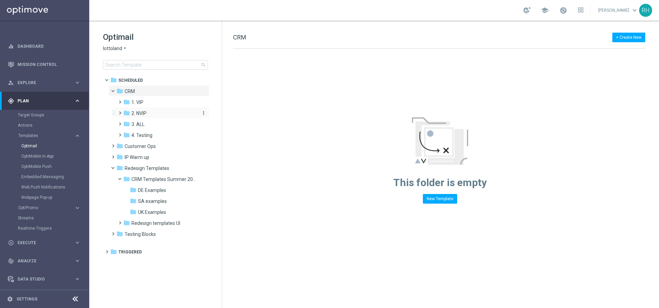
click at [139, 111] on span "2. NVIP" at bounding box center [139, 113] width 15 height 6
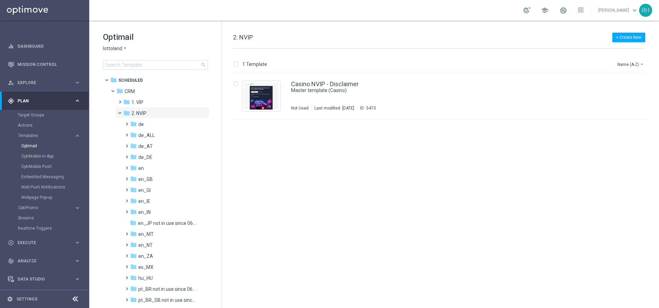
click at [275, 202] on div "insert_drive_file Casino NVIP - Disclaimer Master template (Casino) Not Used La…" at bounding box center [442, 190] width 432 height 236
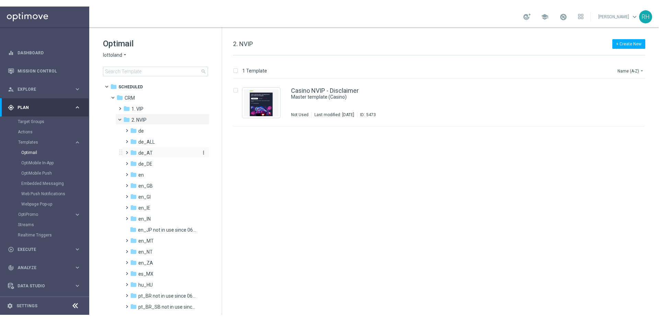
scroll to position [11, 0]
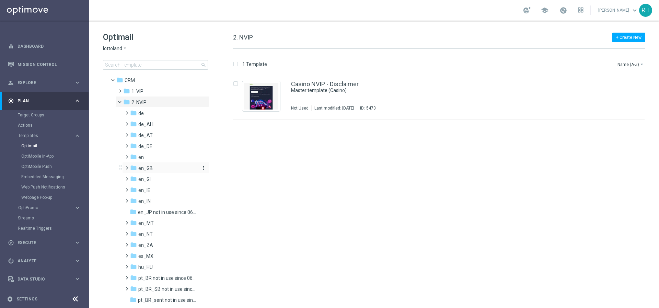
click at [132, 169] on icon "folder" at bounding box center [133, 167] width 7 height 7
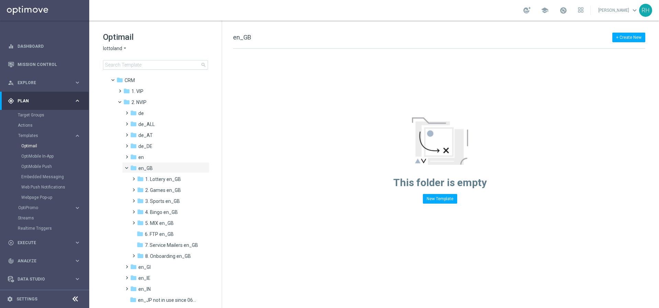
click at [291, 189] on div "This folder is empty New Template" at bounding box center [440, 126] width 436 height 155
click at [291, 187] on div "This folder is empty New Template" at bounding box center [440, 126] width 436 height 155
click at [265, 73] on div "This folder is empty New Template" at bounding box center [440, 126] width 436 height 155
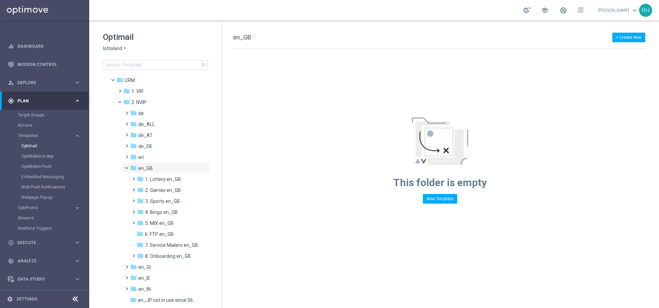
click at [265, 73] on div "This folder is empty New Template" at bounding box center [440, 126] width 436 height 155
click at [265, 72] on div "This folder is empty New Template" at bounding box center [440, 126] width 436 height 155
click at [245, 39] on span "en_GB" at bounding box center [242, 37] width 18 height 7
click at [249, 39] on span "en_GB" at bounding box center [242, 37] width 18 height 7
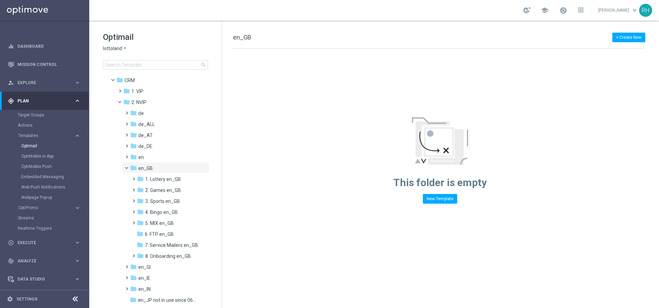
click at [269, 37] on div "+ Create New en_GB" at bounding box center [439, 40] width 412 height 15
click at [170, 244] on span "7. Service Mailers en_GB" at bounding box center [171, 245] width 53 height 6
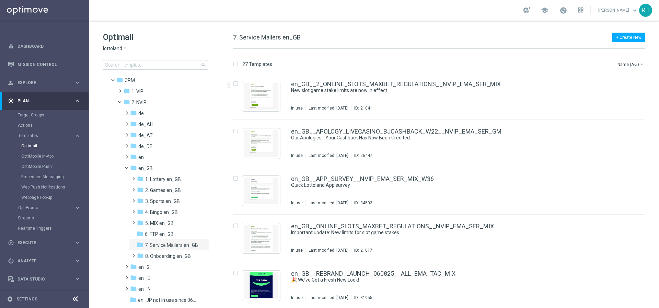
click at [490, 30] on div "+ Create New 7. Service Mailers en_GB 27 Templates Name (A-Z) arrow_drop_down D…" at bounding box center [440, 164] width 437 height 287
click at [470, 31] on div "+ Create New 7. Service Mailers en_GB 27 Templates Name (A-Z) arrow_drop_down D…" at bounding box center [440, 164] width 437 height 287
click at [621, 63] on button "Name (A-Z) arrow_drop_down" at bounding box center [631, 64] width 29 height 8
click at [616, 93] on span "Date Modified (Newest)" at bounding box center [619, 94] width 46 height 5
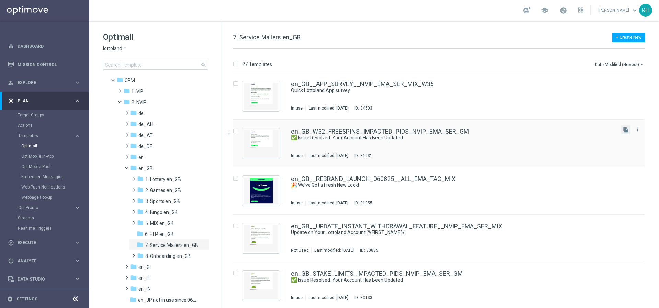
click at [628, 131] on button "file_copy" at bounding box center [626, 129] width 9 height 9
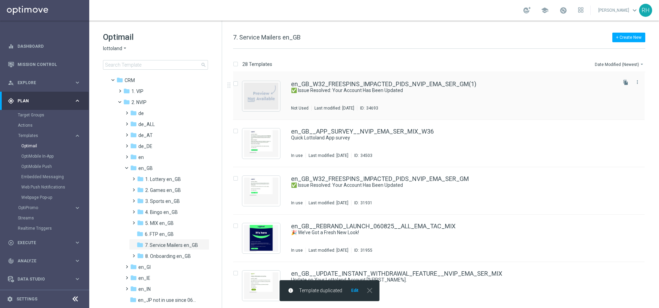
click at [497, 95] on div "en_GB_W32_FREESPINS_IMPACTED_PIDS_NVIP_EMA_SER_GM(1) ✅ Issue Resolved: Your Acc…" at bounding box center [453, 96] width 325 height 30
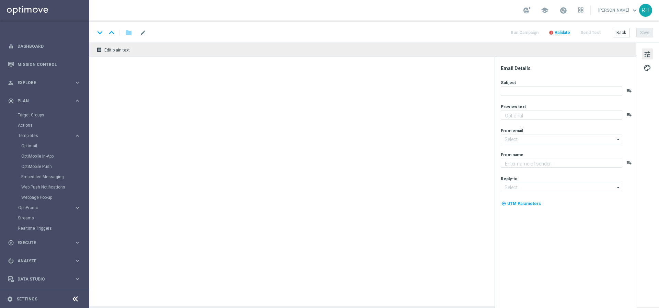
type textarea "We've credited your account."
type textarea "Lottoland"
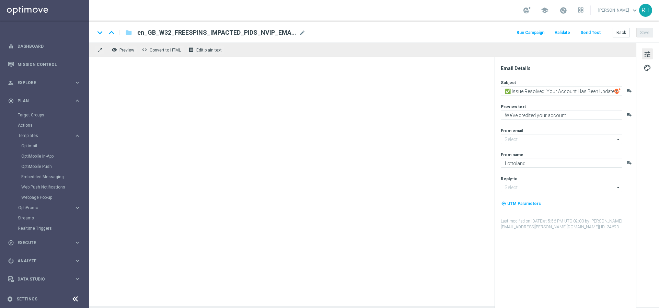
type input "mail@crm.lottoland.com"
type input "support@lottoland.co.uk"
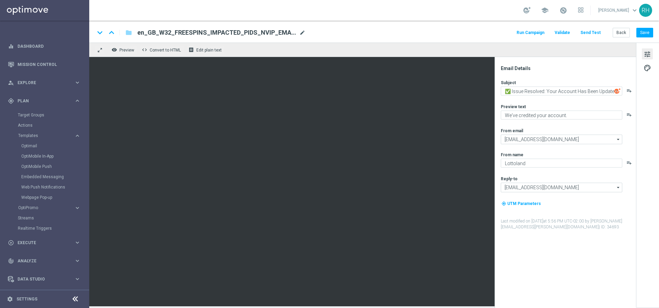
click at [304, 33] on span "mode_edit" at bounding box center [302, 33] width 6 height 6
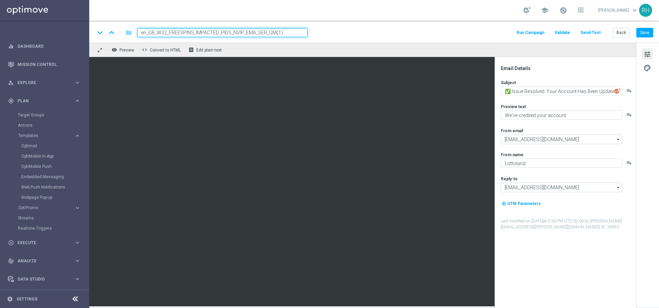
click at [299, 34] on input "en_GB_W32_FREESPINS_IMPACTED_PIDS_NVIP_EMA_SER_GM(1)" at bounding box center [222, 32] width 170 height 9
paste input "_PAYMENTS_DEP_ERROR_020925__ALL_APP_SER_MIX"
type input "en_GB__PAYMENTS_DEP_ERROR_020925__ALL_APP_SER_MIX"
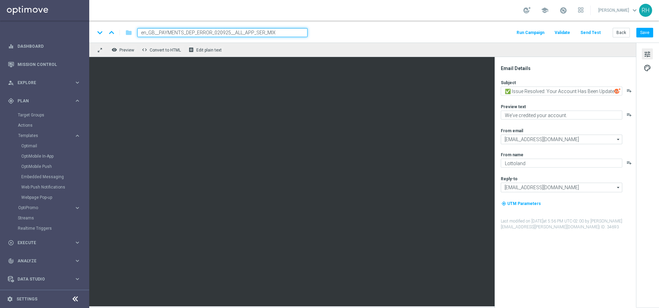
click at [358, 34] on div "keyboard_arrow_down keyboard_arrow_up folder en_GB__PAYMENTS_DEP_ERROR_020925__…" at bounding box center [374, 32] width 559 height 9
click at [641, 31] on button "Save" at bounding box center [645, 33] width 17 height 10
click at [575, 59] on div "Email Details Subject ✅ Issue Resolved: Your Account Has Been Updated playlist_…" at bounding box center [565, 182] width 141 height 251
click at [272, 32] on input "en_GB__PAYMENTS_DEP_ERROR_020925__ALL_APP_SER_MIX" at bounding box center [222, 32] width 170 height 9
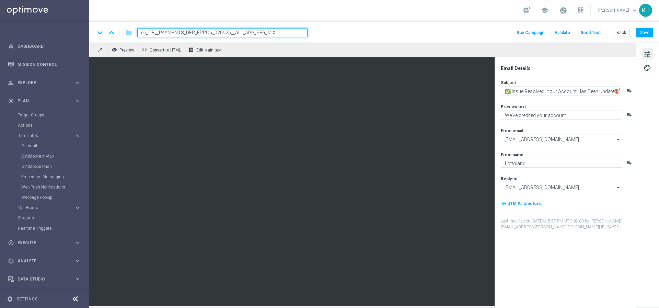
click at [272, 32] on input "en_GB__PAYMENTS_DEP_ERROR_020925__ALL_APP_SER_MIX" at bounding box center [222, 32] width 170 height 9
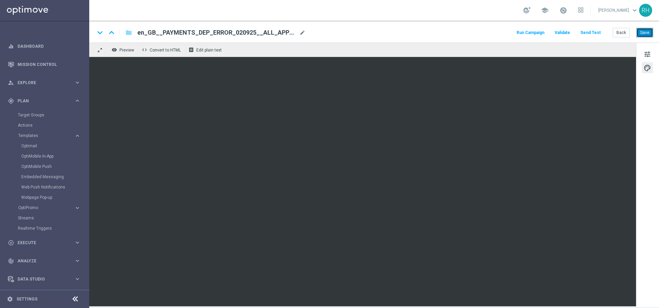
click at [647, 35] on button "Save" at bounding box center [645, 33] width 17 height 10
click at [493, 9] on div "school Ricky Hubbard keyboard_arrow_down RH" at bounding box center [374, 10] width 570 height 21
click at [494, 20] on div "school Ricky Hubbard keyboard_arrow_down RH" at bounding box center [374, 10] width 570 height 21
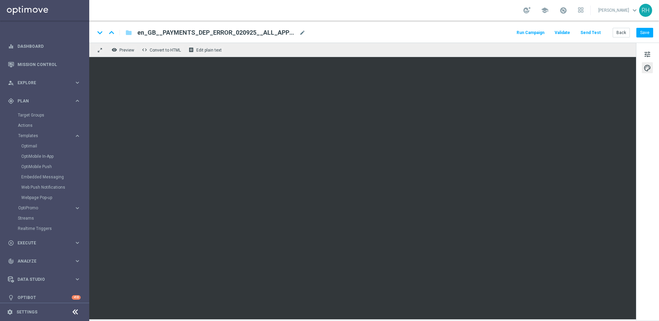
click at [495, 18] on div "school Ricky Hubbard keyboard_arrow_down RH" at bounding box center [374, 10] width 570 height 21
drag, startPoint x: 418, startPoint y: 20, endPoint x: 419, endPoint y: 39, distance: 19.2
click at [418, 20] on div "school Ricky Hubbard keyboard_arrow_down RH" at bounding box center [374, 10] width 570 height 21
click at [650, 32] on button "Save" at bounding box center [645, 33] width 17 height 10
click at [652, 32] on button "Save" at bounding box center [645, 33] width 17 height 10
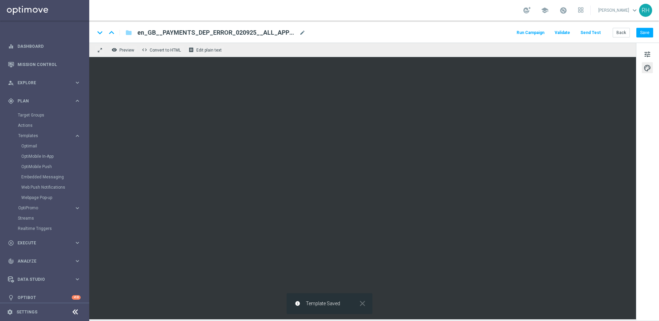
click at [509, 33] on div "keyboard_arrow_down keyboard_arrow_up folder en_GB__PAYMENTS_DEP_ERROR_020925__…" at bounding box center [374, 32] width 559 height 9
click at [643, 34] on button "Save" at bounding box center [645, 33] width 17 height 10
drag, startPoint x: 411, startPoint y: 46, endPoint x: 656, endPoint y: 0, distance: 248.8
click at [414, 46] on div "remove_red_eye Preview code Convert to HTML receipt Edit plain text" at bounding box center [362, 50] width 547 height 14
click at [441, 27] on div "keyboard_arrow_down keyboard_arrow_up folder en_GB__PAYMENTS_DEP_ERROR_020925__…" at bounding box center [374, 32] width 570 height 22
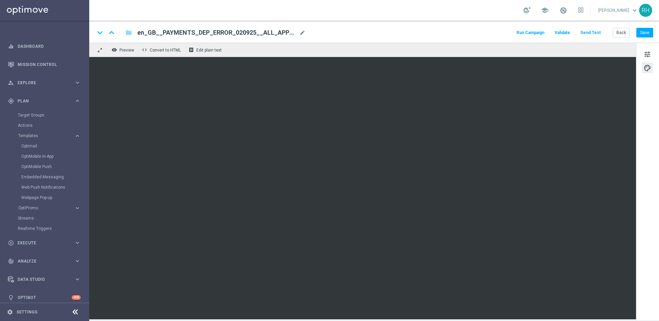
click at [339, 24] on div "keyboard_arrow_down keyboard_arrow_up folder en_GB__PAYMENTS_DEP_ERROR_020925__…" at bounding box center [374, 32] width 570 height 22
click at [431, 34] on div "keyboard_arrow_down keyboard_arrow_up folder en_GB__PAYMENTS_DEP_ERROR_020925__…" at bounding box center [374, 32] width 559 height 9
click at [652, 58] on button "tune" at bounding box center [647, 53] width 11 height 11
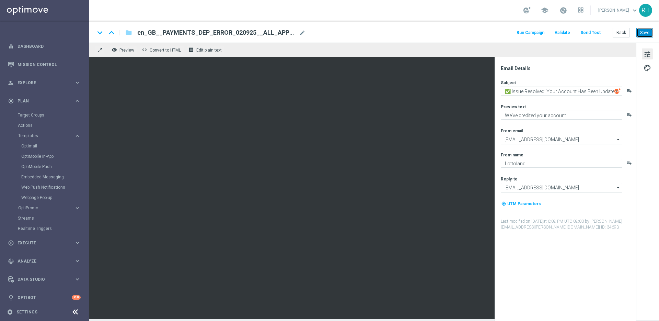
click at [649, 35] on button "Save" at bounding box center [645, 33] width 17 height 10
click at [464, 43] on div "remove_red_eye Preview code Convert to HTML receipt Edit plain text" at bounding box center [362, 50] width 547 height 14
click at [461, 44] on div "remove_red_eye Preview code Convert to HTML receipt Edit plain text" at bounding box center [362, 50] width 547 height 14
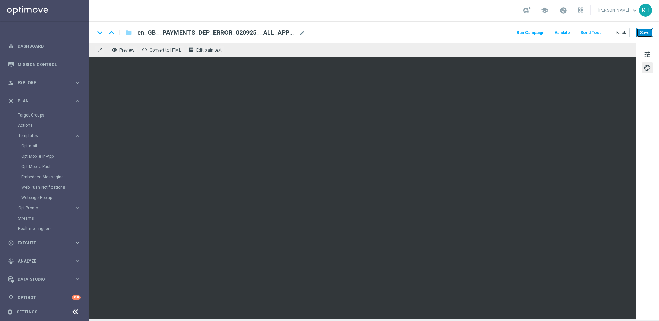
click at [640, 29] on button "Save" at bounding box center [645, 33] width 17 height 10
click at [648, 35] on button "Save" at bounding box center [645, 33] width 17 height 10
click at [416, 32] on div "keyboard_arrow_down keyboard_arrow_up folder en_GB__PAYMENTS_DEP_ERROR_020925__…" at bounding box center [374, 32] width 559 height 9
click at [459, 25] on div "keyboard_arrow_down keyboard_arrow_up folder en_GB__PAYMENTS_DEP_ERROR_020925__…" at bounding box center [374, 32] width 570 height 22
click at [645, 34] on button "Save" at bounding box center [645, 33] width 17 height 10
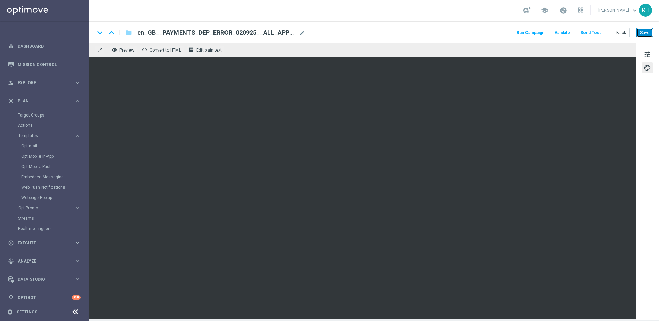
click at [647, 34] on button "Save" at bounding box center [645, 33] width 17 height 10
click at [653, 55] on button "tune" at bounding box center [647, 53] width 11 height 11
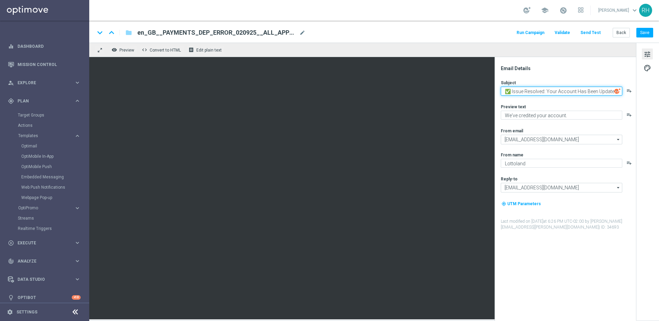
click at [591, 89] on textarea "✅ Issue Resolved: Your Account Has Been Updated" at bounding box center [562, 91] width 122 height 9
click at [486, 41] on div "keyboard_arrow_down keyboard_arrow_up folder en_GB__PAYMENTS_DEP_ERROR_020925__…" at bounding box center [374, 32] width 570 height 22
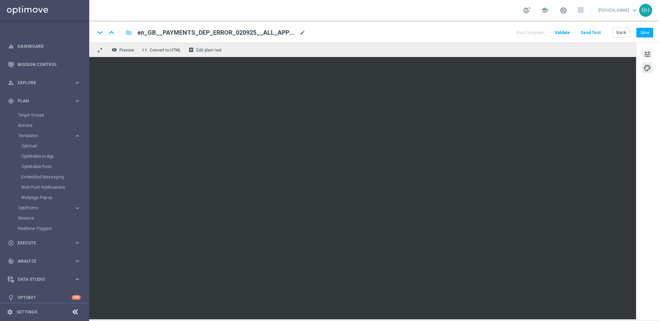
click at [651, 54] on span "tune" at bounding box center [648, 54] width 8 height 9
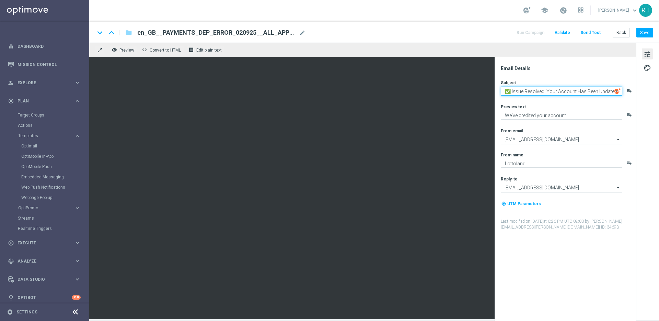
click at [554, 92] on textarea "✅ Issue Resolved: Your Account Has Been Updated" at bounding box center [562, 91] width 122 height 9
drag, startPoint x: 512, startPoint y: 91, endPoint x: 622, endPoint y: 93, distance: 110.3
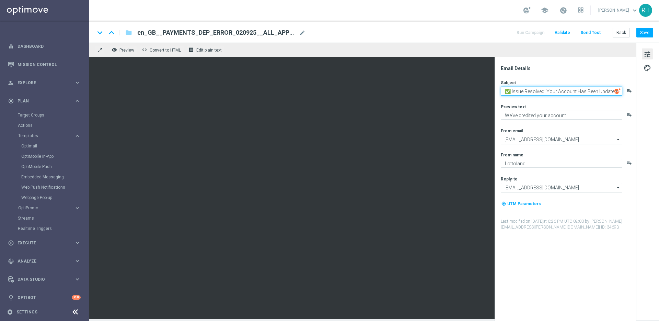
click at [622, 93] on textarea "✅ Issue Resolved: Your Account Has Been Updated" at bounding box center [562, 91] width 122 height 9
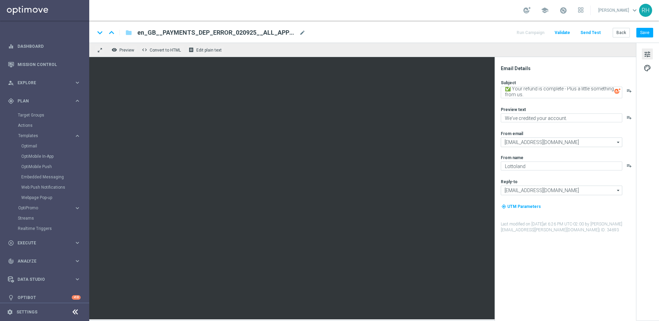
click at [579, 69] on div "Email Details" at bounding box center [568, 68] width 135 height 6
click at [579, 91] on textarea "✅ Your refund is complete - Plus a little something from us." at bounding box center [562, 93] width 122 height 12
click at [538, 90] on textarea "✅ Your refund is complete - Plus a little something from us." at bounding box center [562, 93] width 122 height 12
type textarea "✅ Your refund has is complete - Plus a little something from us."
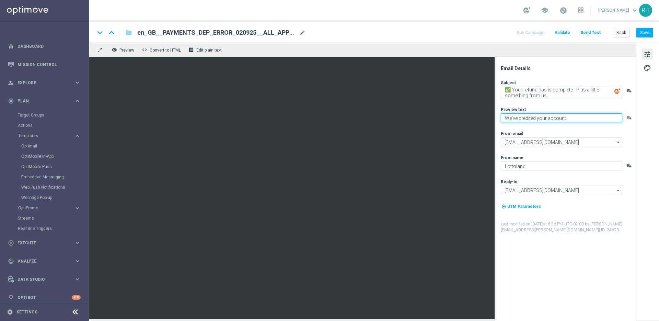
click at [543, 118] on textarea "We've credited your account." at bounding box center [562, 117] width 122 height 9
click at [532, 118] on textarea "We've credited your account." at bounding box center [562, 117] width 122 height 9
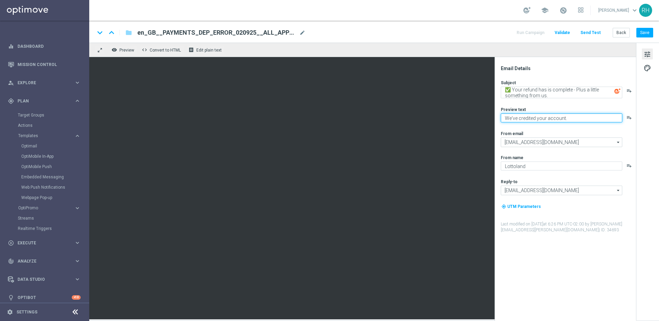
click at [532, 118] on textarea "We've credited your account." at bounding box center [562, 117] width 122 height 9
click at [530, 116] on textarea "We've Proceesed your account." at bounding box center [562, 117] width 122 height 9
click at [529, 116] on textarea "We've Proceesed your account." at bounding box center [562, 117] width 122 height 9
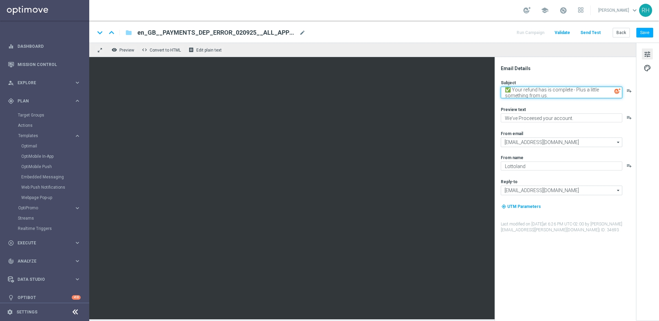
click at [538, 90] on textarea "✅ Your refund has is complete - Plus a little something from us." at bounding box center [562, 93] width 122 height 12
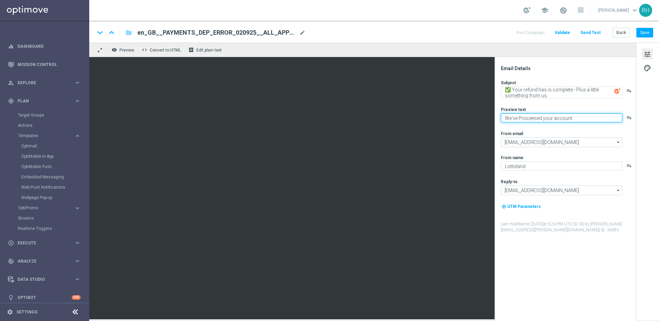
click at [538, 119] on textarea "We've Proceesed your account." at bounding box center [562, 117] width 122 height 9
click at [540, 131] on div "From email" at bounding box center [568, 132] width 135 height 5
click at [531, 120] on textarea "We've Proceesed your account." at bounding box center [562, 117] width 122 height 9
type textarea "We've Processed your account."
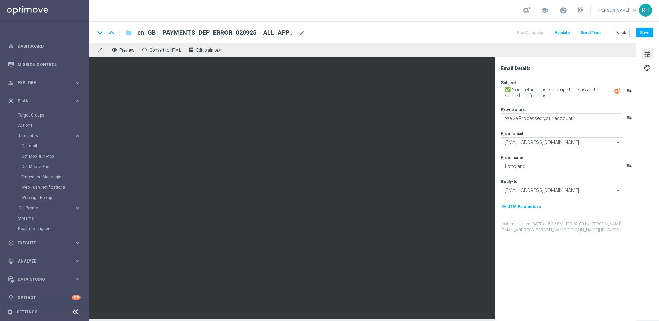
click at [560, 69] on div "Email Details" at bounding box center [568, 68] width 135 height 6
click at [551, 91] on textarea "✅ Your refund has is complete - Plus a little something from us." at bounding box center [562, 93] width 122 height 12
click at [538, 89] on textarea "✅ Your refund has is complete - Plus a little something from us." at bounding box center [562, 93] width 122 height 12
click at [553, 50] on div "remove_red_eye Preview code Convert to HTML receipt Edit plain text" at bounding box center [362, 50] width 547 height 14
click at [555, 129] on div "Subject ✅ Your refund has is complete - Plus a little something from us. playli…" at bounding box center [568, 156] width 135 height 153
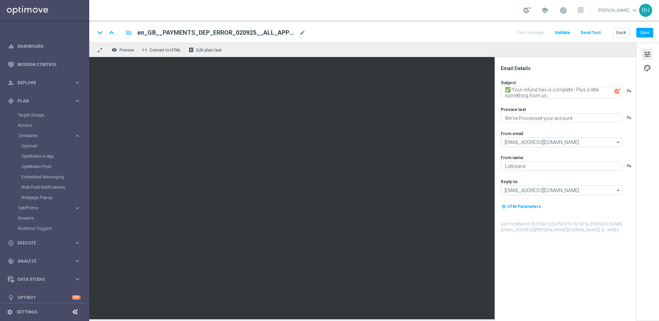
click at [470, 46] on div "remove_red_eye Preview code Convert to HTML receipt Edit plain text" at bounding box center [362, 50] width 547 height 14
click at [645, 28] on button "Save" at bounding box center [645, 33] width 17 height 10
click at [451, 34] on div "keyboard_arrow_down keyboard_arrow_up folder en_GB__PAYMENTS_DEP_ERROR_020925__…" at bounding box center [374, 32] width 559 height 9
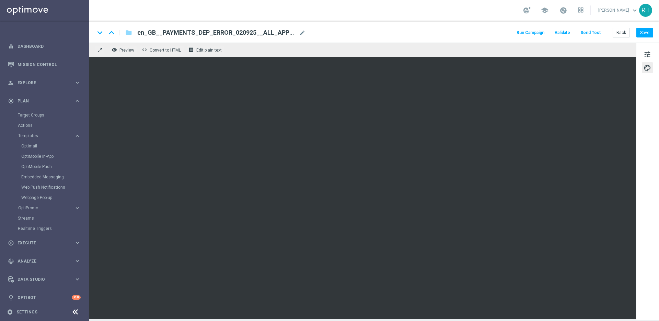
click at [439, 27] on div "keyboard_arrow_down keyboard_arrow_up folder en_GB__PAYMENTS_DEP_ERROR_020925__…" at bounding box center [374, 32] width 570 height 22
click at [646, 32] on button "Save" at bounding box center [645, 33] width 17 height 10
click at [427, 50] on div "remove_red_eye Preview code Convert to HTML receipt Edit plain text" at bounding box center [362, 50] width 547 height 14
click at [647, 31] on button "Save" at bounding box center [645, 33] width 17 height 10
click at [378, 21] on div "keyboard_arrow_down keyboard_arrow_up folder en_GB__PAYMENTS_DEP_ERROR_020925__…" at bounding box center [374, 32] width 570 height 22
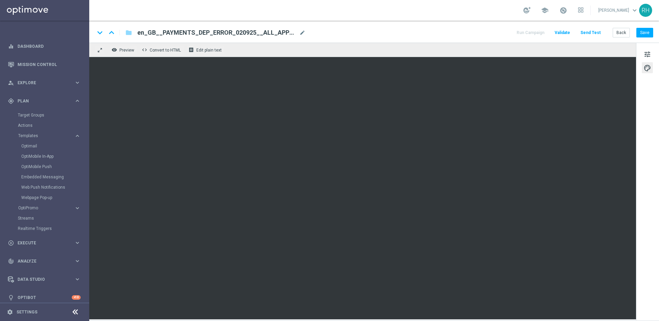
click at [384, 37] on div "keyboard_arrow_down keyboard_arrow_up folder en_GB__PAYMENTS_DEP_ERROR_020925__…" at bounding box center [374, 32] width 570 height 22
click at [648, 29] on button "Save" at bounding box center [645, 33] width 17 height 10
click at [433, 15] on div "school Ricky Hubbard keyboard_arrow_down RH" at bounding box center [374, 10] width 570 height 21
click at [651, 60] on div "tune palette" at bounding box center [647, 181] width 23 height 277
click at [650, 57] on span "tune" at bounding box center [648, 54] width 8 height 9
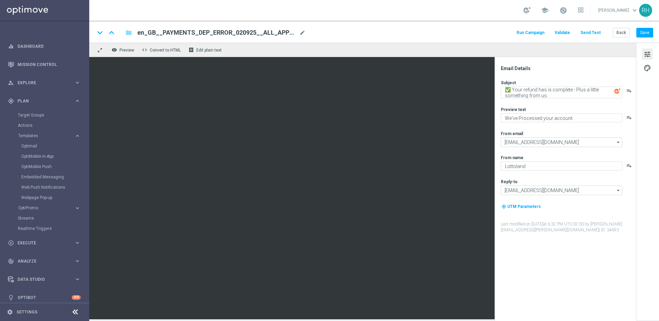
click at [411, 24] on div "keyboard_arrow_down keyboard_arrow_up folder en_GB__PAYMENTS_DEP_ERROR_020925__…" at bounding box center [374, 32] width 570 height 22
click at [638, 31] on button "Save" at bounding box center [645, 33] width 17 height 10
click at [433, 34] on div "keyboard_arrow_down keyboard_arrow_up folder en_GB__PAYMENTS_DEP_ERROR_020925__…" at bounding box center [374, 32] width 559 height 9
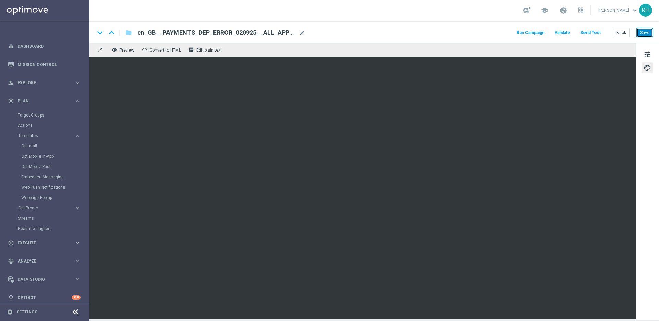
click at [644, 34] on button "Save" at bounding box center [645, 33] width 17 height 10
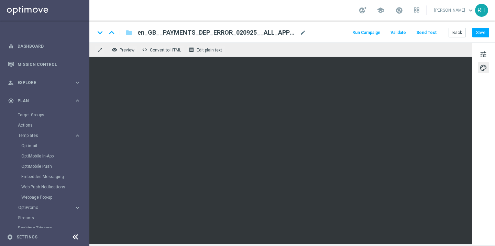
click at [333, 29] on div "keyboard_arrow_down keyboard_arrow_up folder en_GB__PAYMENTS_DEP_ERROR_020925__…" at bounding box center [292, 32] width 394 height 9
click at [340, 40] on div "keyboard_arrow_down keyboard_arrow_up folder en_GB__PAYMENTS_DEP_ERROR_020925__…" at bounding box center [291, 32] width 405 height 22
click at [482, 40] on div "keyboard_arrow_down keyboard_arrow_up folder en_GB__PAYMENTS_DEP_ERROR_020925__…" at bounding box center [291, 32] width 405 height 22
click at [482, 32] on button "Save" at bounding box center [480, 33] width 17 height 10
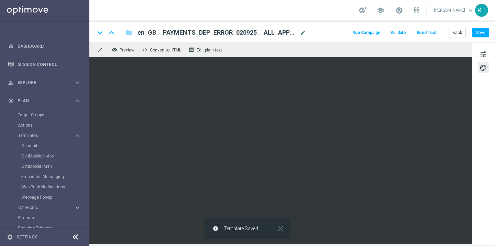
click at [345, 15] on div "school Ricky Hubbard keyboard_arrow_down RH" at bounding box center [291, 10] width 405 height 21
click at [340, 34] on div "keyboard_arrow_down keyboard_arrow_up folder en_GB__PAYMENTS_DEP_ERROR_020925__…" at bounding box center [292, 32] width 394 height 9
click at [340, 32] on div "keyboard_arrow_down keyboard_arrow_up folder en_GB__PAYMENTS_DEP_ERROR_020925__…" at bounding box center [292, 32] width 394 height 9
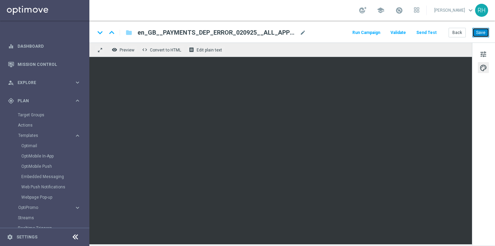
click at [476, 33] on button "Save" at bounding box center [480, 33] width 17 height 10
click at [339, 13] on div "school Ricky Hubbard keyboard_arrow_down RH" at bounding box center [291, 10] width 405 height 21
click at [344, 33] on div "keyboard_arrow_down keyboard_arrow_up folder en_GB__PAYMENTS_DEP_ERROR_020925__…" at bounding box center [292, 32] width 394 height 9
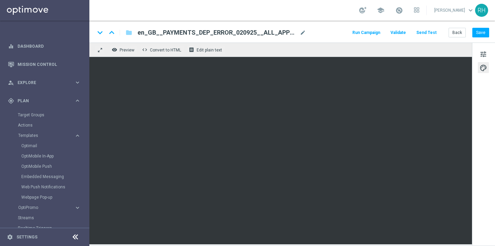
click at [344, 33] on div "keyboard_arrow_down keyboard_arrow_up folder en_GB__PAYMENTS_DEP_ERROR_020925__…" at bounding box center [292, 32] width 394 height 9
click at [479, 31] on button "Save" at bounding box center [480, 33] width 17 height 10
click at [337, 26] on div "keyboard_arrow_down keyboard_arrow_up folder en_GB__PAYMENTS_DEP_ERROR_020925__…" at bounding box center [291, 32] width 405 height 22
click at [343, 37] on div "keyboard_arrow_down keyboard_arrow_up folder en_GB__PAYMENTS_DEP_ERROR_020925__…" at bounding box center [292, 32] width 394 height 9
click at [342, 52] on div "remove_red_eye Preview code Convert to HTML receipt Edit plain text" at bounding box center [280, 50] width 382 height 14
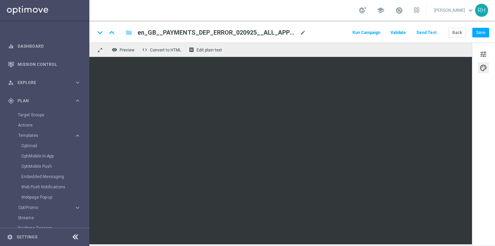
click at [342, 52] on div "remove_red_eye Preview code Convert to HTML receipt Edit plain text" at bounding box center [280, 50] width 382 height 14
click at [484, 35] on button "Save" at bounding box center [480, 33] width 17 height 10
click at [331, 8] on div "school Ricky Hubbard keyboard_arrow_down RH" at bounding box center [291, 10] width 405 height 21
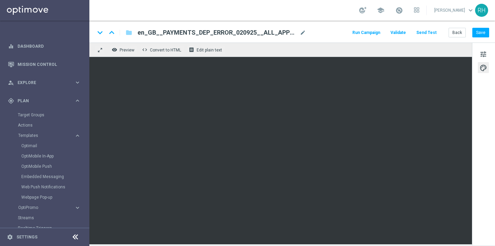
click at [331, 8] on div "school Ricky Hubbard keyboard_arrow_down RH" at bounding box center [291, 10] width 405 height 21
click at [336, 25] on div "keyboard_arrow_down keyboard_arrow_up folder en_GB__PAYMENTS_DEP_ERROR_020925__…" at bounding box center [291, 32] width 405 height 22
click at [484, 34] on button "Save" at bounding box center [480, 33] width 17 height 10
click at [442, 33] on div "Run Campaign Validate Send Test Back Save" at bounding box center [420, 32] width 138 height 9
drag, startPoint x: 356, startPoint y: 34, endPoint x: 346, endPoint y: 35, distance: 10.4
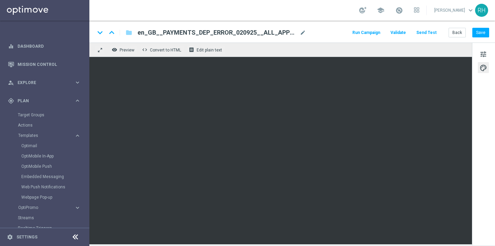
click at [346, 35] on div "keyboard_arrow_down keyboard_arrow_up folder en_GB__PAYMENTS_DEP_ERROR_020925__…" at bounding box center [292, 32] width 394 height 9
click at [360, 50] on div "remove_red_eye Preview code Convert to HTML receipt Edit plain text" at bounding box center [280, 50] width 382 height 14
click at [452, 50] on div "remove_red_eye Preview code Convert to HTML receipt Edit plain text" at bounding box center [280, 50] width 382 height 14
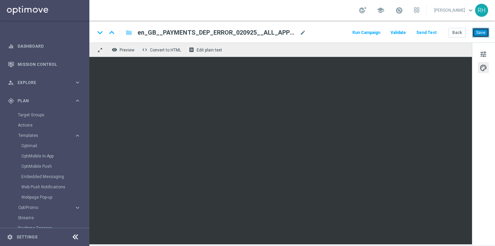
click at [482, 29] on button "Save" at bounding box center [480, 33] width 17 height 10
click at [481, 32] on button "Save" at bounding box center [480, 33] width 17 height 10
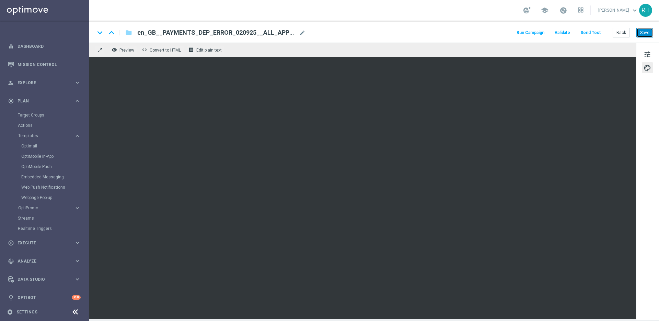
click at [640, 32] on button "Save" at bounding box center [645, 33] width 17 height 10
click at [439, 4] on div "school Ricky Hubbard keyboard_arrow_down RH" at bounding box center [374, 10] width 570 height 21
click at [447, 23] on div "keyboard_arrow_down keyboard_arrow_up folder en_GB__PAYMENTS_DEP_ERROR_020925__…" at bounding box center [374, 32] width 570 height 22
click at [651, 47] on div "tune palette" at bounding box center [647, 181] width 23 height 277
click at [649, 48] on div "tune palette" at bounding box center [647, 181] width 23 height 277
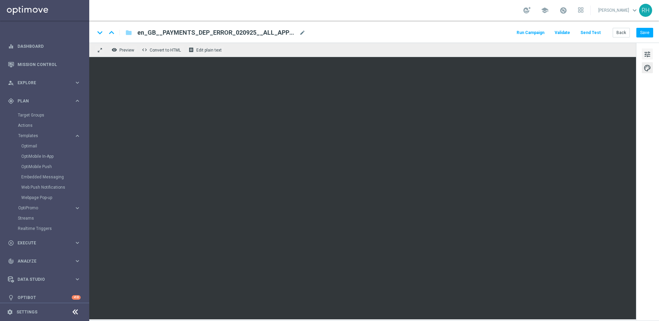
click at [649, 52] on span "tune" at bounding box center [648, 54] width 8 height 9
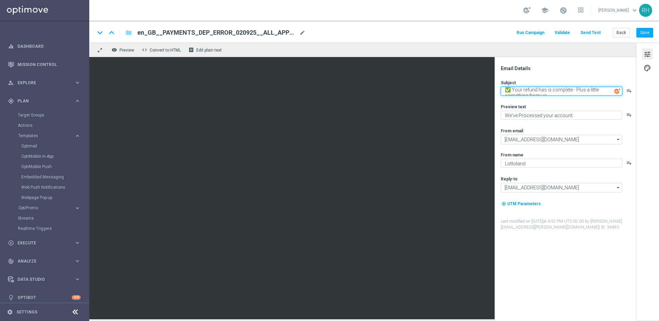
click at [557, 91] on textarea "✅ Your refund has is complete - Plus a little something from us." at bounding box center [562, 91] width 122 height 9
paste textarea "Your refund is processing, and we’ve added a goodwill gesture"
type textarea "Your refund is processing, and we’ve added a goodwill gesture"
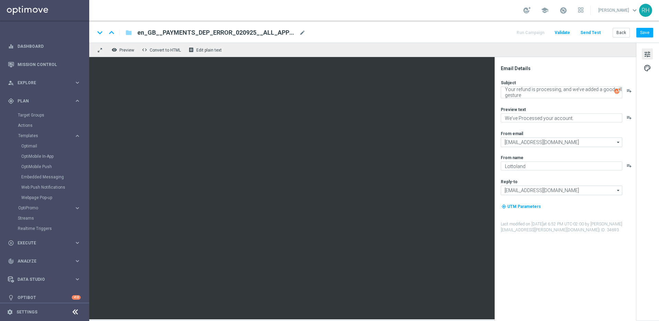
click at [557, 69] on div "Email Details" at bounding box center [568, 68] width 135 height 6
click at [566, 108] on div "Preview text" at bounding box center [568, 108] width 135 height 5
click at [534, 120] on textarea "We've Processed your account." at bounding box center [562, 117] width 122 height 9
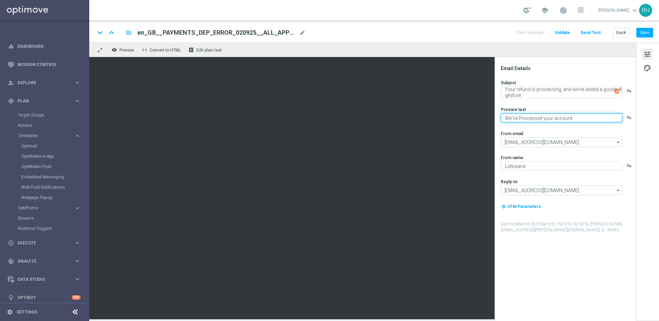
paste textarea "Refund underway - we've already added a goodwill gesture to your account"
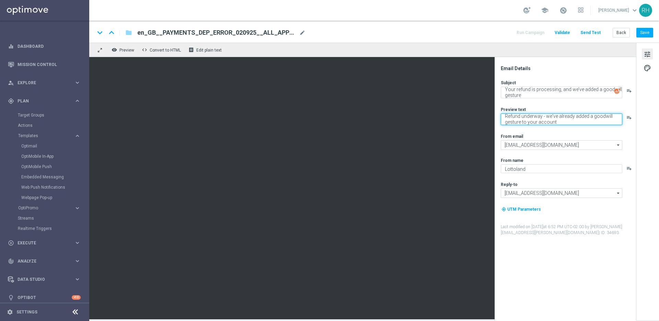
type textarea "Refund underway - we've already added a goodwill gesture to your account"
click at [527, 48] on div "remove_red_eye Preview code Convert to HTML receipt Edit plain text" at bounding box center [362, 50] width 547 height 14
click at [645, 33] on button "Save" at bounding box center [645, 33] width 17 height 10
click at [646, 68] on span "palette" at bounding box center [648, 68] width 8 height 9
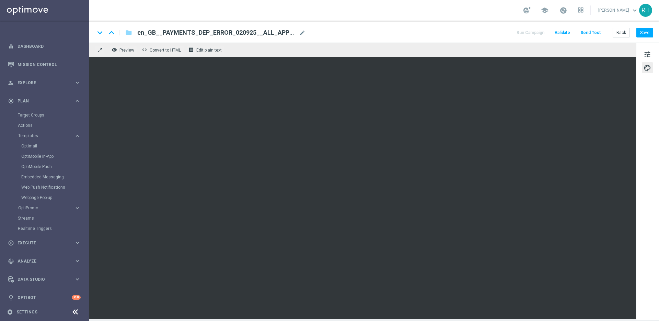
click at [654, 30] on div "keyboard_arrow_down keyboard_arrow_up folder en_GB__PAYMENTS_DEP_ERROR_020925__…" at bounding box center [374, 32] width 570 height 22
click at [651, 32] on button "Save" at bounding box center [645, 33] width 17 height 10
click at [438, 15] on div "school Ricky Hubbard keyboard_arrow_down RH" at bounding box center [374, 10] width 570 height 21
click at [646, 31] on button "Save" at bounding box center [645, 33] width 17 height 10
click at [424, 30] on div "keyboard_arrow_down keyboard_arrow_up folder en_GB__PAYMENTS_DEP_ERROR_020925__…" at bounding box center [374, 32] width 559 height 9
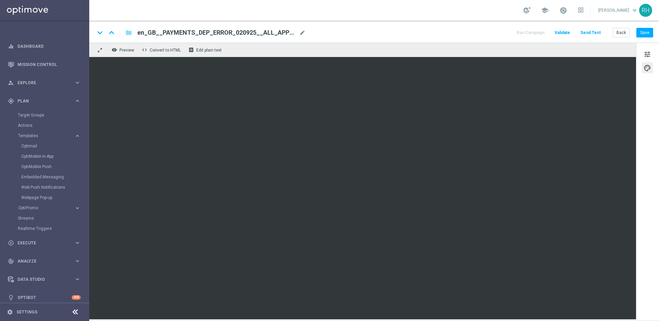
click at [387, 31] on div "keyboard_arrow_down keyboard_arrow_up folder en_GB__PAYMENTS_DEP_ERROR_020925__…" at bounding box center [374, 32] width 559 height 9
click at [447, 27] on div "keyboard_arrow_down keyboard_arrow_up folder en_GB__PAYMENTS_DEP_ERROR_020925__…" at bounding box center [374, 32] width 570 height 22
click at [480, 24] on div "keyboard_arrow_down keyboard_arrow_up folder en_GB__PAYMENTS_DEP_ERROR_020925__…" at bounding box center [374, 32] width 570 height 22
click at [422, 49] on div "remove_red_eye Preview code Convert to HTML receipt Edit plain text" at bounding box center [362, 50] width 547 height 14
click at [640, 30] on button "Save" at bounding box center [645, 33] width 17 height 10
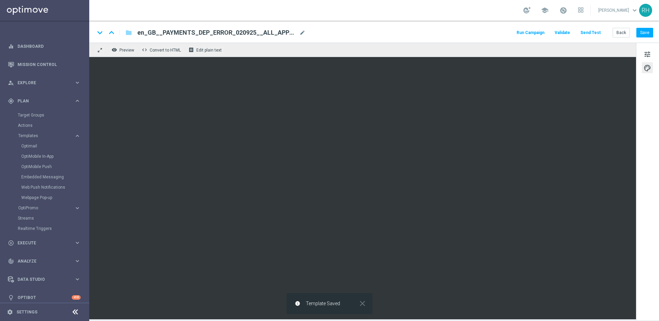
click at [460, 27] on div "keyboard_arrow_down keyboard_arrow_up folder en_GB__PAYMENTS_DEP_ERROR_020925__…" at bounding box center [374, 32] width 570 height 22
click at [601, 33] on button "Send Test" at bounding box center [591, 32] width 22 height 9
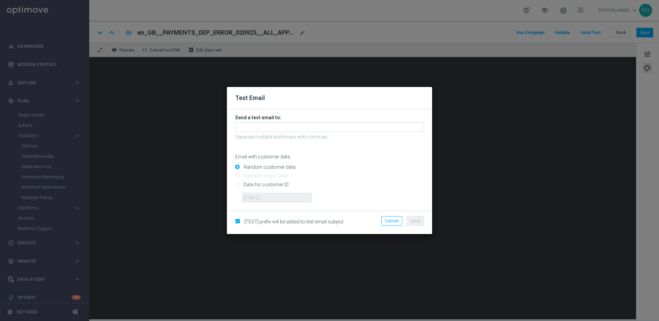
click at [237, 183] on input "Data for customer ID:" at bounding box center [329, 187] width 189 height 10
radio input "true"
click at [254, 193] on input "text" at bounding box center [277, 198] width 70 height 10
type input "9388689"
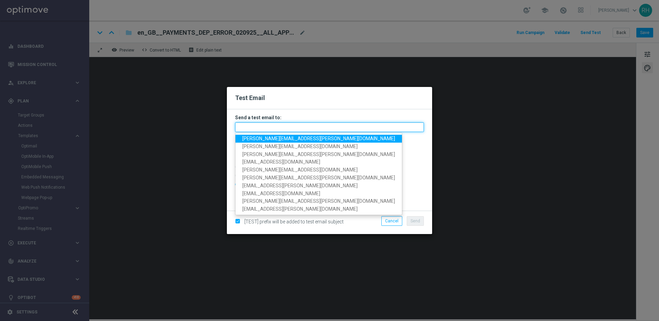
click at [275, 123] on input "text" at bounding box center [329, 127] width 189 height 10
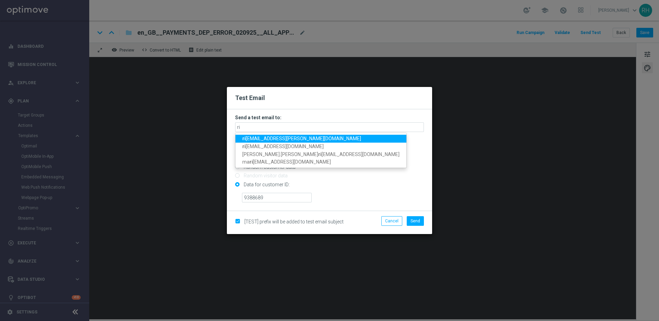
click at [257, 138] on span "ri cky.hubbard@lottoland.com" at bounding box center [301, 138] width 119 height 5
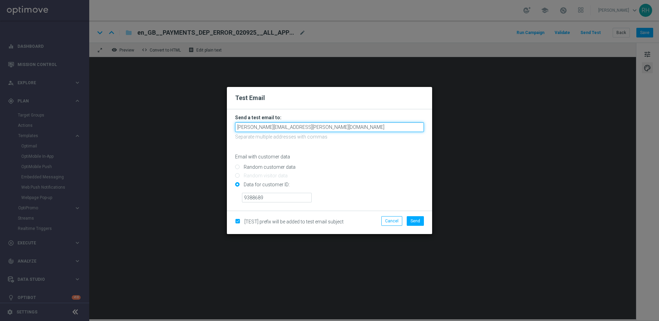
click at [306, 126] on input "ricky.hubbard@lottoland.com" at bounding box center [329, 127] width 189 height 10
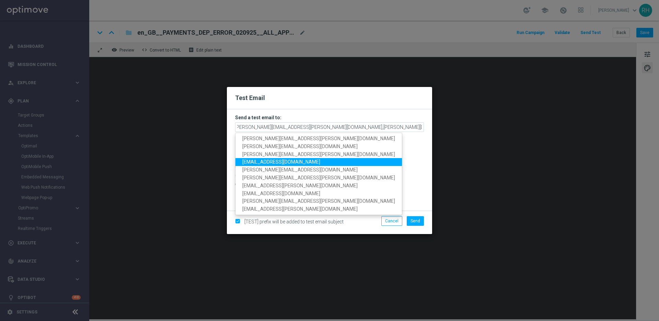
scroll to position [0, 0]
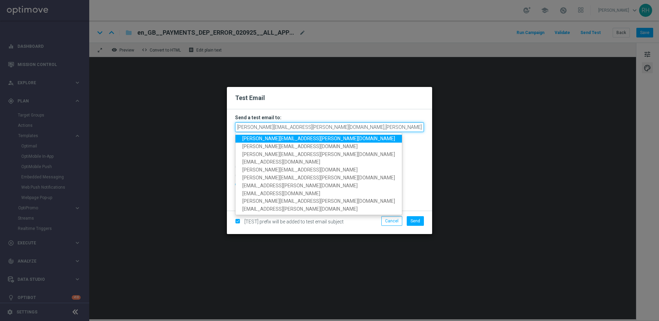
click at [400, 127] on input "ricky.hubbard@lottoland.com,nicholas.kosub@lottoland.com,adam.bloor@lottoland.c…" at bounding box center [329, 127] width 189 height 10
drag, startPoint x: 391, startPoint y: 127, endPoint x: 425, endPoint y: 127, distance: 33.7
click at [425, 127] on form "Send a test email to: ricky.hubbard@lottoland.com,nicholas.kosub@lottoland.com,…" at bounding box center [329, 159] width 205 height 101
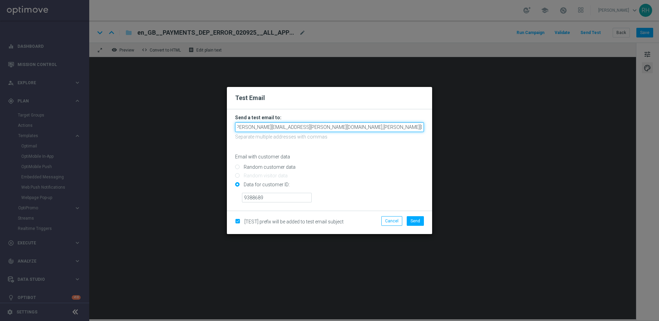
click at [422, 128] on input "ricky.hubbard@lottoland.com,nicholas.kosub@lottoland.com,adam.bloor@lottoland.c…" at bounding box center [329, 127] width 189 height 10
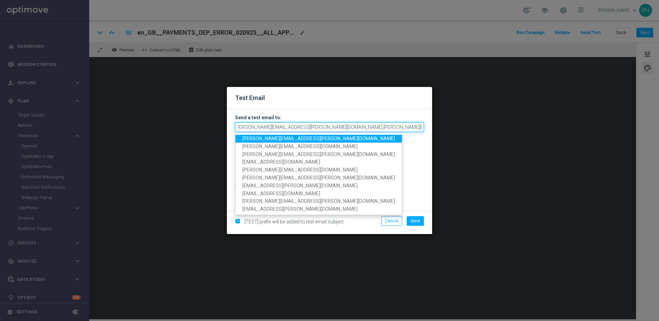
paste input "mike.errera@lottoland.com"
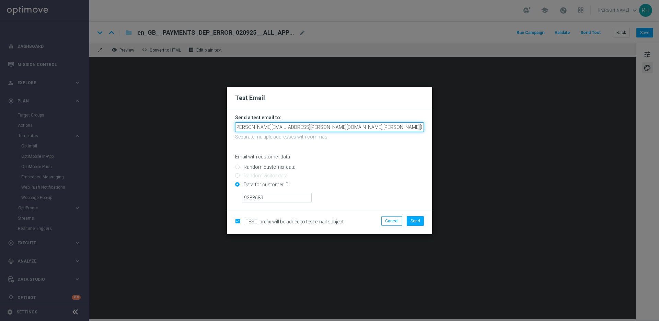
scroll to position [0, 59]
type input "ricky.hubbard@lottoland.com,nicholas.kosub@lottoland.com,adam.bloor@lottoland.c…"
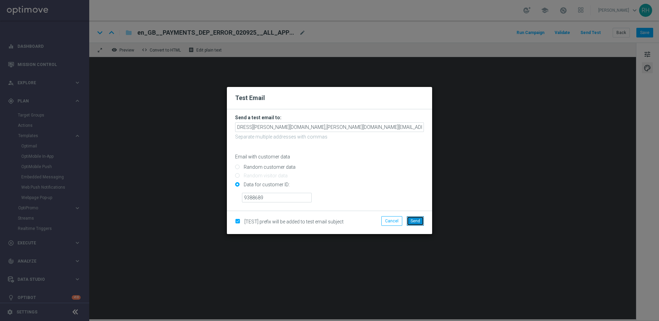
click at [420, 223] on button "Send" at bounding box center [415, 221] width 17 height 10
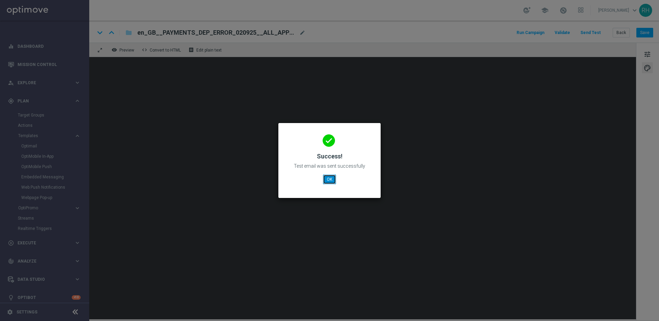
click at [332, 181] on button "OK" at bounding box center [329, 179] width 13 height 10
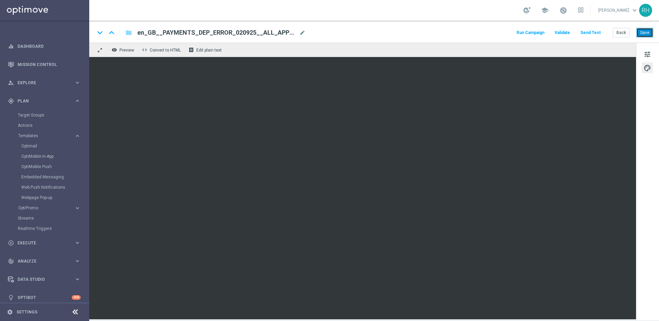
click at [646, 33] on button "Save" at bounding box center [645, 33] width 17 height 10
click at [441, 37] on div "keyboard_arrow_down keyboard_arrow_up folder en_GB__PAYMENTS_DEP_ERROR_020925__…" at bounding box center [374, 32] width 570 height 22
click at [639, 35] on button "Save" at bounding box center [645, 33] width 17 height 10
click at [644, 53] on span "tune" at bounding box center [648, 54] width 8 height 9
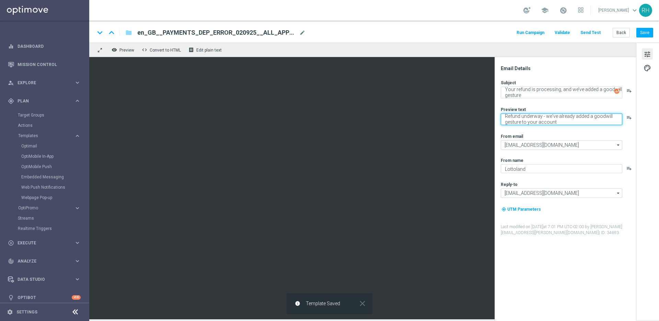
click at [599, 121] on textarea "Refund underway - we've already added a goodwill gesture to your account" at bounding box center [562, 119] width 122 height 12
click at [583, 139] on div "From email mail@crm.lottoland.com mail@crm.lottoland.com arrow_drop_down Drag h…" at bounding box center [568, 141] width 135 height 16
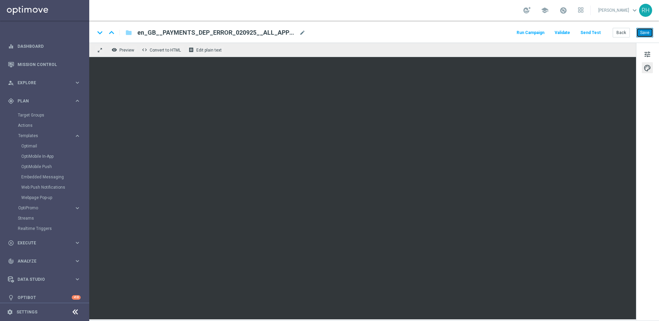
click at [650, 36] on button "Save" at bounding box center [645, 33] width 17 height 10
click at [260, 32] on span "en_GB__PAYMENTS_DEP_ERROR_020925__ALL_APP_SER_MIX" at bounding box center [216, 33] width 159 height 8
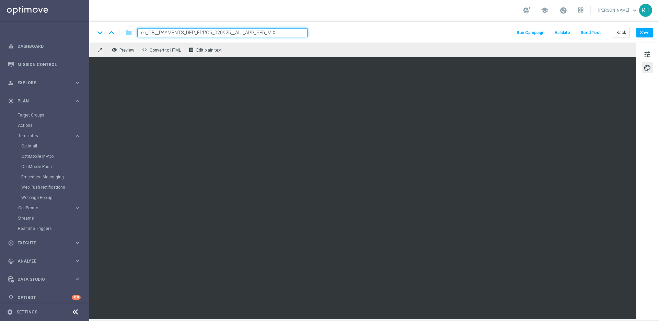
click at [260, 32] on input "en_GB__PAYMENTS_DEP_ERROR_020925__ALL_APP_SER_MIX" at bounding box center [222, 32] width 170 height 9
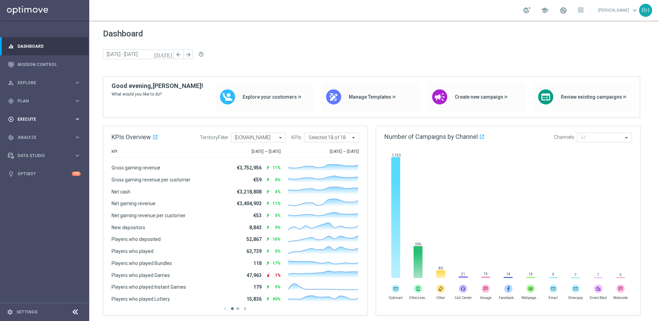
click at [41, 120] on span "Execute" at bounding box center [46, 119] width 57 height 4
click at [45, 136] on link "Campaign Builder" at bounding box center [45, 132] width 54 height 5
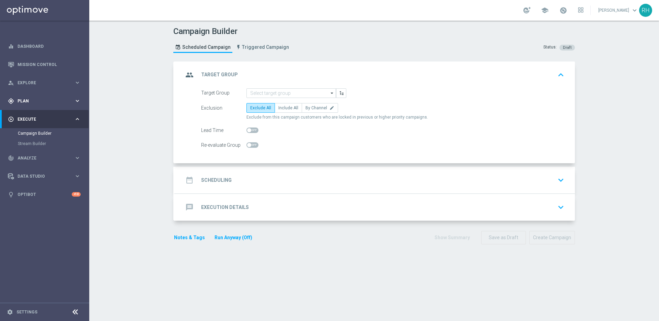
click at [35, 105] on div "gps_fixed Plan keyboard_arrow_right" at bounding box center [44, 101] width 89 height 18
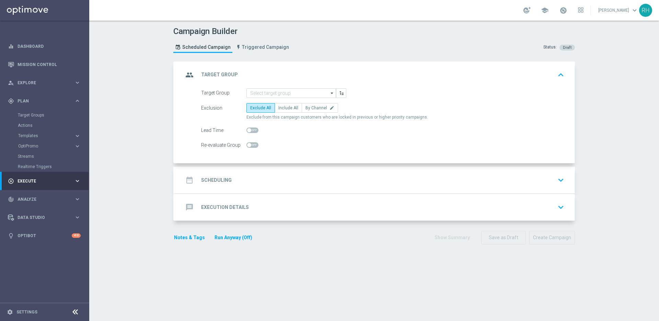
click at [486, 38] on div "Campaign Builder Scheduled Campaign Triggered Campaign Status: Draft" at bounding box center [374, 41] width 412 height 32
click at [505, 61] on header "Campaign Builder Scheduled Campaign Triggered Campaign Status: Draft" at bounding box center [374, 41] width 570 height 41
click at [505, 60] on header "Campaign Builder Scheduled Campaign Triggered Campaign Status: Draft" at bounding box center [374, 41] width 570 height 41
click at [507, 60] on header "Campaign Builder Scheduled Campaign Triggered Campaign Status: Draft" at bounding box center [374, 41] width 570 height 41
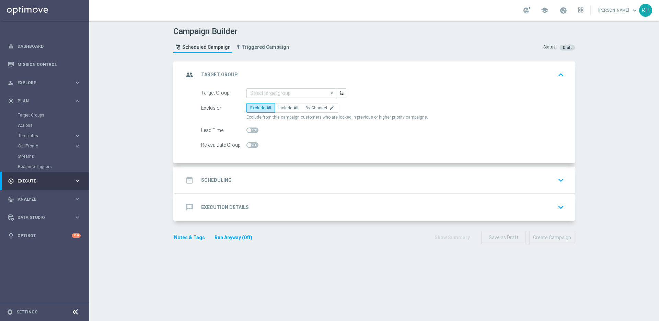
click at [507, 60] on header "Campaign Builder Scheduled Campaign Triggered Campaign Status: Draft" at bounding box center [374, 41] width 570 height 41
drag, startPoint x: 446, startPoint y: 55, endPoint x: 467, endPoint y: 43, distance: 24.3
click at [447, 55] on div "Campaign Builder Scheduled Campaign Triggered Campaign Status: Draft" at bounding box center [374, 41] width 412 height 32
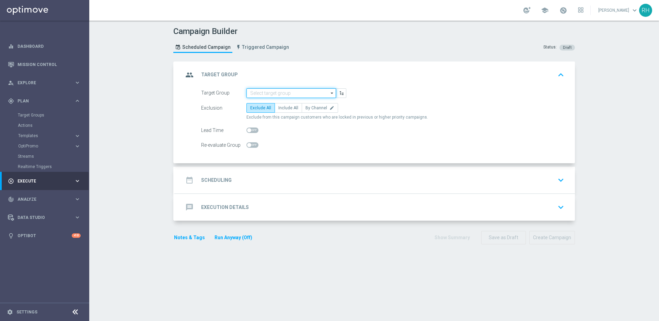
click at [293, 95] on input at bounding box center [292, 93] width 90 height 10
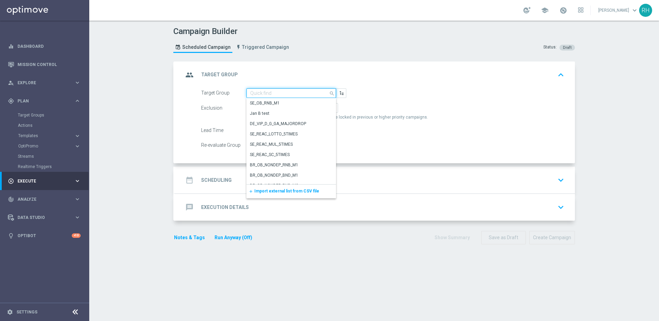
paste input "UK_Payments_Service_Mailer"
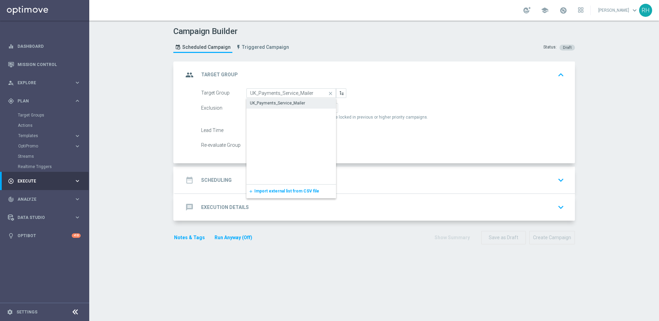
click at [289, 104] on div "UK_Payments_Service_Mailer" at bounding box center [277, 103] width 55 height 6
type input "UK_Payments_Service_Mailer"
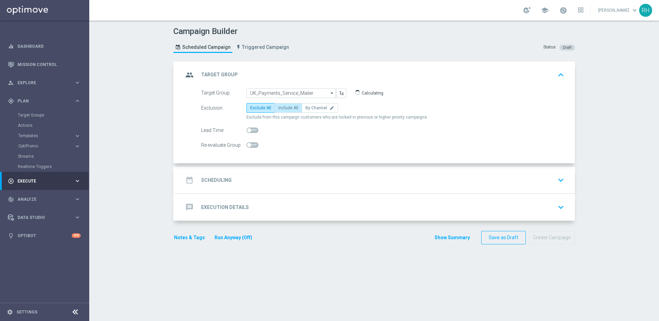
click at [287, 104] on label "Include All" at bounding box center [288, 108] width 27 height 10
click at [283, 107] on input "Include All" at bounding box center [281, 109] width 4 height 4
radio input "true"
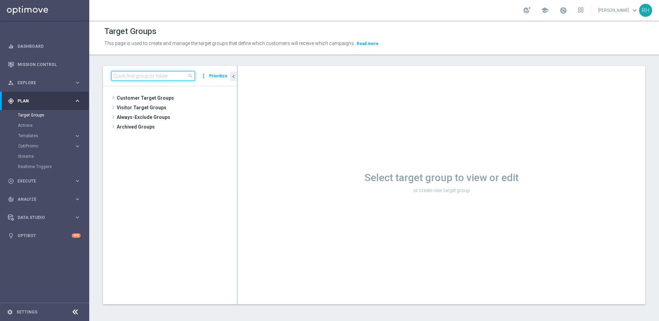
click at [157, 78] on input at bounding box center [153, 76] width 84 height 10
paste input "UK_Payments_Service_Mailer"
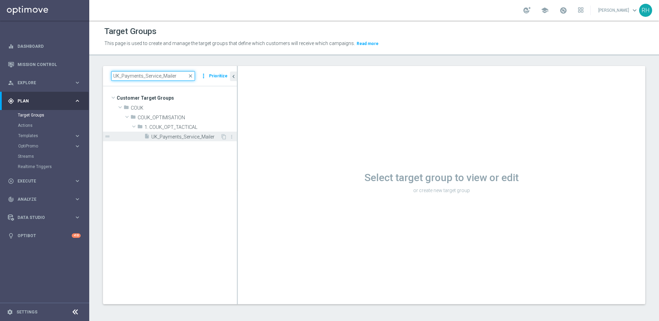
type input "UK_Payments_Service_Mailer"
click at [186, 137] on span "UK_Payments_Service_Mailer" at bounding box center [185, 137] width 69 height 6
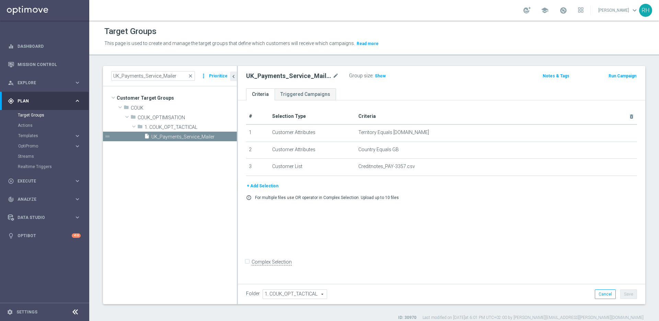
click at [466, 218] on div "# Selection Type Criteria delete_forever 1 Customer Attributes Territory Equals…" at bounding box center [442, 190] width 408 height 181
click at [425, 73] on div "UK_Payments_Service_Mailer mode_edit Group size : Show" at bounding box center [375, 76] width 268 height 10
click at [485, 60] on div "Target Groups This page is used to create and manage the target groups that def…" at bounding box center [374, 171] width 570 height 300
click at [544, 285] on div "Folder 1. COUK_OPT_TACTICAL 1. COUK_OPT_TACTICAL arrow_drop_down search Cancel …" at bounding box center [442, 294] width 408 height 20
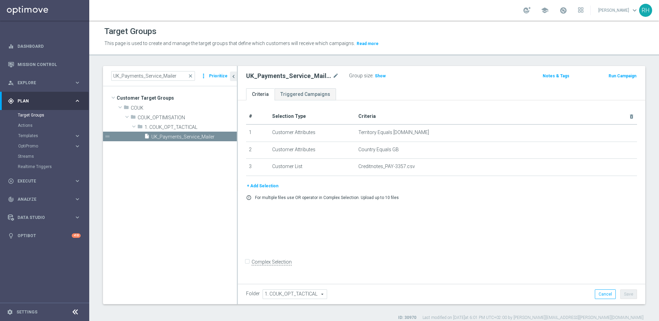
click at [263, 77] on h2 "UK_Payments_Service_Mailer" at bounding box center [288, 76] width 85 height 8
copy div "UK_Payments_Service_Mailer"
click at [443, 58] on div "Target Groups This page is used to create and manage the target groups that def…" at bounding box center [374, 171] width 570 height 300
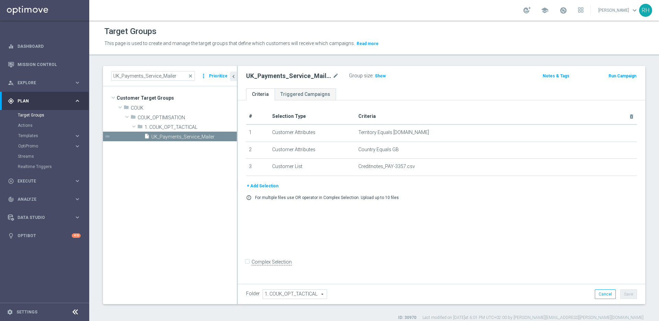
click at [292, 75] on h2 "UK_Payments_Service_Mailer" at bounding box center [288, 76] width 85 height 8
copy div "UK_Payments_Service_Mailer"
click at [386, 216] on div "# Selection Type Criteria delete_forever 1 Customer Attributes Territory Equals…" at bounding box center [442, 190] width 408 height 181
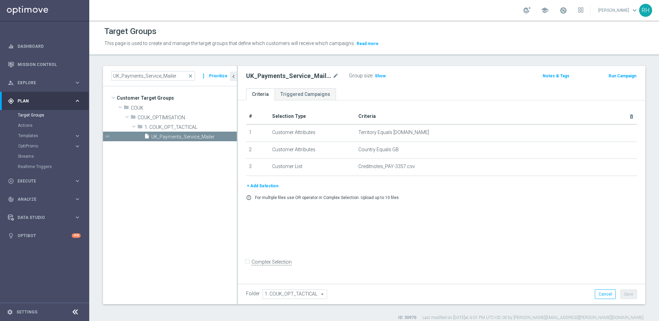
click at [377, 81] on div "UK_Payments_Service_Mailer mode_edit Group size : Show Notes & Tags Run Campaign" at bounding box center [442, 77] width 408 height 22
click at [379, 78] on span "Show" at bounding box center [380, 75] width 11 height 5
click at [494, 86] on div "UK_Payments_Service_Mailer mode_edit Group size : Show Calculating… Notes & Tag…" at bounding box center [442, 77] width 408 height 22
click at [485, 72] on div "UK_Payments_Service_Mailer mode_edit Group size : Show Calculating…" at bounding box center [375, 76] width 268 height 10
click at [480, 62] on div "Target Groups This page is used to create and manage the target groups that def…" at bounding box center [374, 171] width 570 height 300
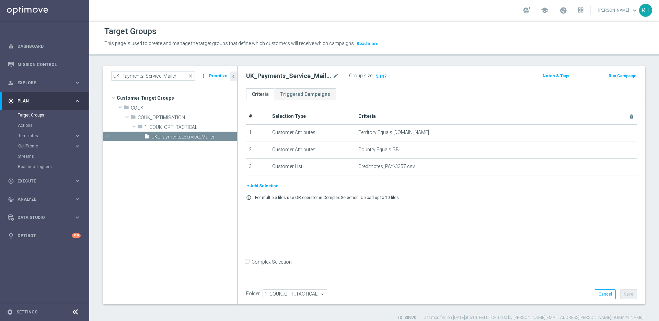
click at [434, 73] on div "UK_Payments_Service_Mailer mode_edit Group size : 5,147" at bounding box center [375, 76] width 268 height 11
click at [370, 169] on span "Creditnotes_PAY-3357.csv" at bounding box center [486, 166] width 254 height 6
click at [396, 168] on span "Creditnotes_PAY-3357.csv" at bounding box center [486, 166] width 254 height 6
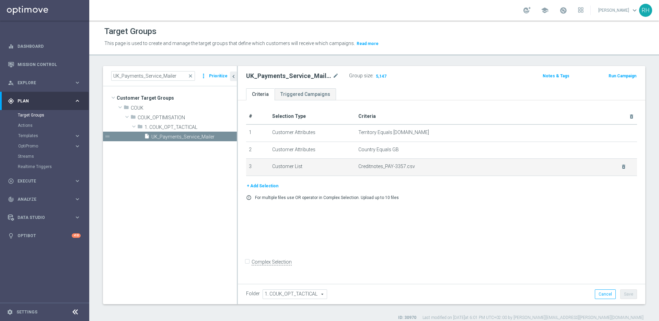
click at [396, 168] on span "Creditnotes_PAY-3357.csv" at bounding box center [486, 166] width 254 height 6
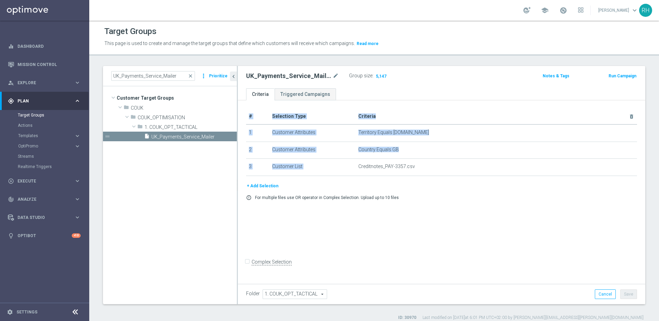
click at [405, 180] on div "# Selection Type Criteria delete_forever 1 Customer Attributes Territory Equals…" at bounding box center [441, 145] width 401 height 73
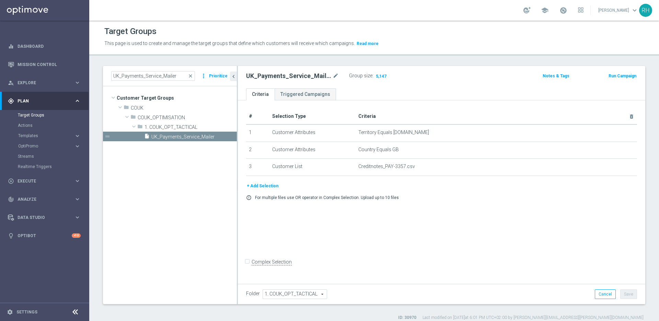
click at [417, 57] on div "Target Groups This page is used to create and manage the target groups that def…" at bounding box center [374, 171] width 570 height 300
click at [407, 205] on div "+ Add Selection error_outline For multiple files use OR operator in Complex Sel…" at bounding box center [441, 193] width 401 height 23
click at [387, 225] on div "# Selection Type Criteria delete_forever 1 Customer Attributes Territory Equals…" at bounding box center [442, 190] width 408 height 181
drag, startPoint x: 321, startPoint y: 196, endPoint x: 406, endPoint y: 201, distance: 84.6
click at [406, 201] on div "+ Add Selection error_outline For multiple files use OR operator in Complex Sel…" at bounding box center [441, 193] width 401 height 23
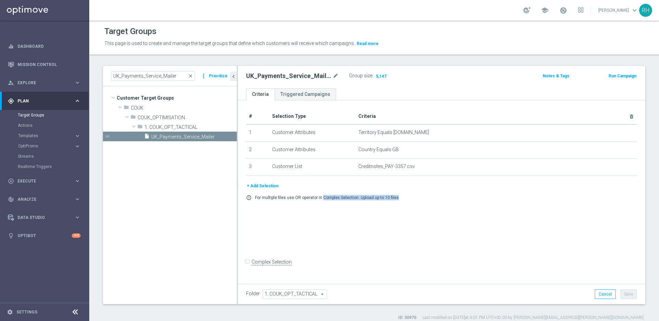
click at [406, 201] on div "+ Add Selection error_outline For multiple files use OR operator in Complex Sel…" at bounding box center [441, 193] width 401 height 23
drag, startPoint x: 405, startPoint y: 198, endPoint x: 325, endPoint y: 197, distance: 80.0
click at [325, 197] on div "error_outline For multiple files use OR operator in Complex Selection. Upload u…" at bounding box center [441, 197] width 401 height 5
click at [319, 197] on p "For multiple files use OR operator in Complex Selection. Upload up to 10 files" at bounding box center [327, 197] width 144 height 5
drag, startPoint x: 322, startPoint y: 197, endPoint x: 425, endPoint y: 197, distance: 103.0
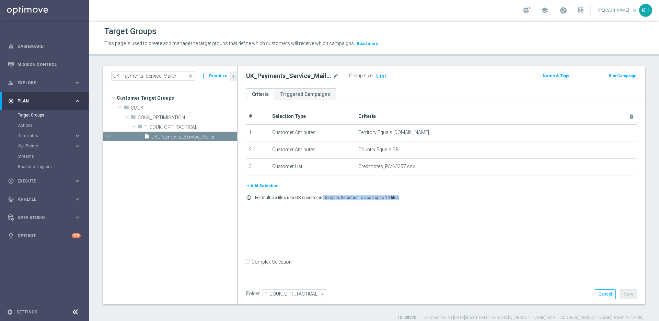
click at [422, 197] on div "error_outline For multiple files use OR operator in Complex Selection. Upload u…" at bounding box center [441, 197] width 401 height 5
click at [425, 197] on div "error_outline For multiple files use OR operator in Complex Selection. Upload u…" at bounding box center [441, 197] width 401 height 5
click at [438, 110] on th "Criteria delete_forever" at bounding box center [497, 117] width 282 height 16
click at [448, 79] on div "UK_Payments_Service_Mailer mode_edit Group size : 5,147" at bounding box center [375, 76] width 268 height 11
click at [458, 83] on div "UK_Payments_Service_Mailer mode_edit Group size : 5,147 Notes & Tags Run Campai…" at bounding box center [442, 77] width 408 height 22
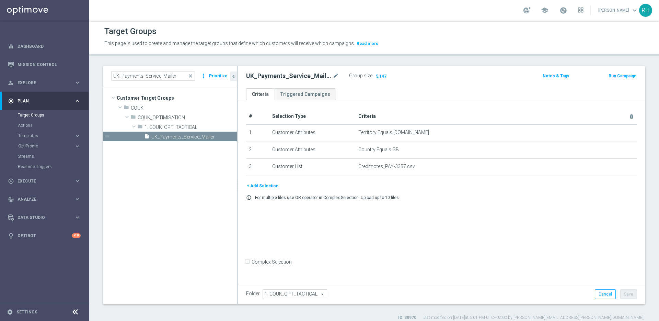
click at [492, 58] on div "Target Groups This page is used to create and manage the target groups that def…" at bounding box center [374, 171] width 570 height 300
click at [475, 212] on div "# Selection Type Criteria delete_forever 1 Customer Attributes Territory Equals…" at bounding box center [442, 190] width 408 height 181
click at [453, 258] on div "# Selection Type Criteria delete_forever 1 Customer Attributes Territory Equals…" at bounding box center [442, 190] width 408 height 181
click at [403, 170] on td "Creditnotes_PAY-3357.csv delete_forever" at bounding box center [497, 167] width 282 height 17
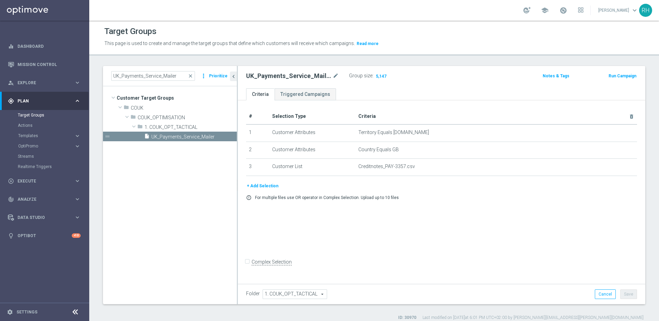
click at [427, 89] on ul "Criteria Triggered Campaigns" at bounding box center [442, 94] width 408 height 12
click at [400, 168] on span "Creditnotes_PAY-3357.csv" at bounding box center [486, 166] width 254 height 6
click at [438, 203] on div "+ Add Selection error_outline For multiple files use OR operator in Complex Sel…" at bounding box center [441, 193] width 401 height 23
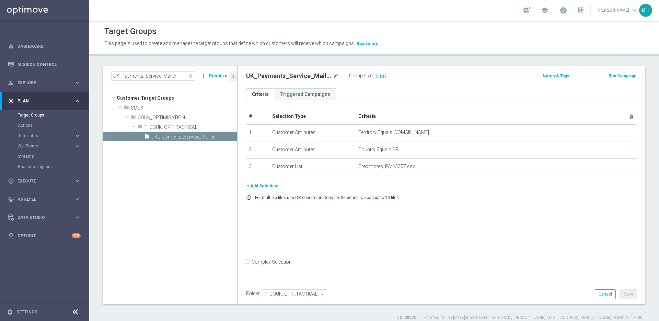
click at [436, 113] on th "Criteria delete_forever" at bounding box center [497, 117] width 282 height 16
click at [458, 191] on div "+ Add Selection error_outline For multiple files use OR operator in Complex Sel…" at bounding box center [441, 193] width 401 height 23
click at [446, 95] on ul "Criteria Triggered Campaigns" at bounding box center [442, 94] width 408 height 12
click at [434, 116] on th "Criteria delete_forever" at bounding box center [497, 117] width 282 height 16
click at [417, 107] on div "# Selection Type Criteria delete_forever 1 Customer Attributes Territory Equals…" at bounding box center [442, 190] width 408 height 181
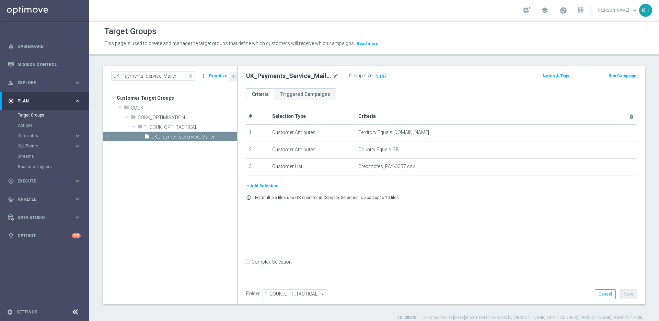
click at [417, 107] on div "# Selection Type Criteria delete_forever 1 Customer Attributes Territory Equals…" at bounding box center [442, 190] width 408 height 181
click at [419, 109] on th "Criteria delete_forever" at bounding box center [497, 117] width 282 height 16
click at [509, 47] on div "This page is used to create and manage the target groups that define which cust…" at bounding box center [374, 43] width 550 height 11
click at [290, 72] on h2 "UK_Payments_Service_Mailer" at bounding box center [288, 76] width 85 height 8
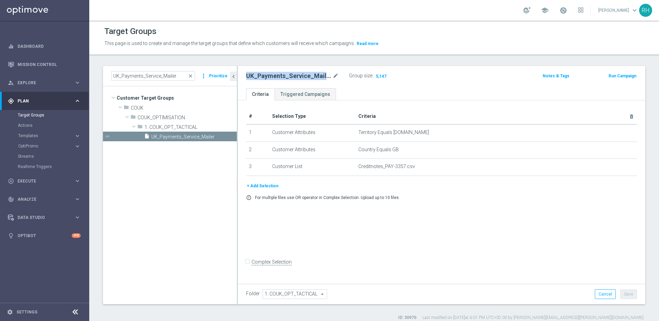
click at [290, 72] on h2 "UK_Payments_Service_Mailer" at bounding box center [288, 76] width 85 height 8
copy div "UK_Payments_Service_Mailer"
click at [456, 31] on div "Target Groups" at bounding box center [374, 31] width 540 height 13
click at [286, 74] on h2 "UK_Payments_Service_Mailer" at bounding box center [288, 76] width 85 height 8
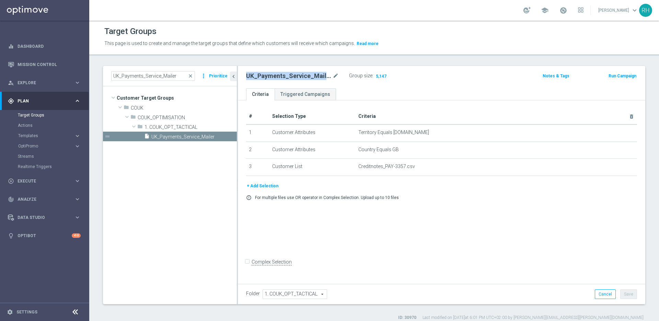
click at [286, 74] on h2 "UK_Payments_Service_Mailer" at bounding box center [288, 76] width 85 height 8
copy h2 "UK_Payments_Service_Mailer"
click at [452, 47] on p "This page is used to create and manage the target groups that define which cust…" at bounding box center [305, 44] width 402 height 8
click at [472, 32] on div "Target Groups" at bounding box center [374, 31] width 540 height 13
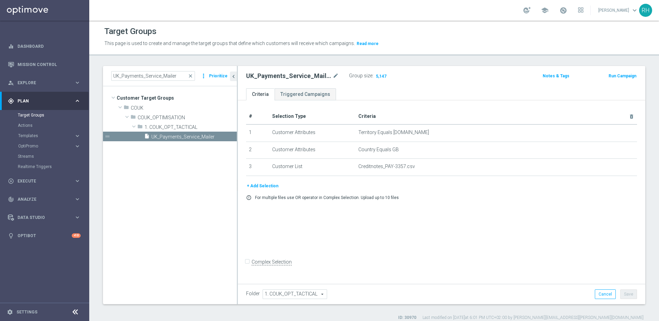
click at [444, 83] on div "UK_Payments_Service_Mailer mode_edit Group size : 5,147 Notes & Tags Run Campai…" at bounding box center [442, 77] width 408 height 22
click at [621, 75] on button "Run Campaign" at bounding box center [622, 76] width 29 height 8
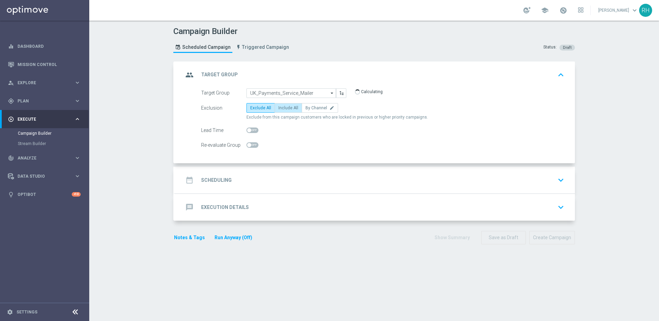
click at [279, 106] on span "Include All" at bounding box center [289, 107] width 20 height 5
click at [279, 107] on input "Include All" at bounding box center [281, 109] width 4 height 4
radio input "true"
click at [293, 159] on div "Target Group UK_Payments_Service_Mailer UK_Payments_Service_Mailer arrow_drop_d…" at bounding box center [375, 125] width 400 height 75
click at [295, 170] on div "date_range Scheduling keyboard_arrow_down" at bounding box center [375, 180] width 400 height 27
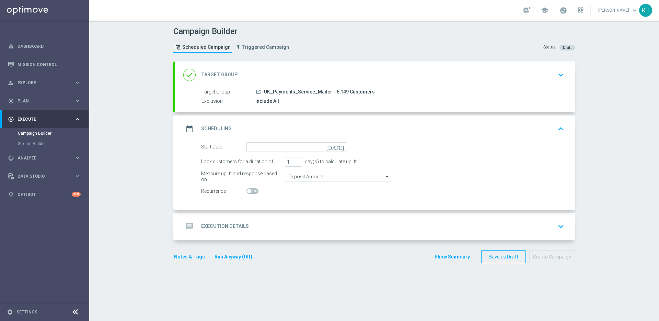
click at [337, 145] on icon "[DATE]" at bounding box center [337, 146] width 20 height 8
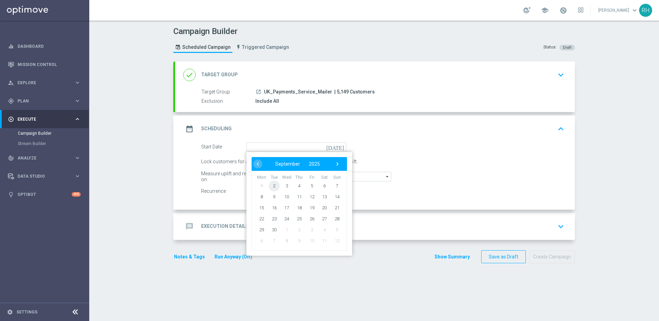
click at [270, 187] on span "2" at bounding box center [274, 185] width 11 height 11
type input "[DATE]"
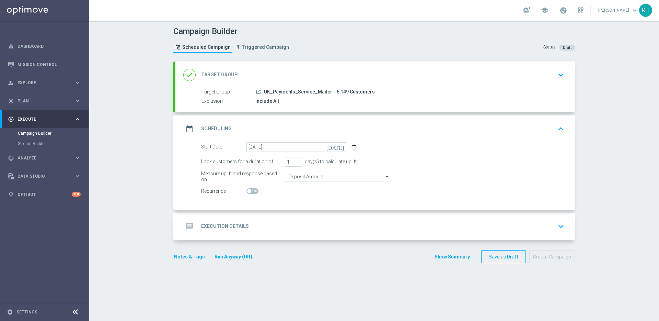
click at [198, 255] on button "Notes & Tags" at bounding box center [189, 256] width 32 height 9
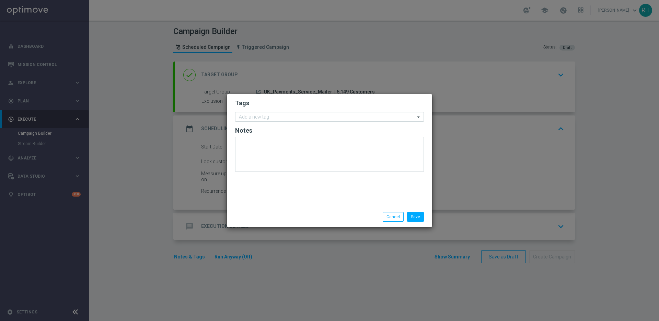
click at [268, 120] on div at bounding box center [326, 117] width 177 height 7
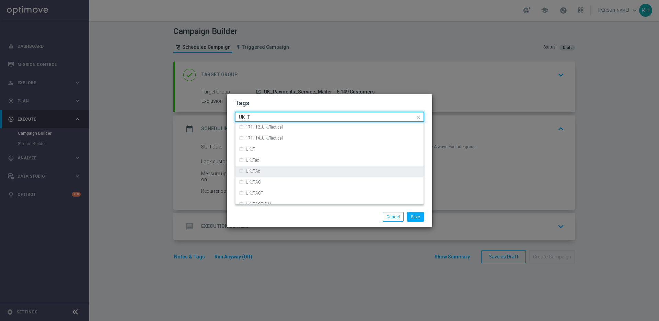
scroll to position [17, 0]
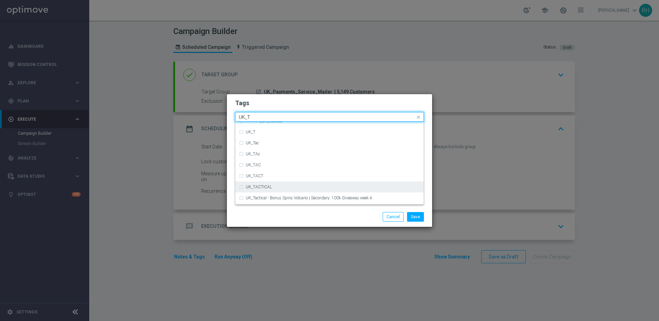
click at [262, 184] on div "UK_TACTICAL" at bounding box center [329, 186] width 181 height 11
type input "UK_T"
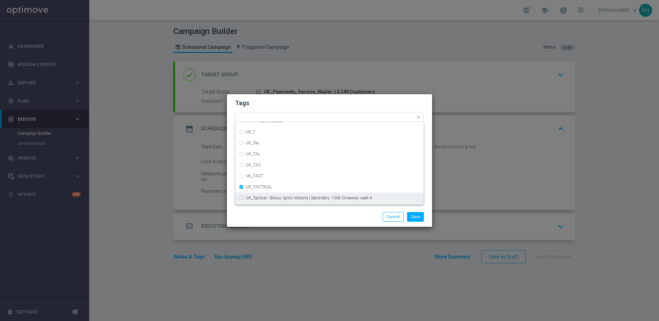
click at [275, 209] on div "Save Cancel" at bounding box center [329, 217] width 205 height 20
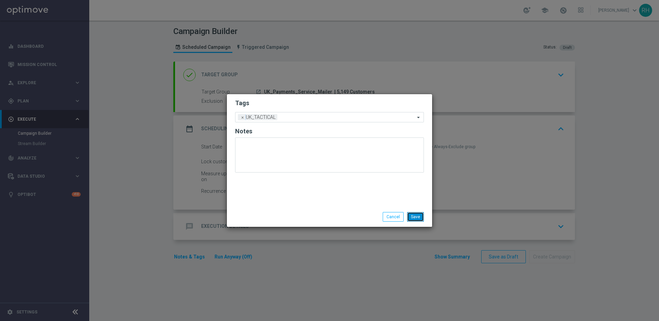
click at [418, 218] on button "Save" at bounding box center [415, 217] width 17 height 10
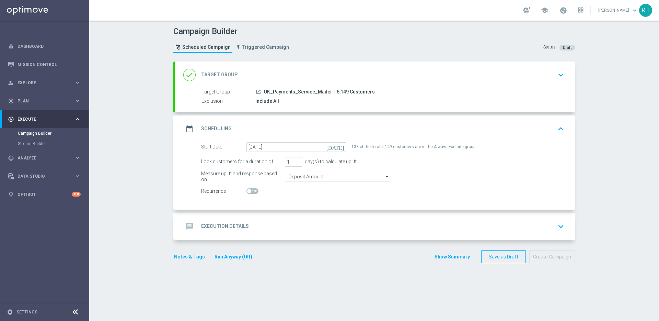
click at [362, 220] on div "message Execution Details keyboard_arrow_down" at bounding box center [375, 226] width 384 height 13
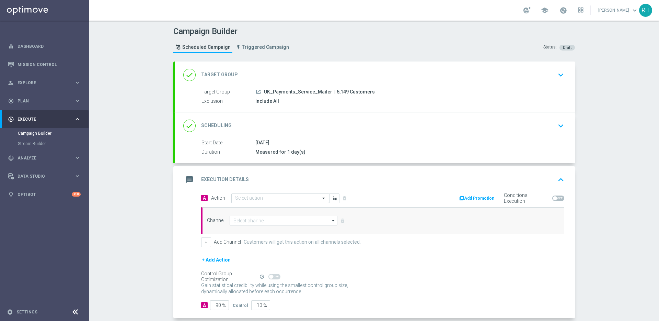
click at [335, 93] on span "| 5,149 Customers" at bounding box center [354, 92] width 41 height 6
copy span "5,149"
click at [372, 35] on div "Campaign Builder Scheduled Campaign Triggered Campaign Status: Draft" at bounding box center [374, 41] width 412 height 32
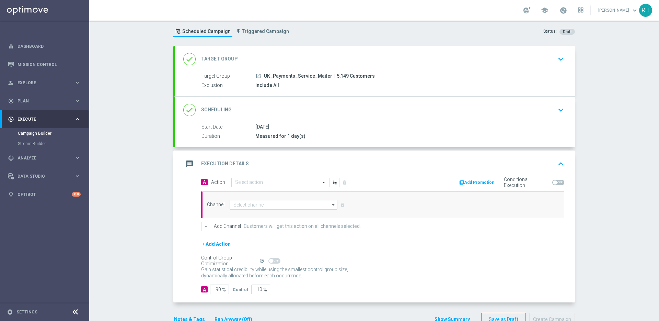
scroll to position [35, 0]
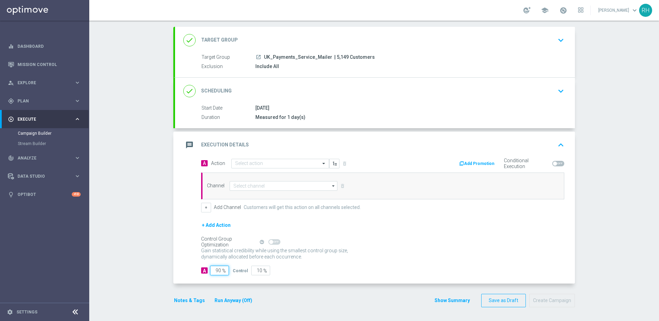
click at [216, 273] on input "90" at bounding box center [219, 270] width 19 height 10
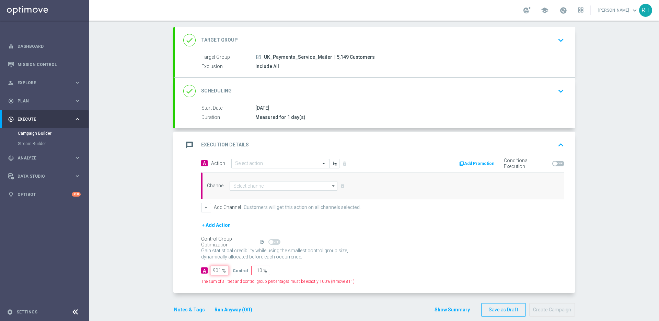
scroll to position [0, 0]
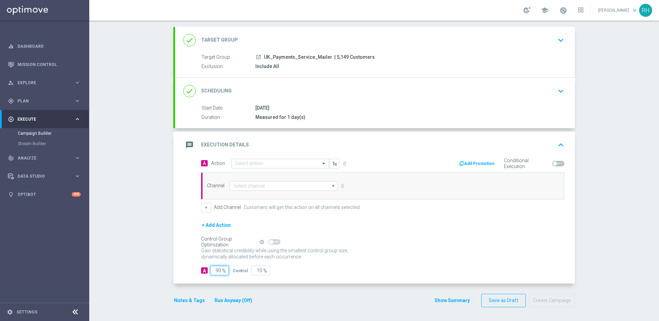
type input "9"
type input "91"
type input "100"
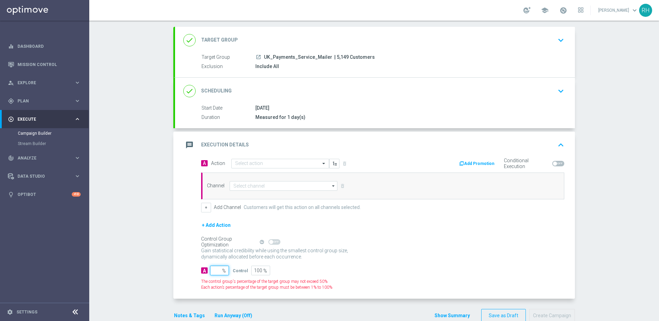
type input "1"
type input "99"
type input "10"
type input "90"
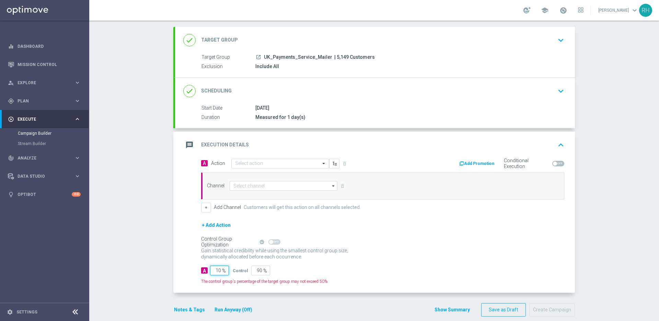
type input "100"
type input "0"
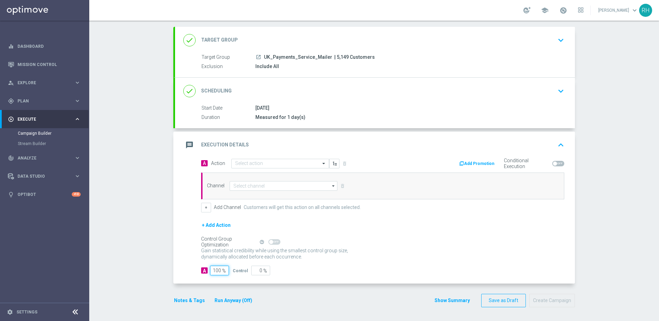
type input "100"
click at [136, 229] on div "Campaign Builder Scheduled Campaign Triggered Campaign Status: Draft done Targe…" at bounding box center [374, 171] width 570 height 300
click at [193, 302] on button "Notes & Tags" at bounding box center [189, 300] width 32 height 9
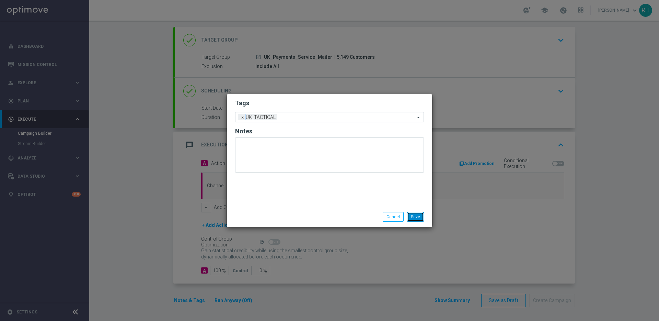
click at [415, 218] on button "Save" at bounding box center [415, 217] width 17 height 10
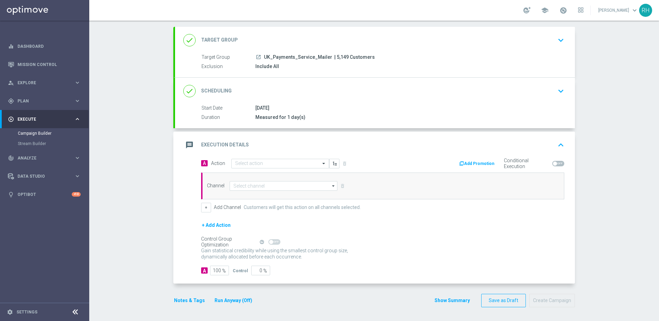
click at [592, 250] on div "Campaign Builder Scheduled Campaign Triggered Campaign Status: Draft done Targe…" at bounding box center [374, 171] width 570 height 300
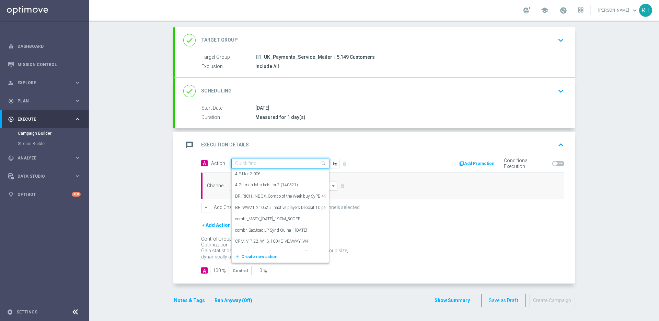
click at [283, 163] on input "text" at bounding box center [273, 164] width 77 height 6
click at [268, 258] on span "Create new action" at bounding box center [259, 256] width 36 height 5
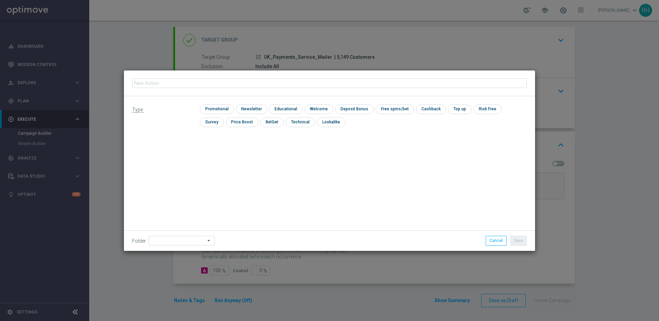
type input "en_GB__PAYMENTS_DEP_ERROR_020925__ALL_APP_SER_MIX"
drag, startPoint x: 221, startPoint y: 109, endPoint x: 258, endPoint y: 130, distance: 42.8
click at [221, 109] on input "checkbox" at bounding box center [216, 108] width 33 height 9
checkbox input "true"
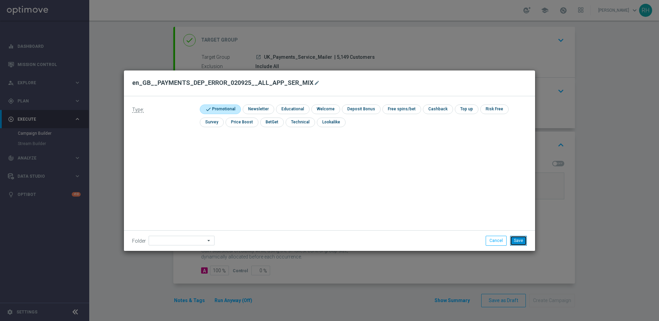
click at [524, 241] on button "Save" at bounding box center [518, 241] width 17 height 10
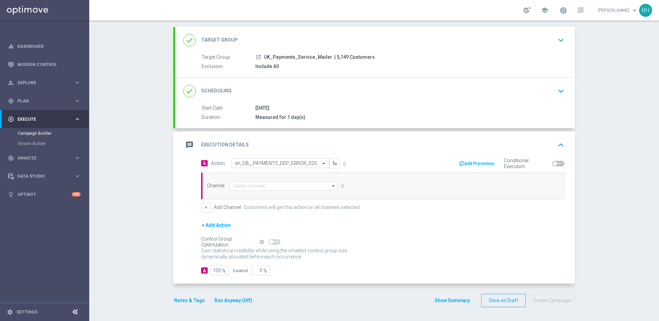
click at [525, 246] on div "Gain statistical credibility while using the smallest control group size, dynam…" at bounding box center [382, 254] width 363 height 16
click at [520, 298] on button "Save as Draft" at bounding box center [503, 300] width 45 height 13
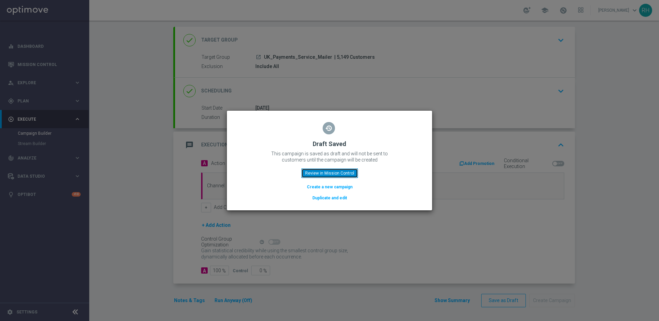
click at [343, 174] on button "Review in Mission Control" at bounding box center [330, 173] width 57 height 10
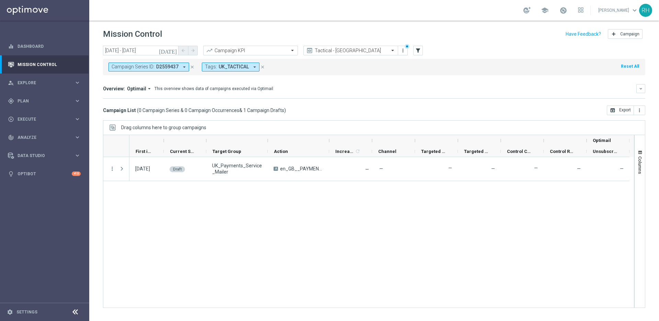
click at [489, 197] on div "02 Sep 2025, Tuesday Draft UK_Payments_Service_Mailer A en_GB__PAYMENTS_DEP_ERR…" at bounding box center [381, 232] width 505 height 150
drag, startPoint x: 424, startPoint y: 190, endPoint x: 429, endPoint y: 185, distance: 7.3
click at [423, 191] on div "02 Sep 2025, Tuesday Draft UK_Payments_Service_Mailer A en_GB__PAYMENTS_DEP_ERR…" at bounding box center [381, 232] width 505 height 150
click at [262, 67] on icon "close" at bounding box center [262, 67] width 5 height 5
drag, startPoint x: 387, startPoint y: 120, endPoint x: 387, endPoint y: 103, distance: 17.2
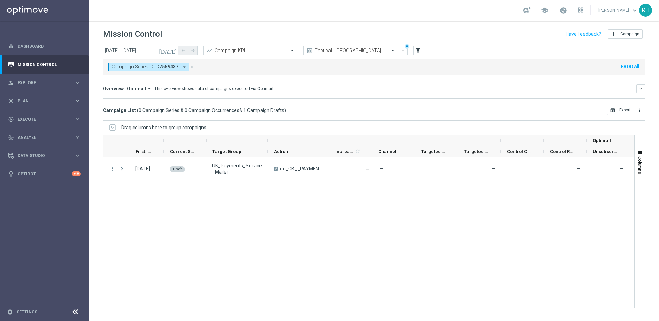
click at [387, 120] on div "Drag columns here to group campaigns" at bounding box center [374, 127] width 543 height 14
click at [436, 83] on mini-dashboard "Overview: Optimail arrow_drop_down This overview shows data of campaigns execut…" at bounding box center [374, 90] width 543 height 30
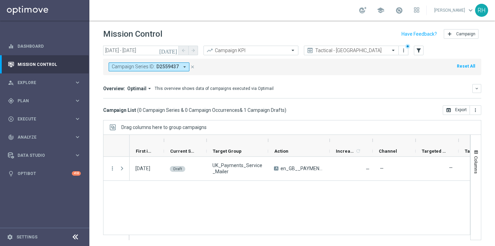
click at [323, 27] on header "Mission Control add Campaign" at bounding box center [291, 33] width 405 height 25
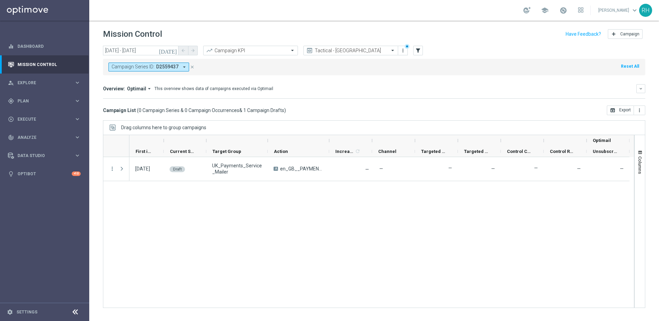
click at [550, 54] on div "today 02 Sep 2025 - 02 Sep 2025 arrow_back arrow_forward Campaign KPI trending_…" at bounding box center [374, 51] width 543 height 10
click at [510, 53] on div "today 02 Sep 2025 - 02 Sep 2025 arrow_back arrow_forward Campaign KPI trending_…" at bounding box center [374, 51] width 543 height 10
click at [226, 247] on div "02 Sep 2025, Tuesday Draft UK_Payments_Service_Mailer A en_GB__PAYMENTS_DEP_ERR…" at bounding box center [381, 232] width 505 height 150
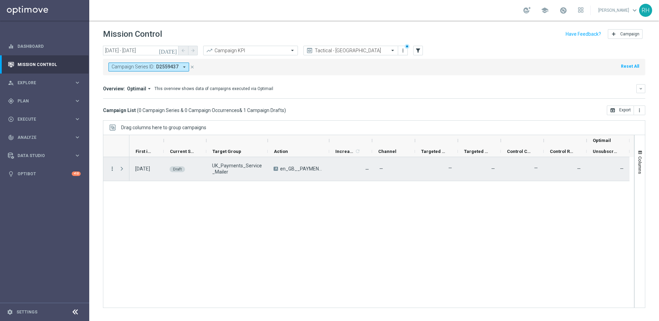
click at [113, 168] on icon "more_vert" at bounding box center [112, 169] width 6 height 6
click at [130, 198] on div "edit Edit" at bounding box center [153, 196] width 77 height 10
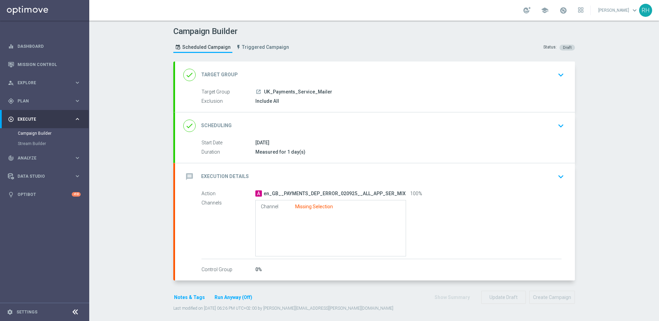
click at [428, 172] on div "message Execution Details keyboard_arrow_down" at bounding box center [375, 176] width 384 height 13
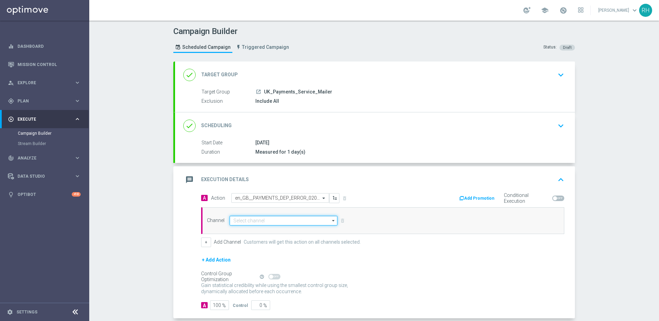
click at [300, 220] on input at bounding box center [284, 221] width 108 height 10
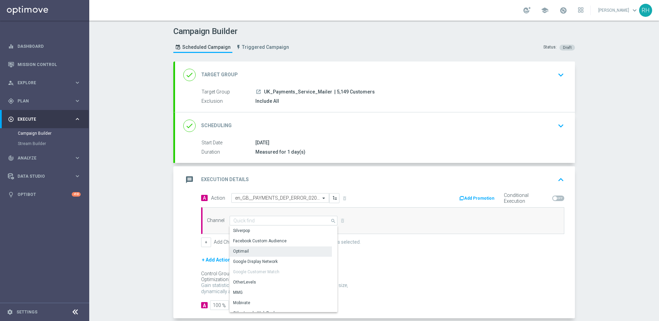
click at [289, 251] on div "Optimail" at bounding box center [281, 251] width 102 height 10
type input "Optimail"
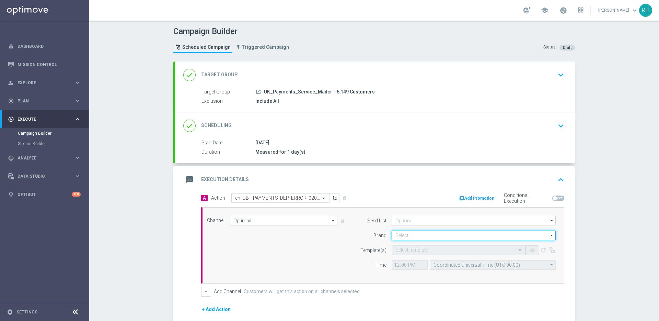
click at [399, 238] on input at bounding box center [474, 235] width 164 height 10
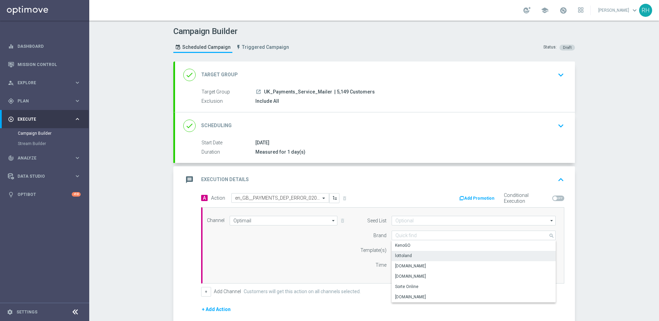
click at [403, 255] on div "lottoland" at bounding box center [403, 255] width 17 height 6
type input "lottoland"
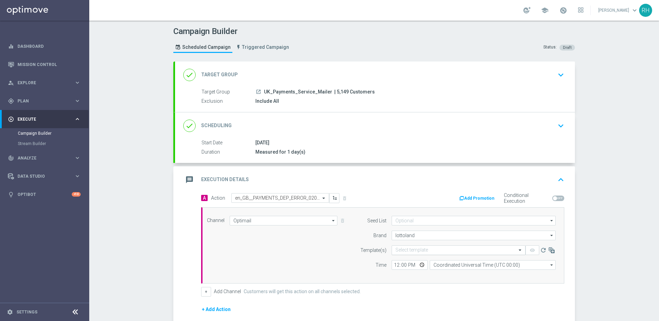
click at [408, 251] on input "text" at bounding box center [452, 250] width 113 height 6
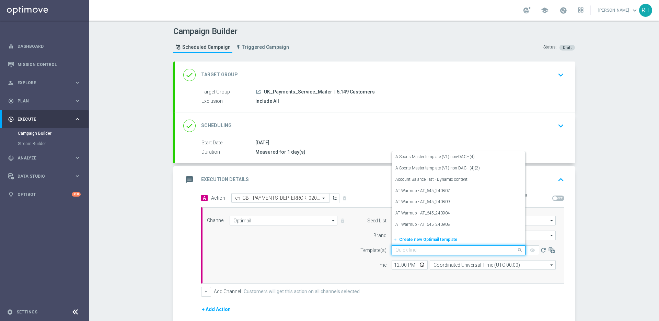
paste input "en_GB__PAYMENTS_DEP_ERROR_020925__ALL_APP_SER_MIX"
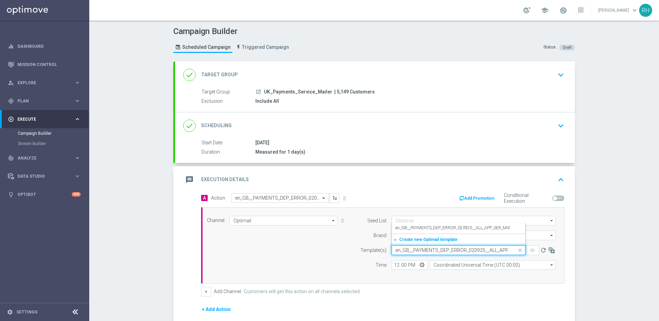
scroll to position [0, 20]
click at [420, 230] on label "en_GB__PAYMENTS_DEP_ERROR_020925__ALL_APP_SER_MIX" at bounding box center [453, 228] width 115 height 6
type input "en_GB__PAYMENTS_DEP_ERROR_020925__ALL_APP_SER_MIX"
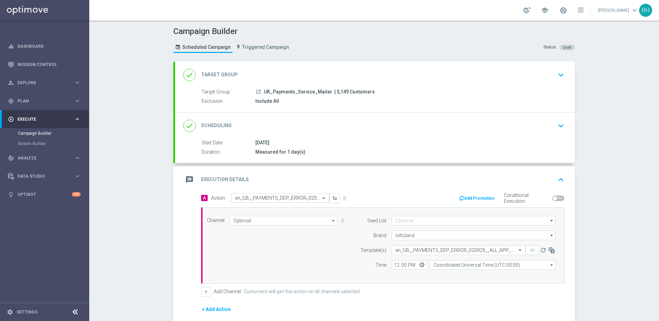
scroll to position [0, 0]
click at [414, 277] on div "Channel Optimail Optimail arrow_drop_down Show Selected 1 of 26 Silverpop" at bounding box center [382, 245] width 363 height 76
click at [435, 264] on input "Coordinated Universal Time (UTC 00:00)" at bounding box center [493, 265] width 126 height 10
click at [437, 280] on div "United Kingdom Time (UTC +01:00)" at bounding box center [493, 285] width 126 height 10
type input "United Kingdom Time (UTC +01:00)"
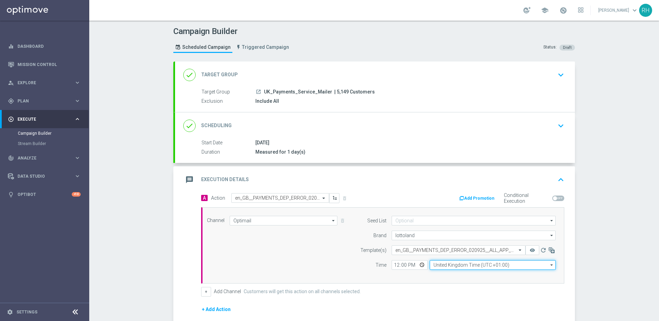
click at [436, 266] on input "United Kingdom Time (UTC +01:00)" at bounding box center [493, 265] width 126 height 10
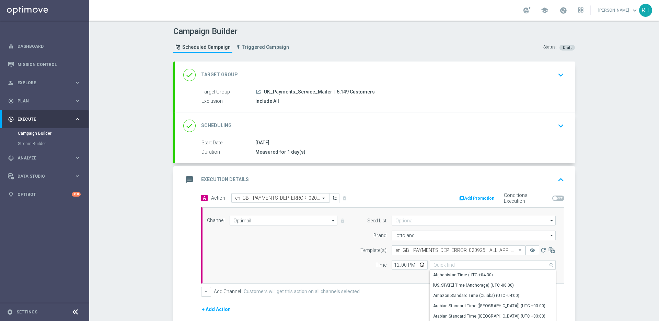
click at [408, 280] on div "Channel Optimail Optimail arrow_drop_down Show Selected 1 of 26 Silverpop" at bounding box center [382, 245] width 363 height 76
type input "United Kingdom Time (UTC +01:00)"
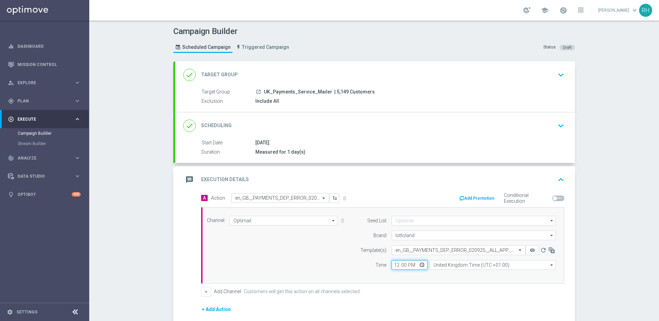
click at [392, 267] on input "12:00" at bounding box center [410, 265] width 36 height 10
type input "18:30"
click at [432, 294] on div "+ Add Channel Customers will get this action on all channels selected." at bounding box center [382, 292] width 363 height 10
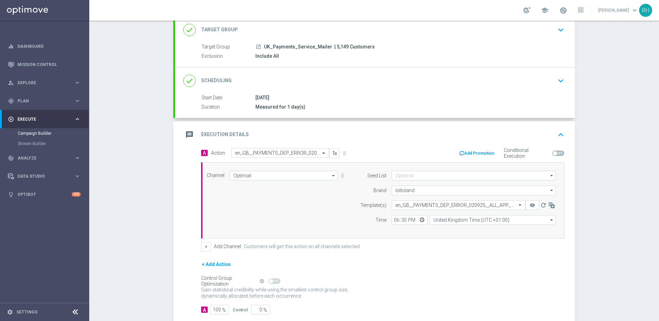
scroll to position [92, 0]
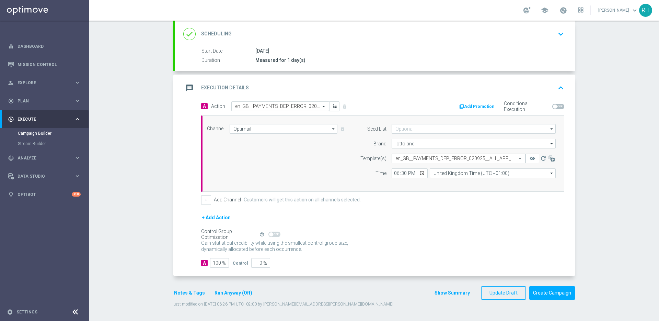
click at [174, 290] on button "Notes & Tags" at bounding box center [189, 292] width 32 height 9
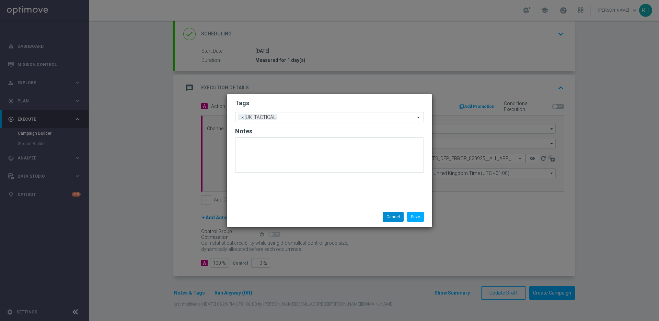
drag, startPoint x: 367, startPoint y: 194, endPoint x: 392, endPoint y: 216, distance: 34.1
click at [369, 197] on div "Tags Add a new tag × UK_TACTICAL Notes" at bounding box center [329, 150] width 205 height 113
click at [392, 217] on button "Cancel" at bounding box center [393, 217] width 21 height 10
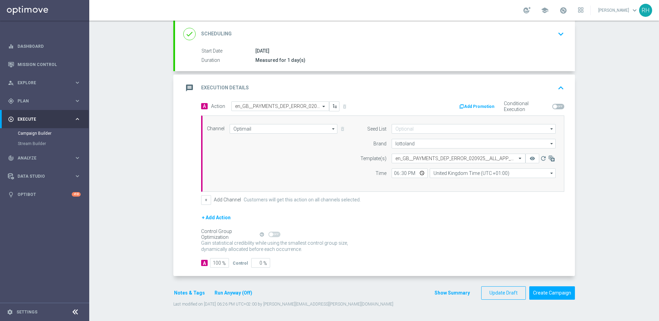
click at [455, 293] on button "Show Summary" at bounding box center [452, 293] width 36 height 8
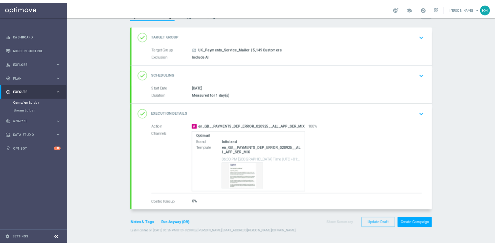
scroll to position [28, 0]
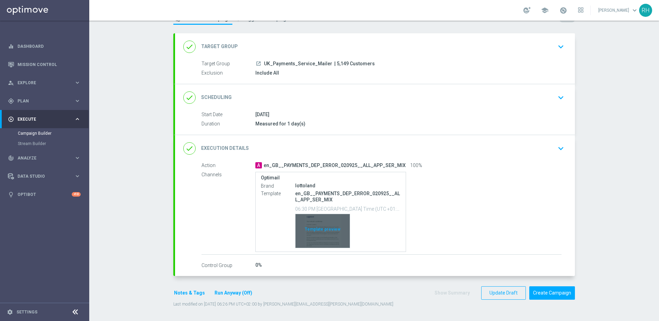
click at [323, 233] on div "Template preview" at bounding box center [323, 231] width 54 height 34
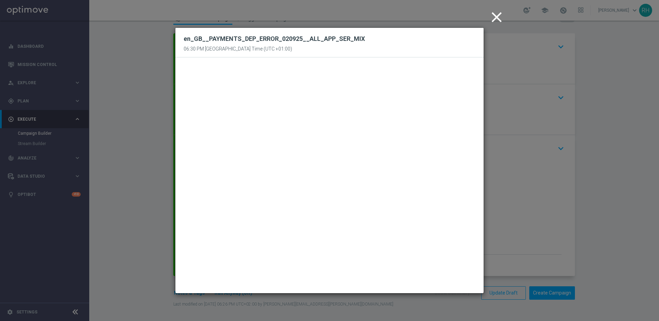
click at [607, 77] on modal-container "close en_GB__PAYMENTS_DEP_ERROR_020925__ALL_APP_SER_MIX 06:30 PM United Kingdom…" at bounding box center [329, 160] width 659 height 321
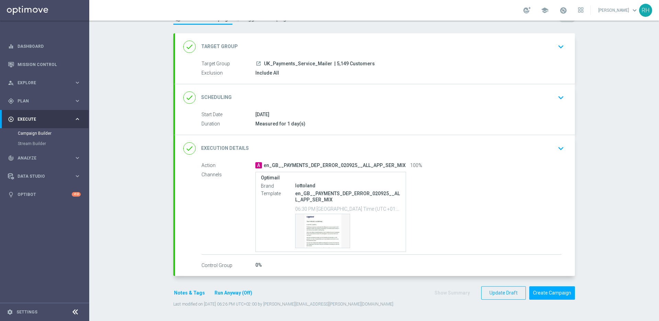
click at [178, 296] on button "Notes & Tags" at bounding box center [189, 292] width 32 height 9
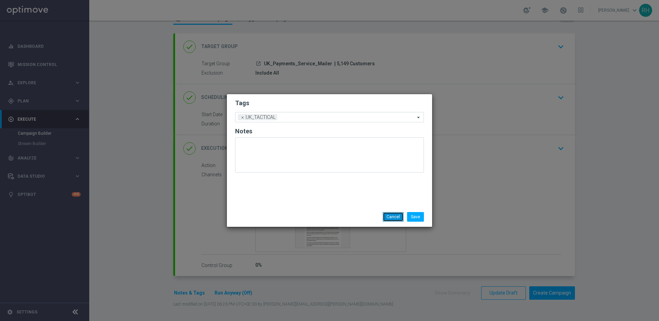
click at [397, 217] on button "Cancel" at bounding box center [393, 217] width 21 height 10
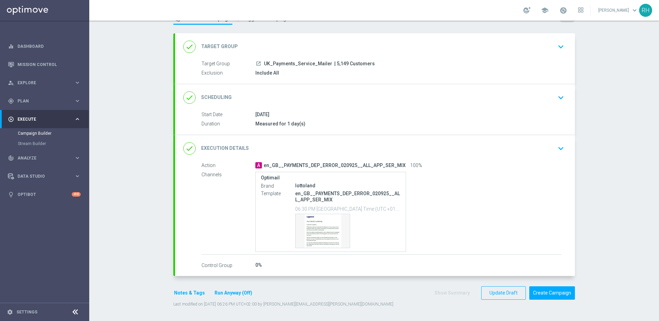
click at [621, 216] on div "Campaign Builder Scheduled Campaign Triggered Campaign Status: Draft done Targe…" at bounding box center [374, 171] width 570 height 300
click at [636, 130] on div "Campaign Builder Scheduled Campaign Triggered Campaign Status: Draft done Targe…" at bounding box center [374, 171] width 570 height 300
click at [587, 148] on div "Campaign Builder Scheduled Campaign Triggered Campaign Status: Draft done Targe…" at bounding box center [374, 171] width 570 height 300
click at [548, 292] on button "Create Campaign" at bounding box center [553, 292] width 46 height 13
